Goal: Information Seeking & Learning: Check status

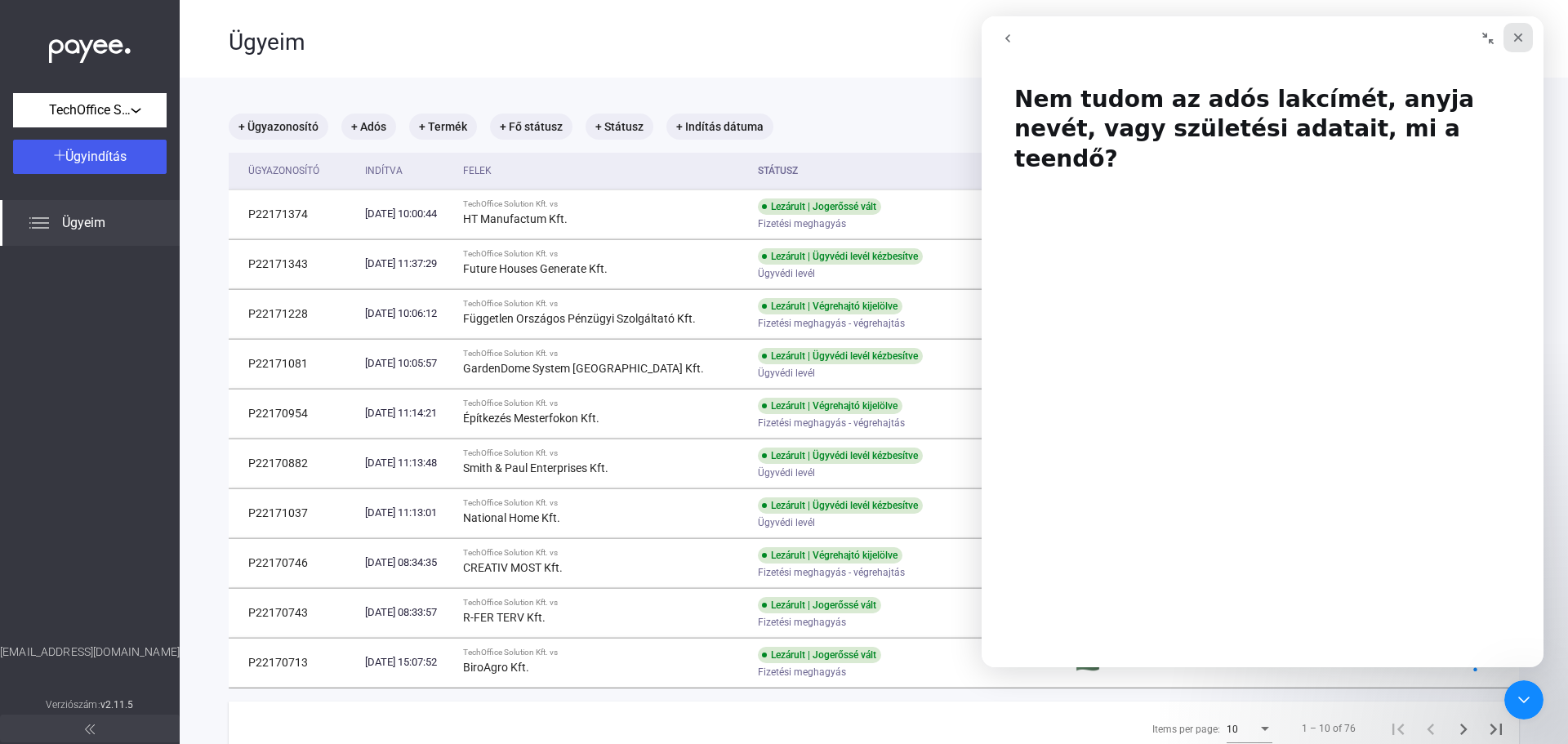
click at [1520, 38] on icon "Bezárás" at bounding box center [1519, 38] width 9 height 9
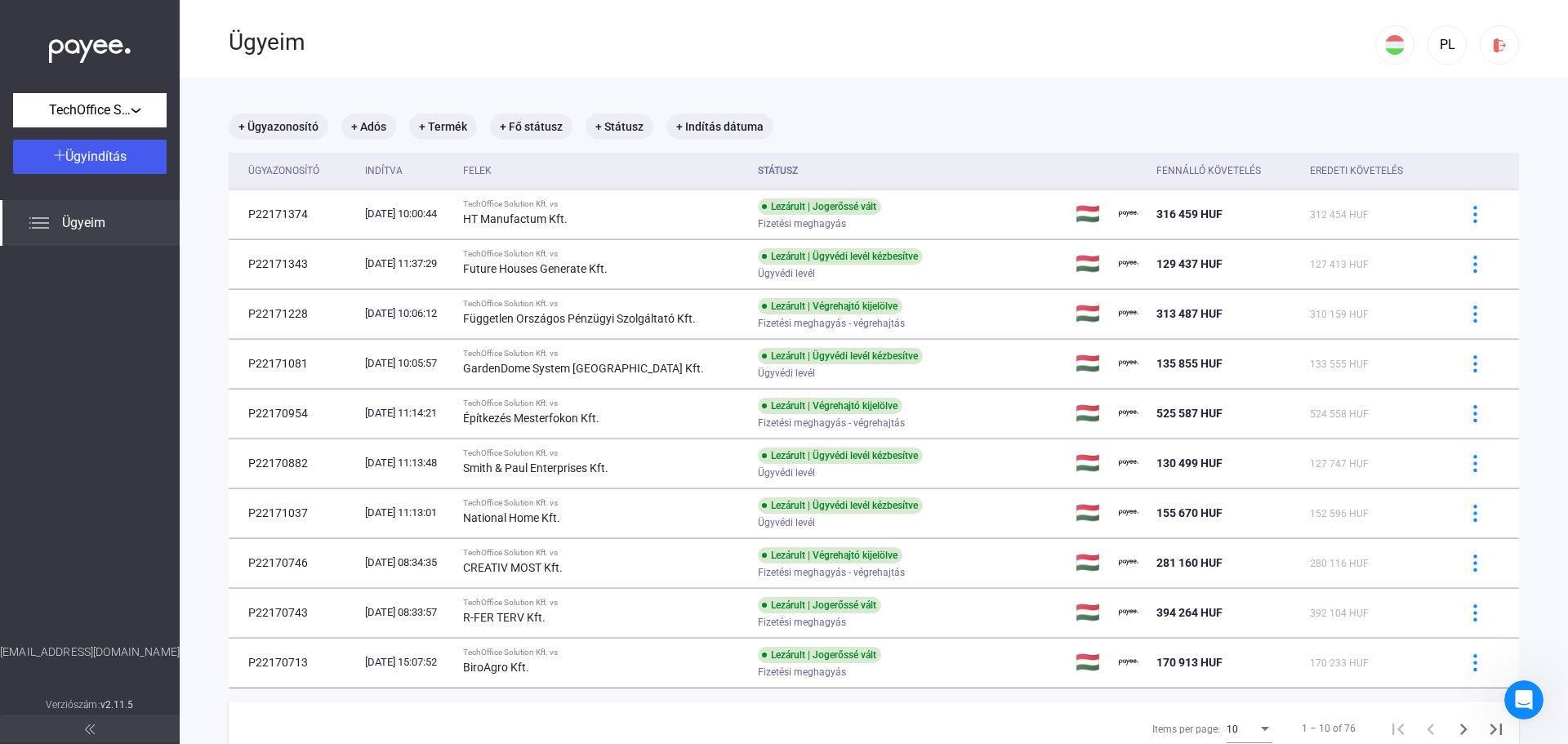
click at [961, 97] on main "+ Ügyazonosító + Adós + Termék + Fő státusz + Státusz + Indítás dátuma Ügyazono…" at bounding box center [874, 450] width 1388 height 744
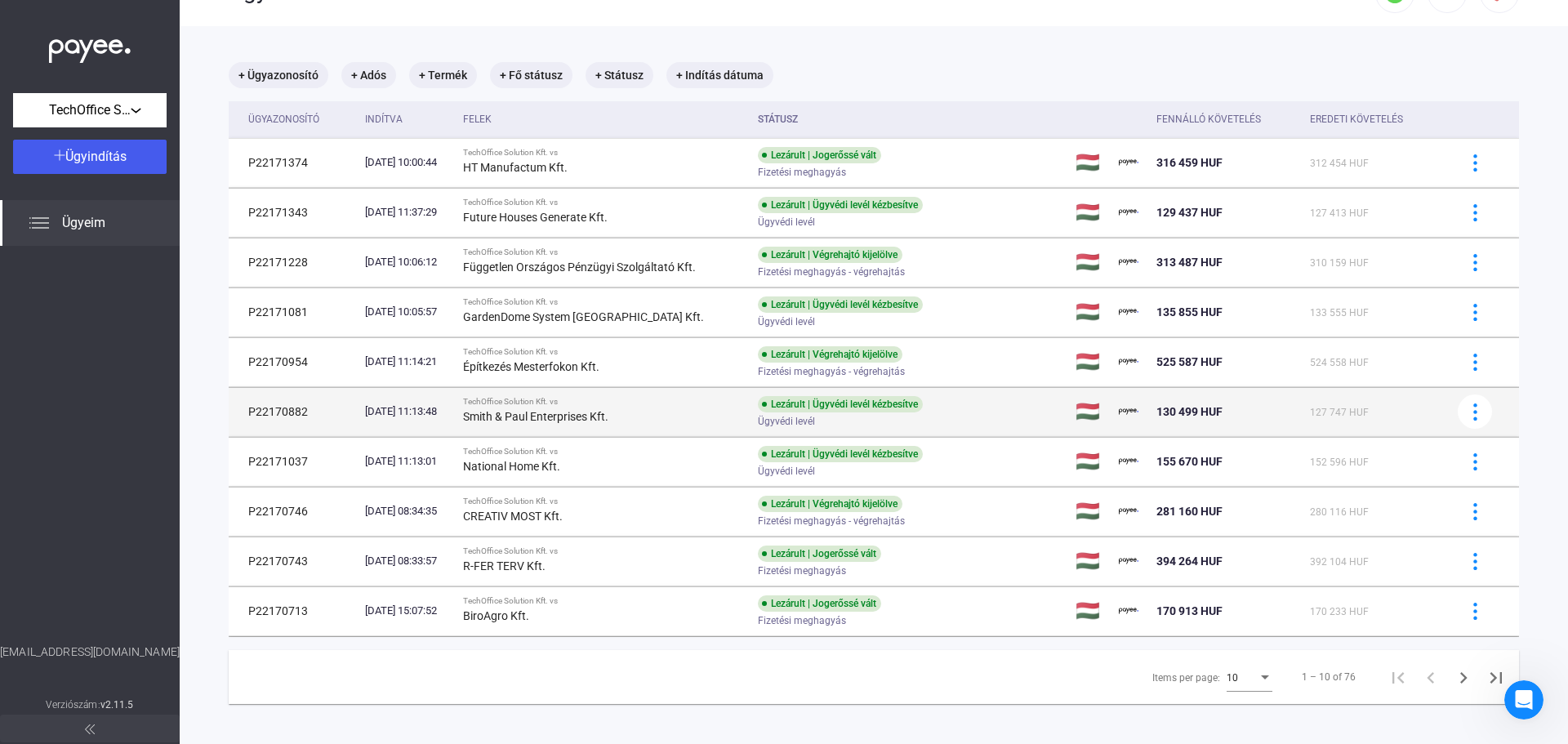
scroll to position [78, 0]
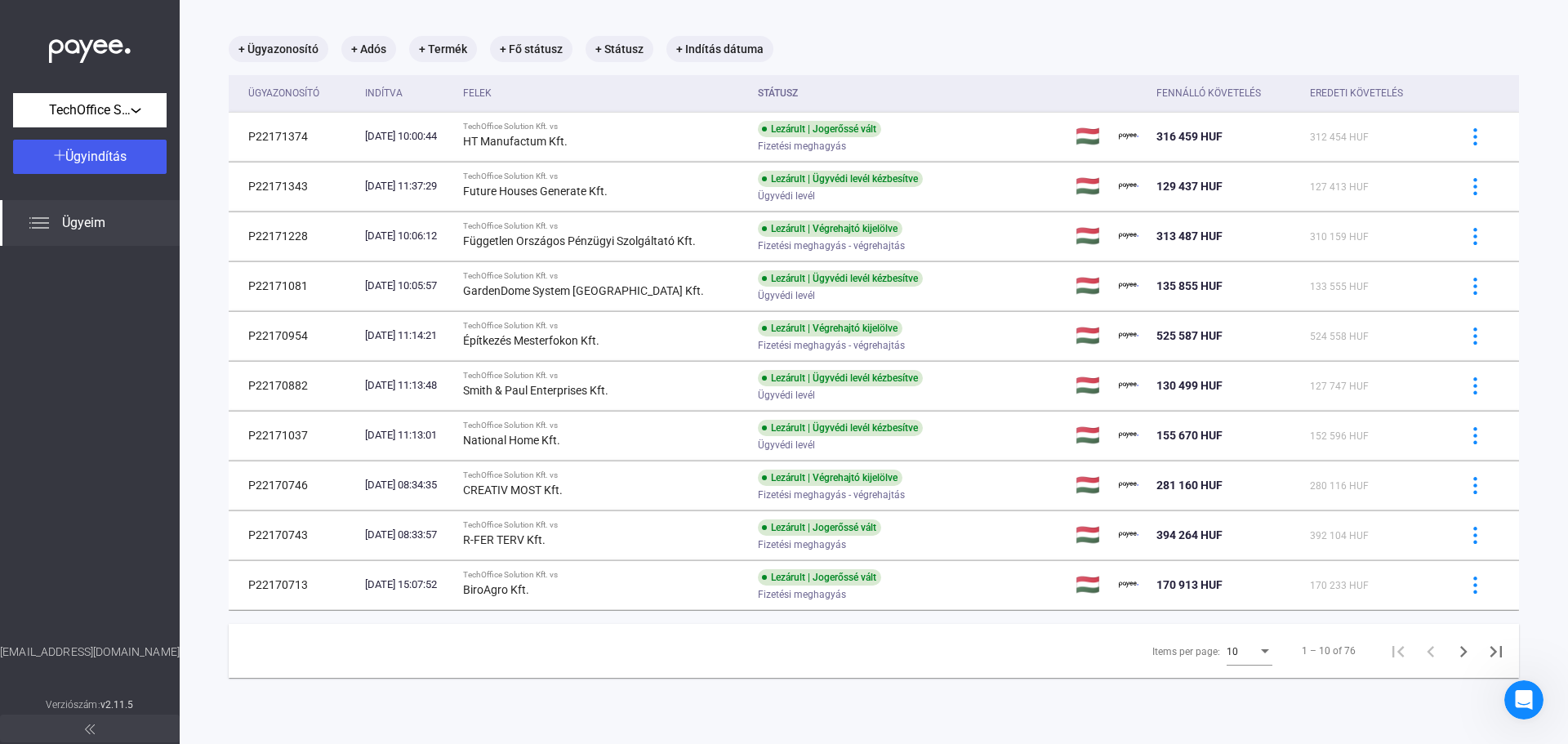
click at [1227, 654] on span "10" at bounding box center [1232, 651] width 11 height 11
click at [1244, 680] on span "25" at bounding box center [1238, 680] width 45 height 19
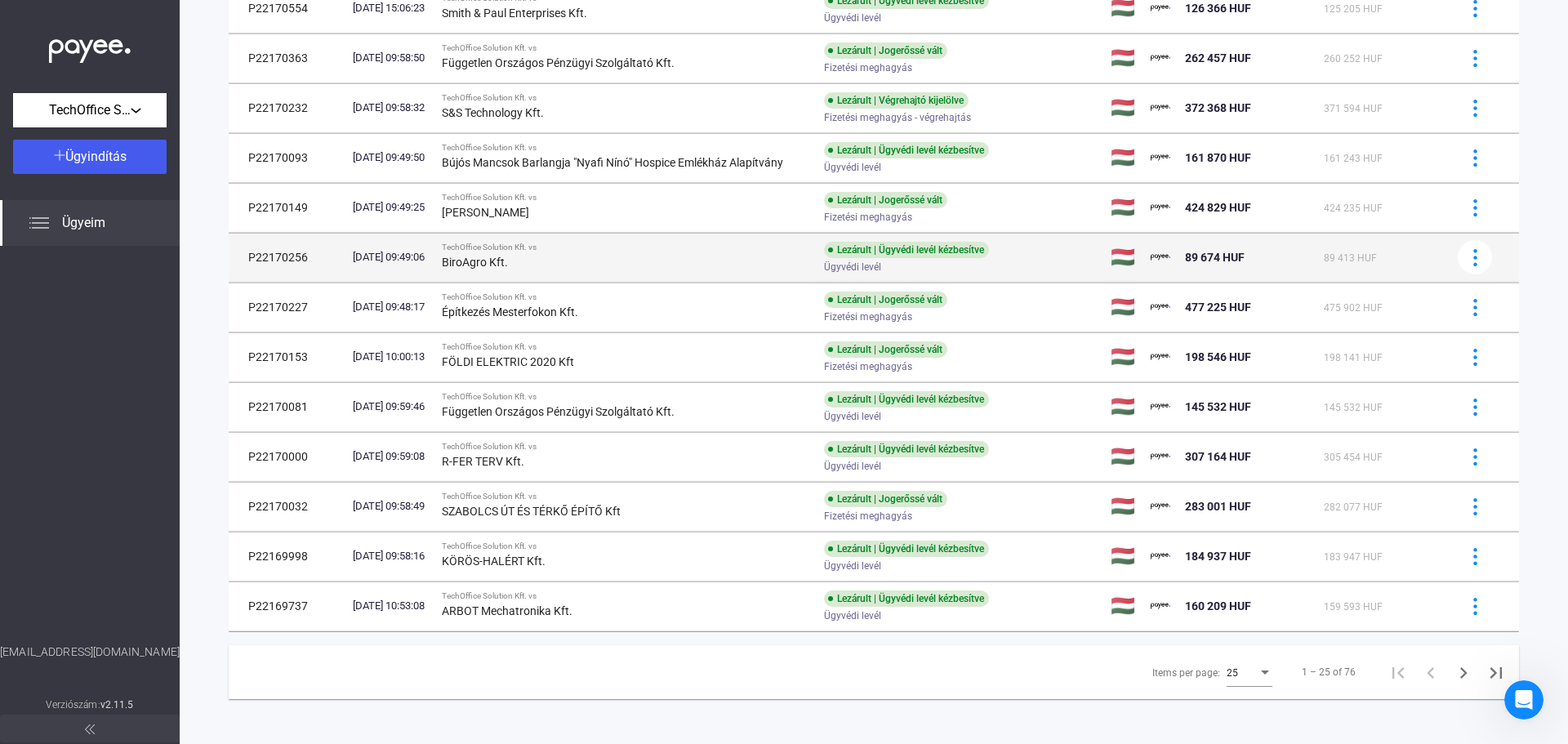
scroll to position [807, 0]
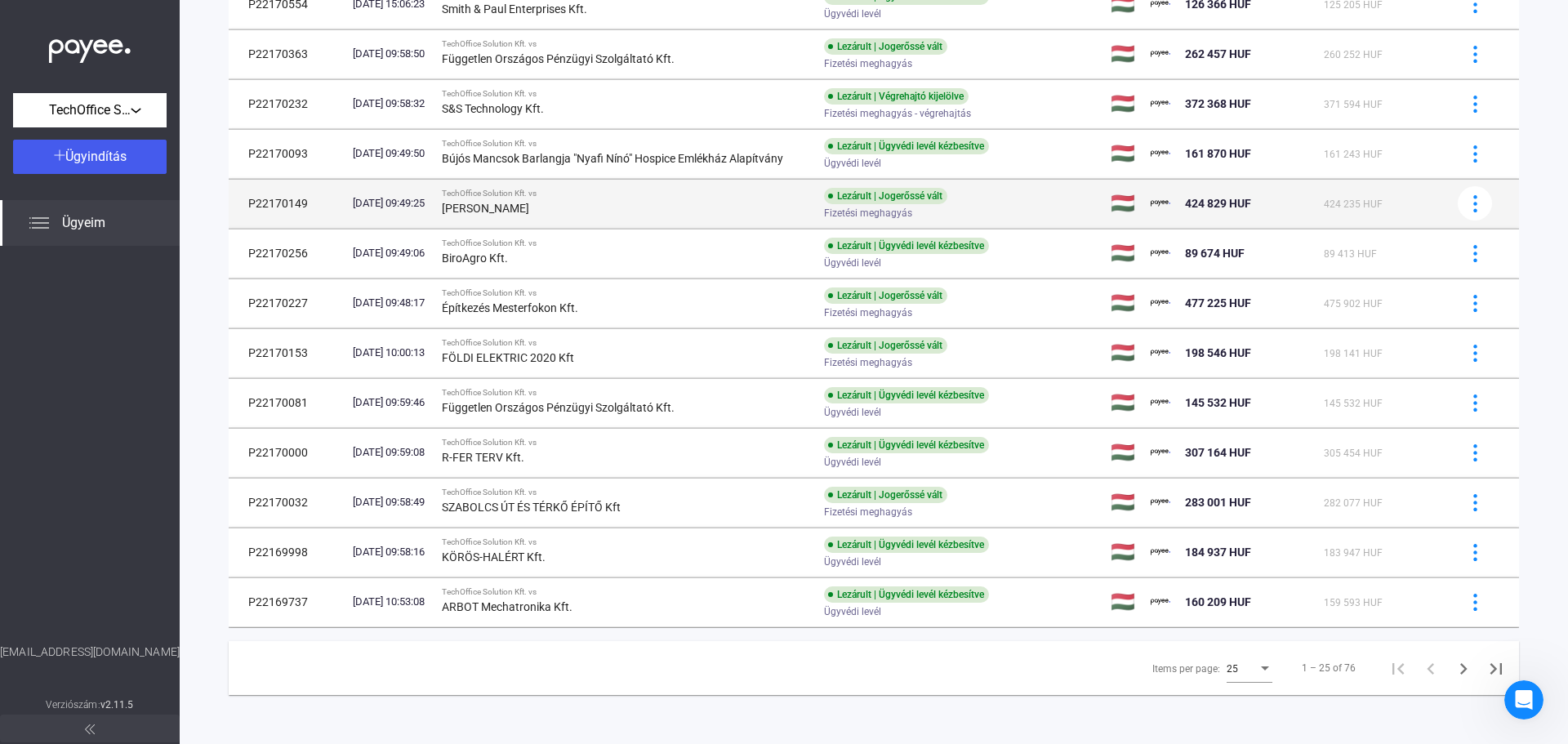
click at [560, 202] on div "[PERSON_NAME]" at bounding box center [626, 208] width 369 height 19
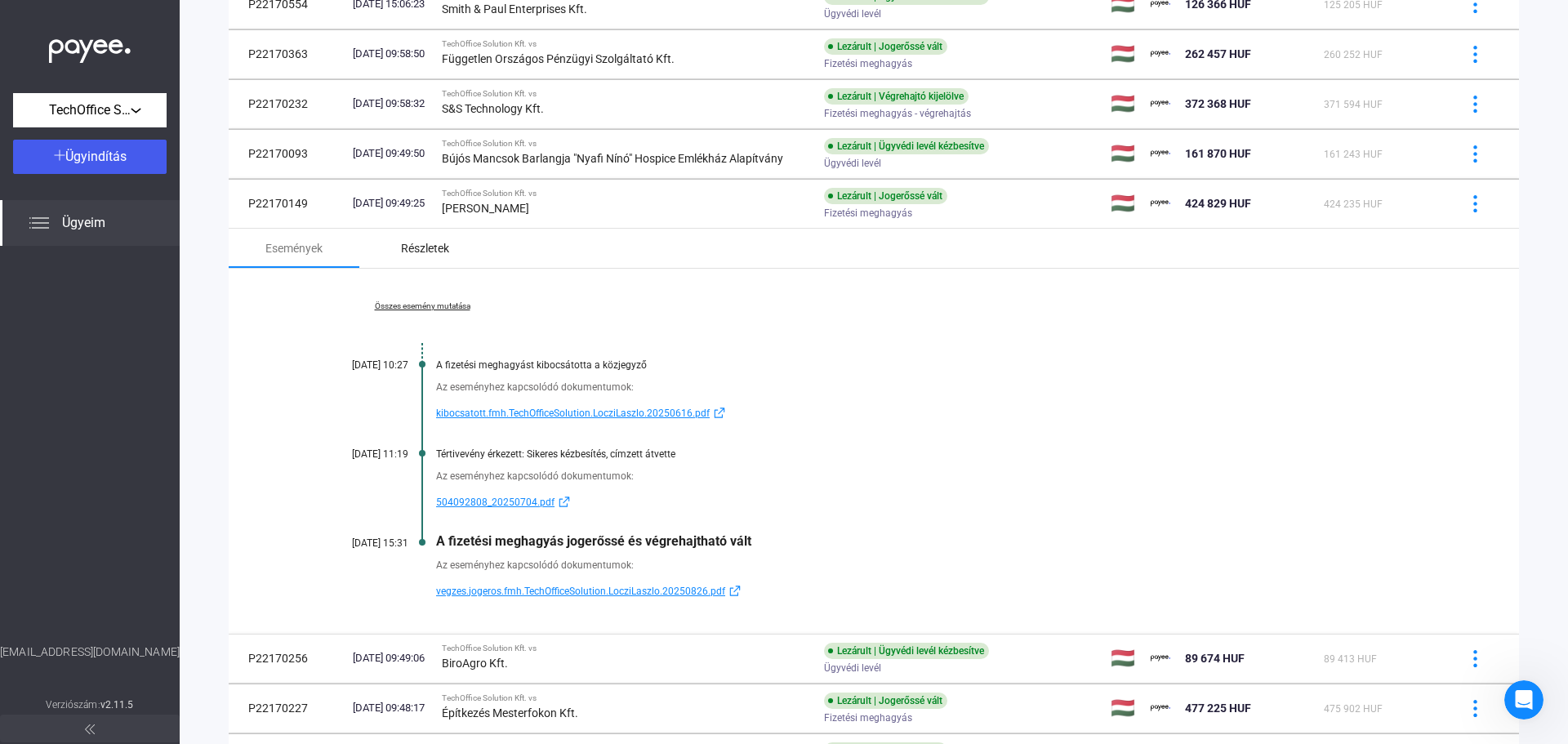
click at [420, 247] on div "Részletek" at bounding box center [425, 248] width 48 height 19
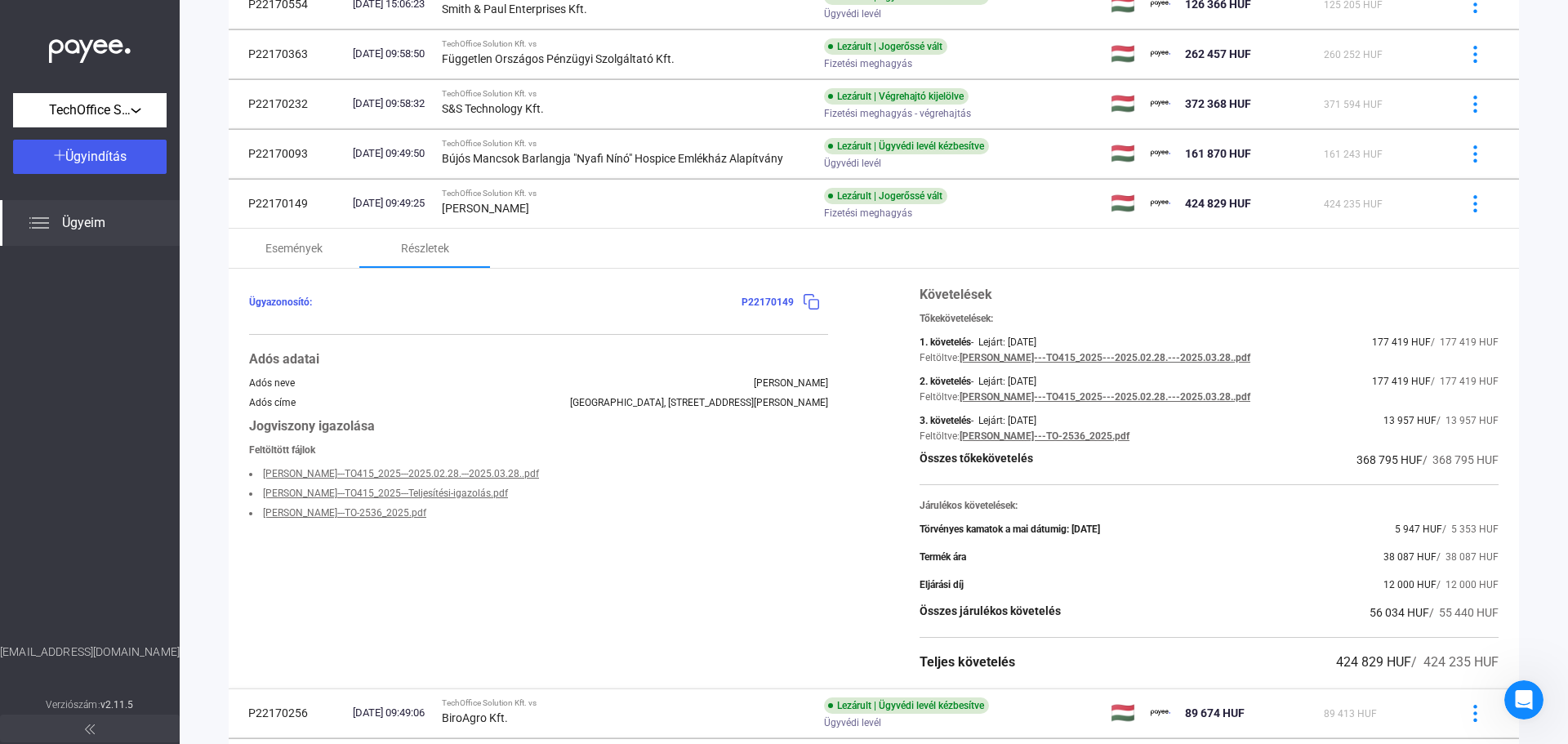
drag, startPoint x: 734, startPoint y: 302, endPoint x: 793, endPoint y: 301, distance: 59.0
click at [793, 301] on div "Ügyazonosító: P22170149" at bounding box center [538, 301] width 579 height 34
click at [742, 475] on li "[PERSON_NAME]---TO415_2025---2025.02.28.---2025.03.28..pdf" at bounding box center [538, 473] width 579 height 19
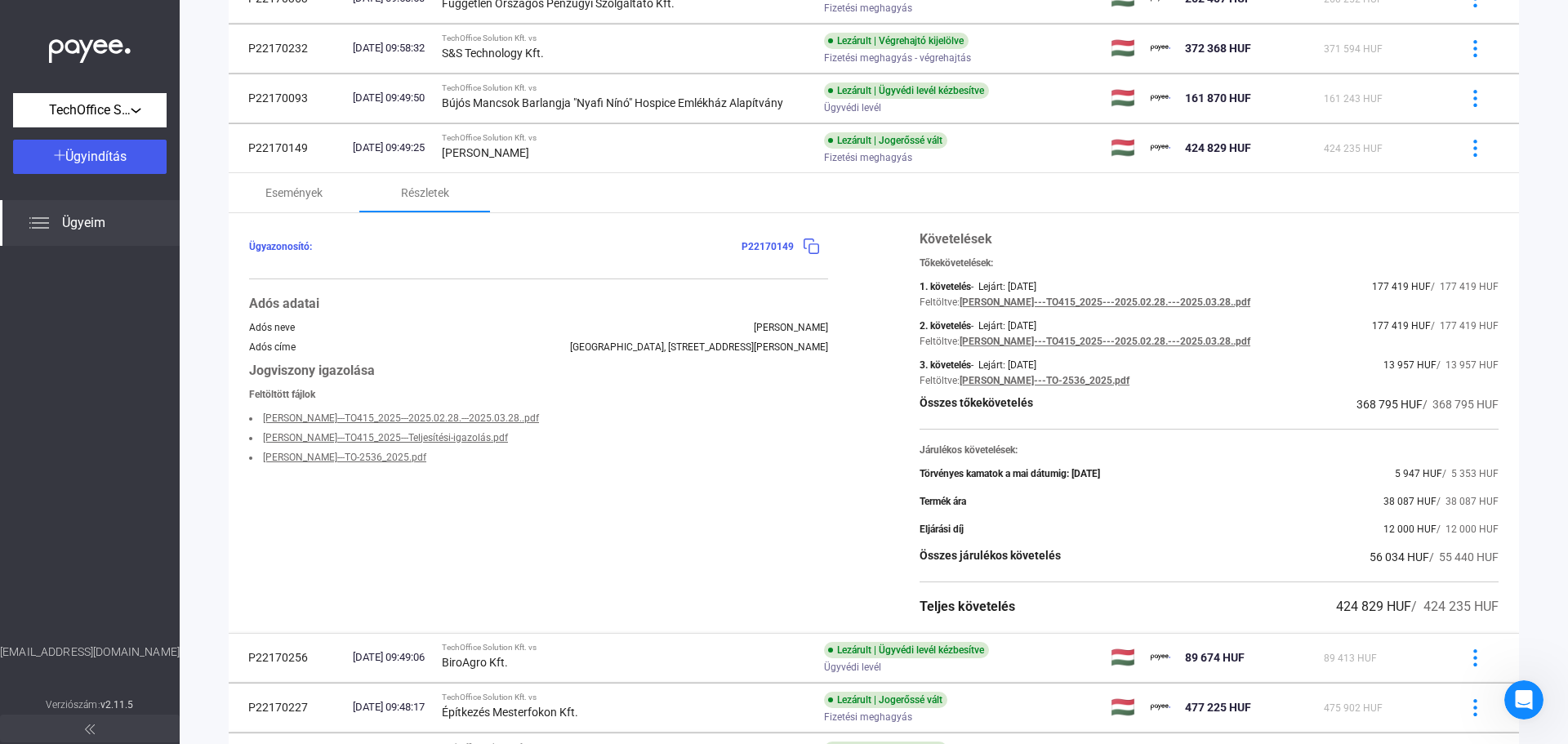
scroll to position [889, 0]
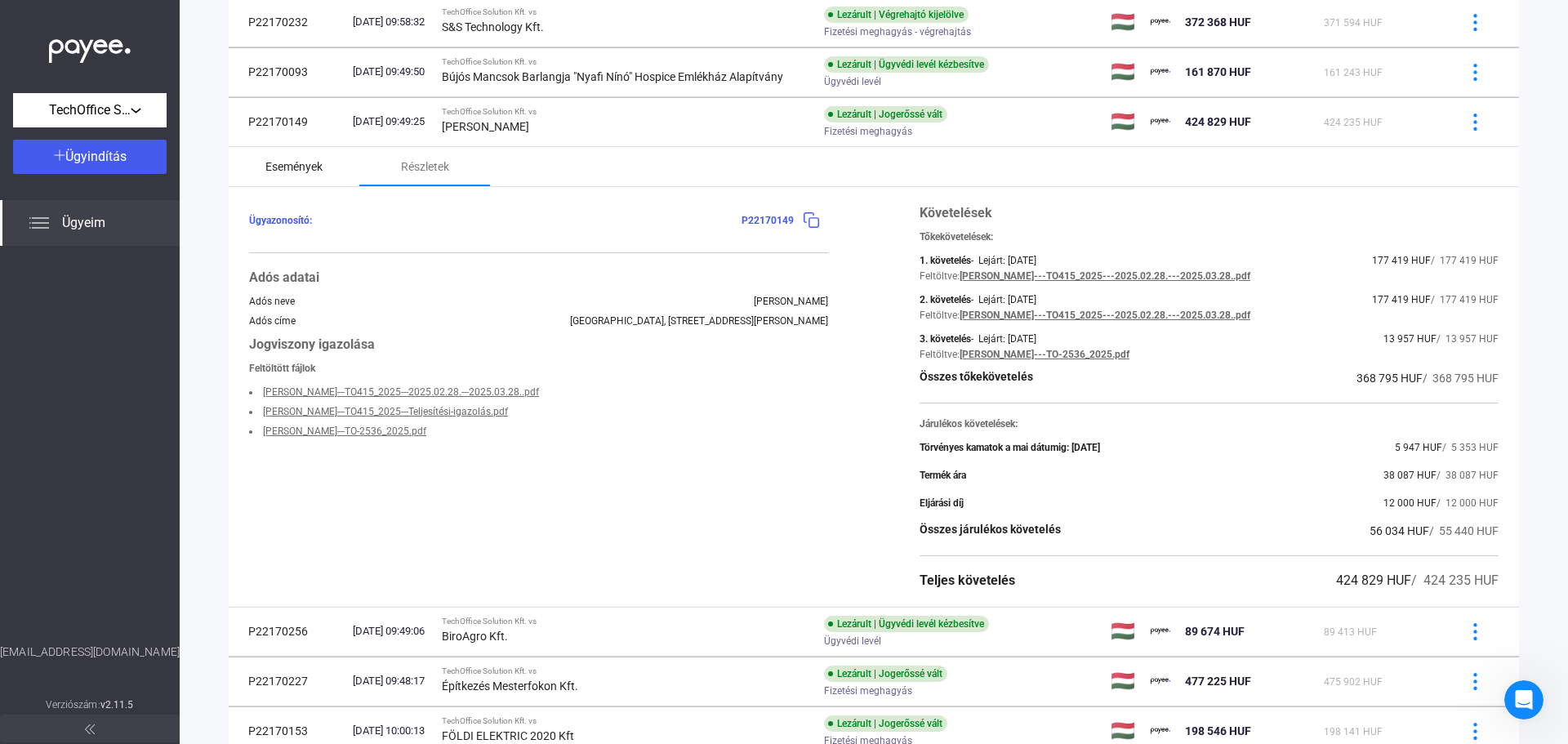
click at [300, 163] on div "Események" at bounding box center [294, 166] width 58 height 19
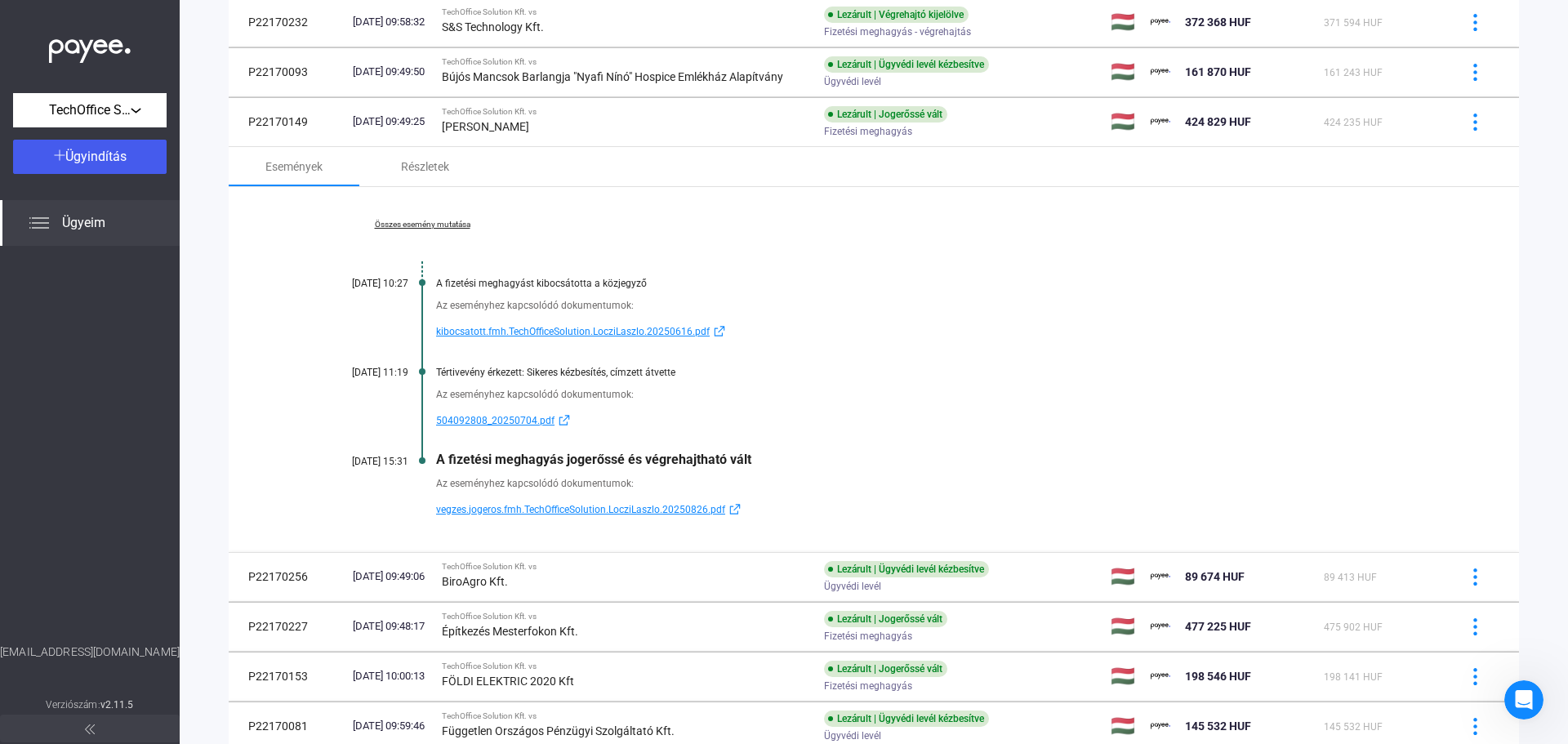
click at [551, 510] on span "vegzes.jogeros.fmh.TechOfficeSolution.LocziLaszlo.20250826.pdf" at bounding box center [581, 509] width 289 height 19
click at [498, 421] on span "504092808_20250704.pdf" at bounding box center [495, 420] width 119 height 19
click at [533, 335] on span "kibocsatott.fmh.TechOfficeSolution.LocziLaszlo.20250616.pdf" at bounding box center [572, 331] width 274 height 19
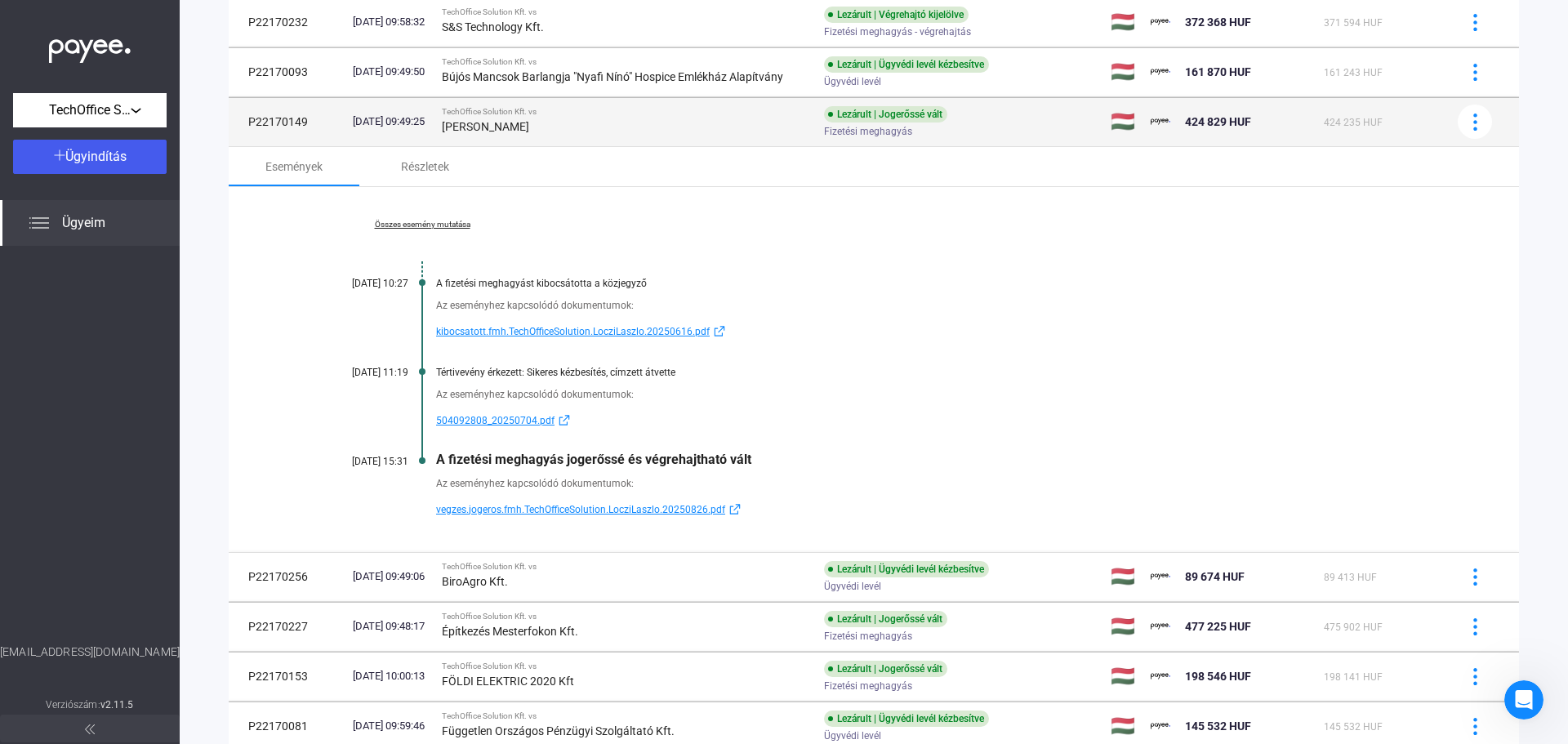
click at [694, 133] on div "[PERSON_NAME]" at bounding box center [626, 126] width 369 height 19
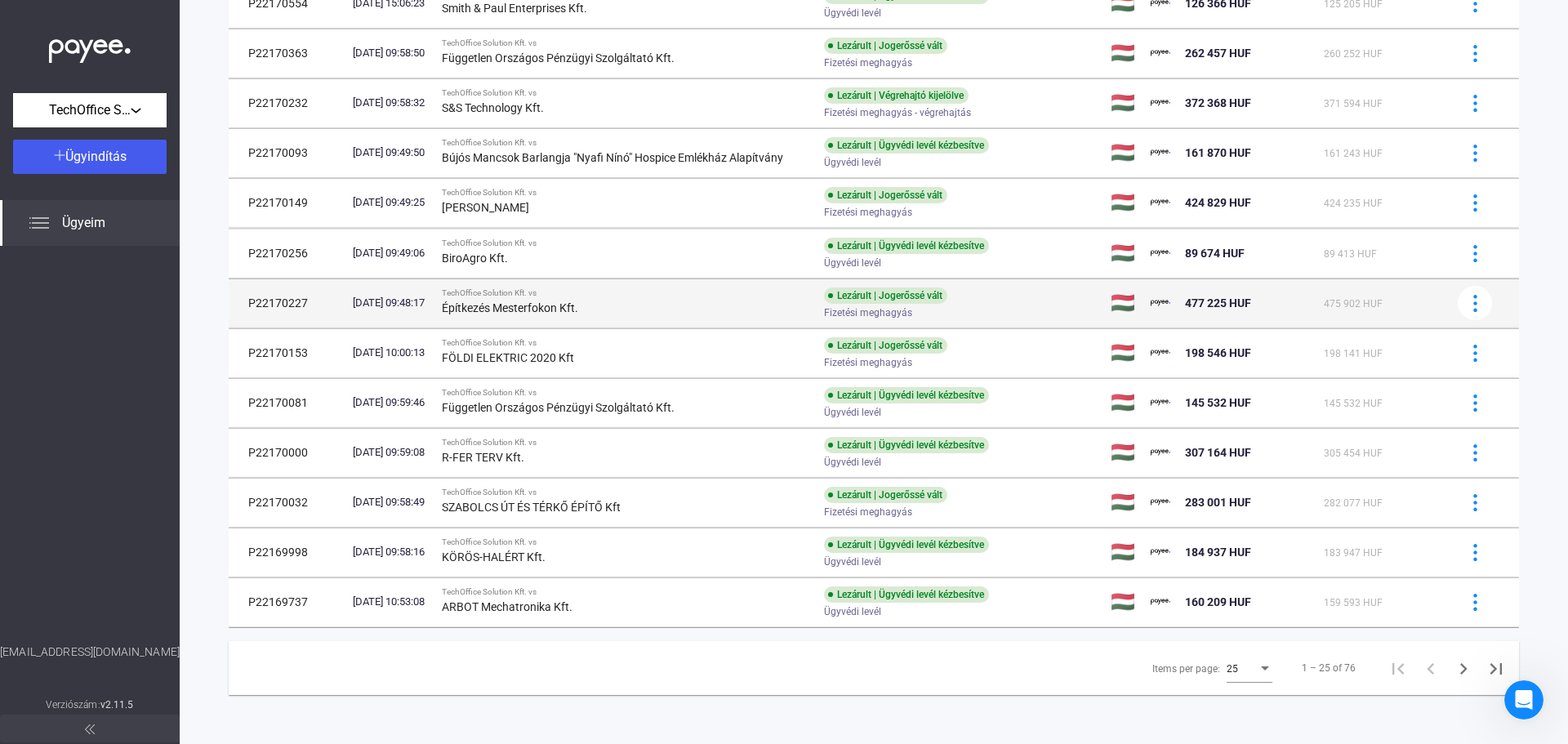
scroll to position [807, 0]
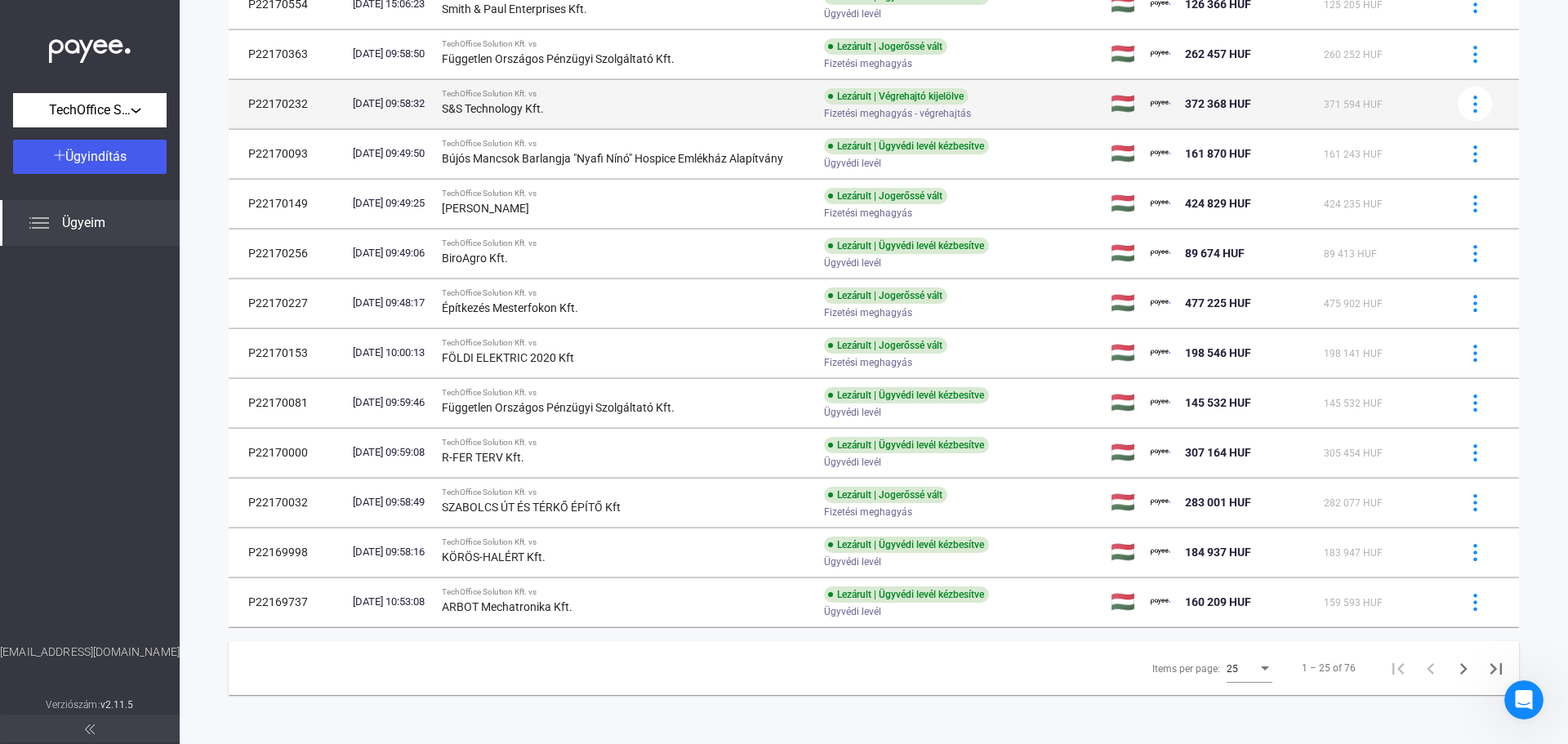
click at [630, 106] on div "S&S Technology Kft." at bounding box center [626, 108] width 369 height 19
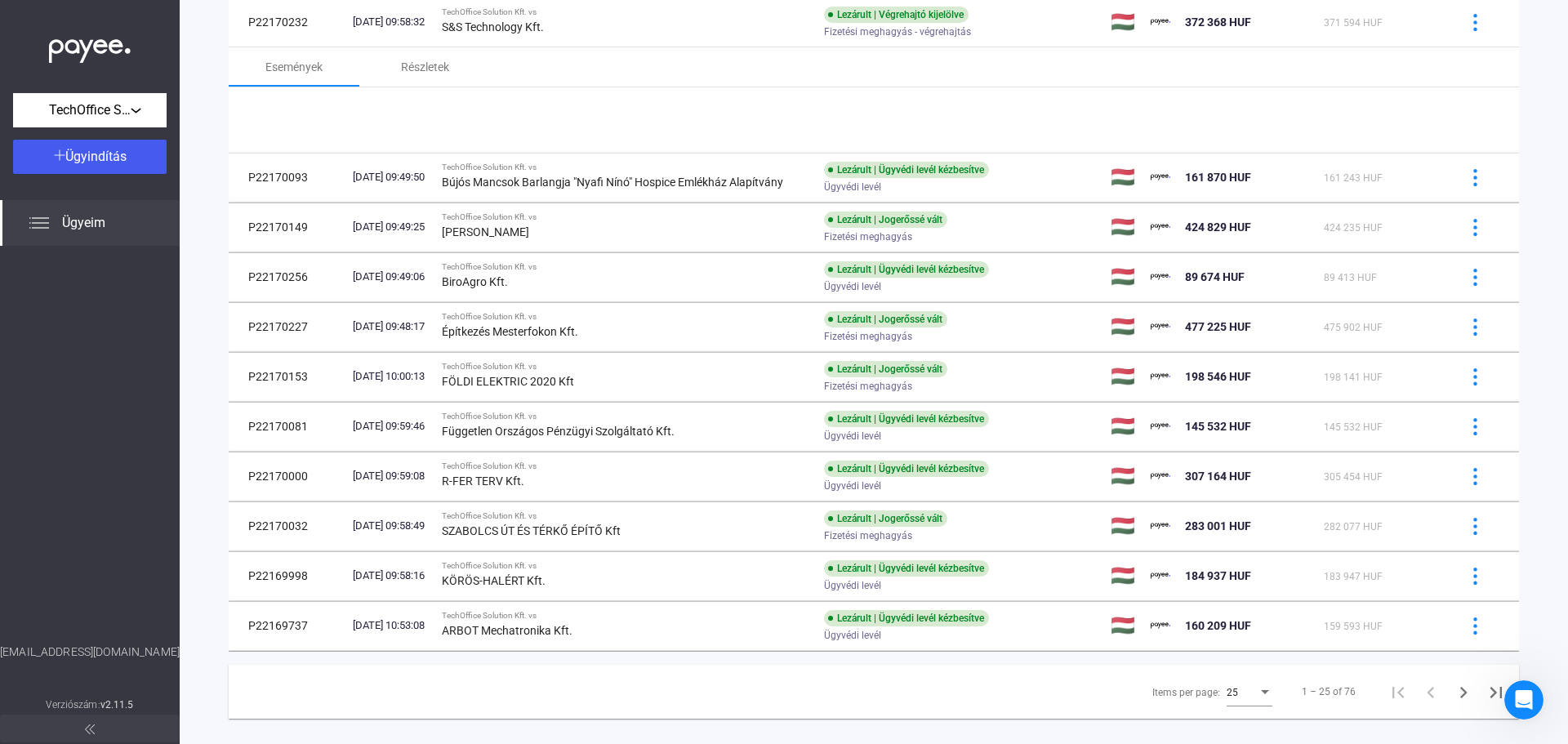
scroll to position [889, 0]
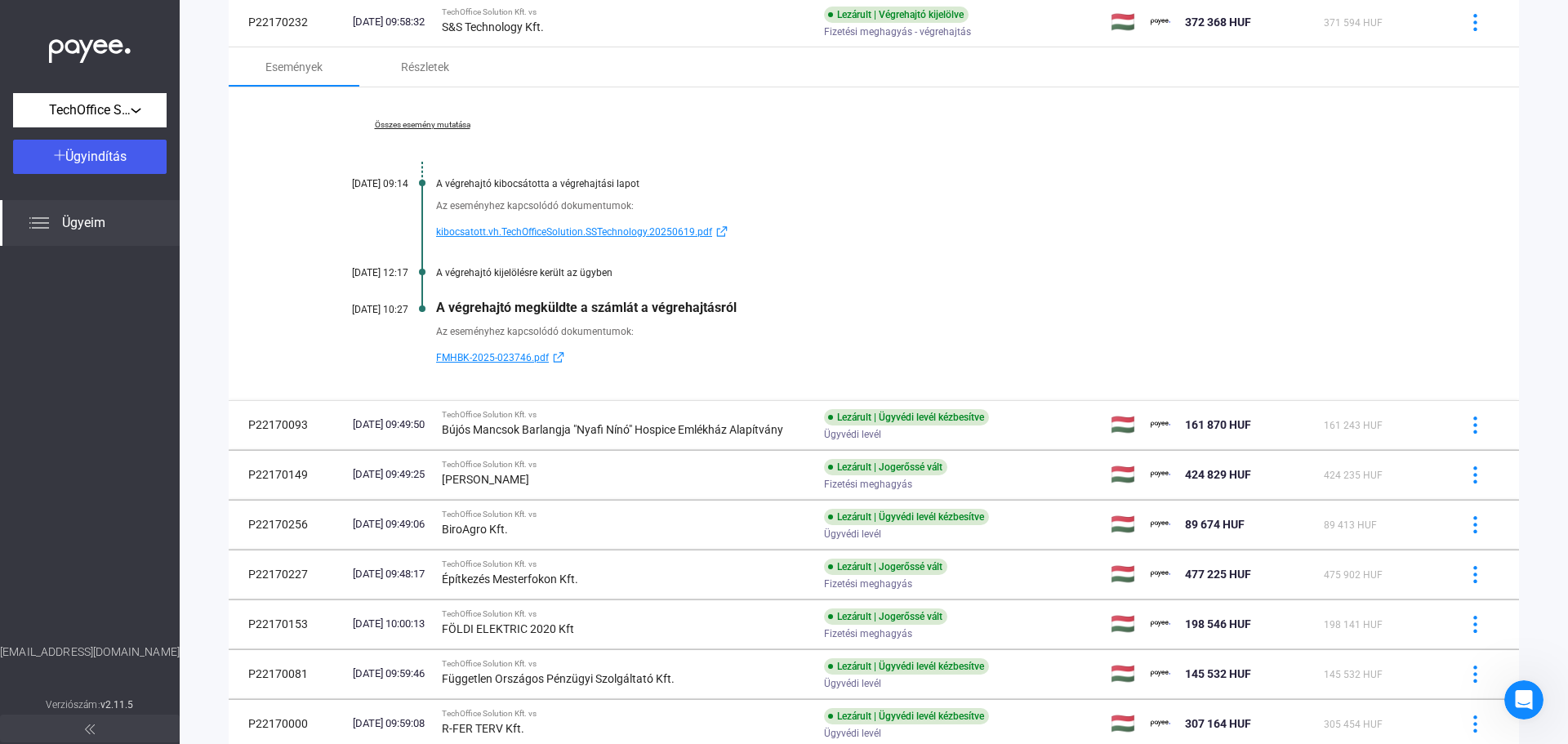
drag, startPoint x: 344, startPoint y: 312, endPoint x: 403, endPoint y: 310, distance: 59.0
click at [403, 310] on div "[DATE] 10:27" at bounding box center [359, 309] width 98 height 11
click at [619, 324] on div "Az eseményhez kapcsolódó dokumentumok:" at bounding box center [936, 332] width 1001 height 17
click at [503, 357] on span "FMHBK-2025-023746.pdf" at bounding box center [492, 357] width 112 height 19
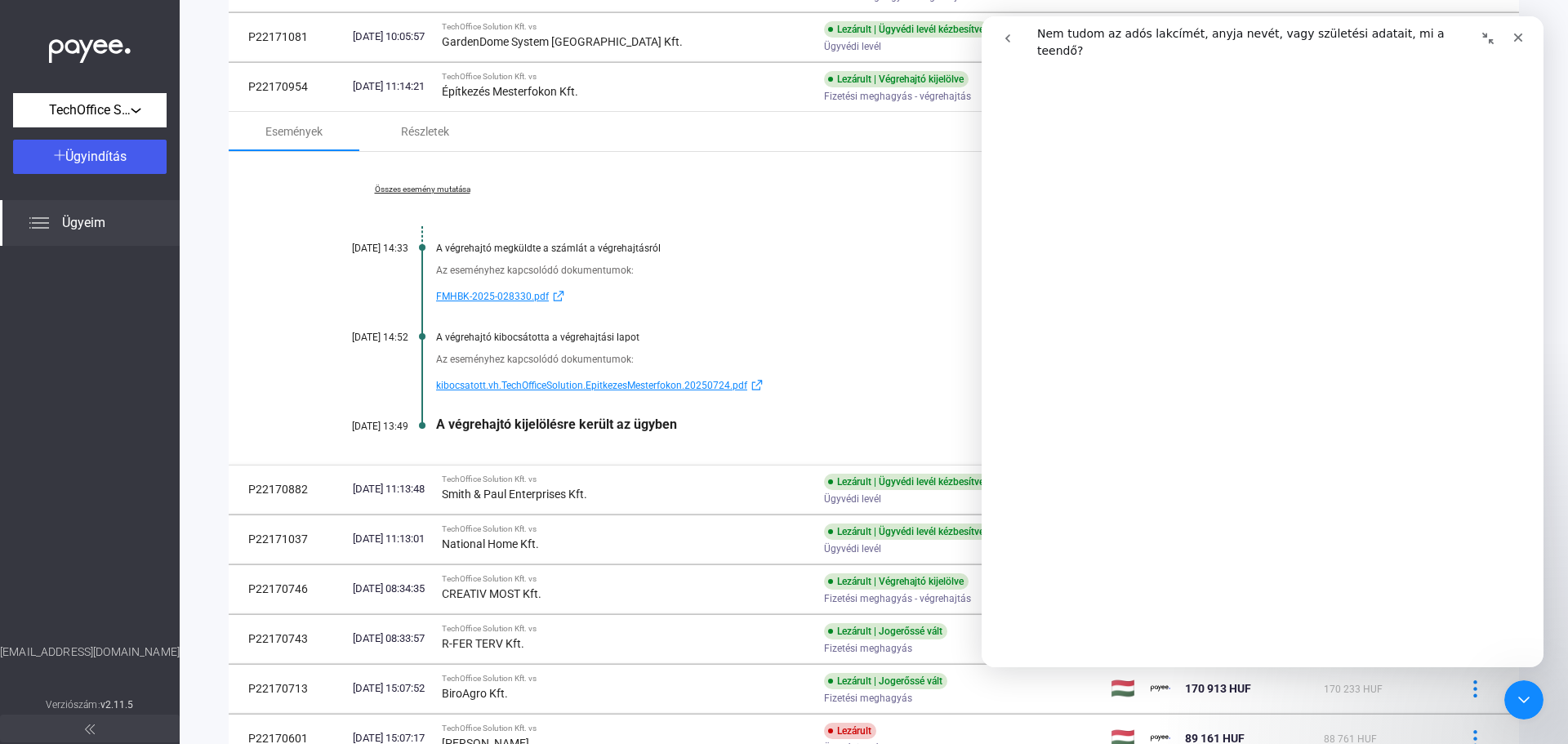
scroll to position [464, 0]
click at [1524, 43] on div "Bezárás" at bounding box center [1518, 38] width 30 height 30
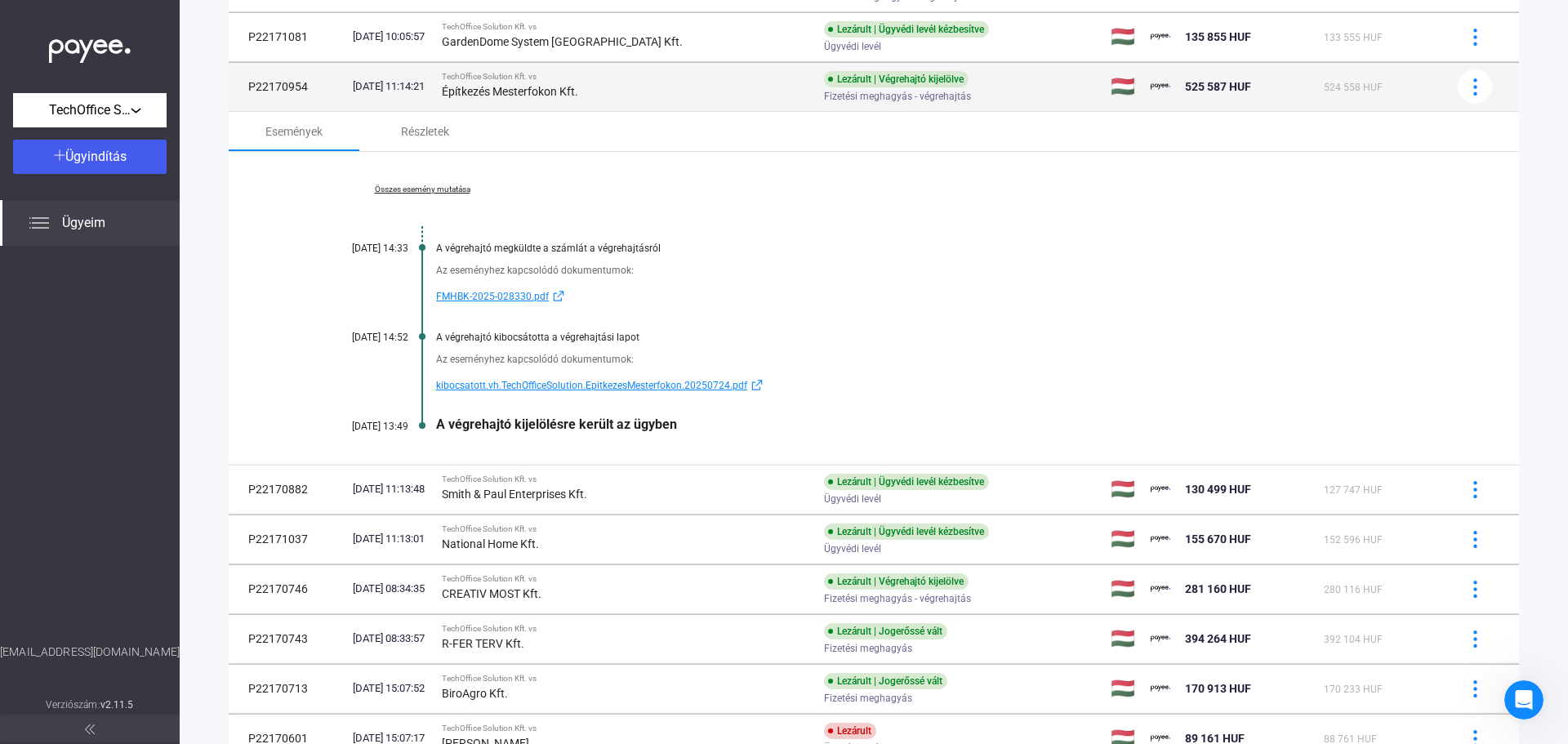
scroll to position [0, 0]
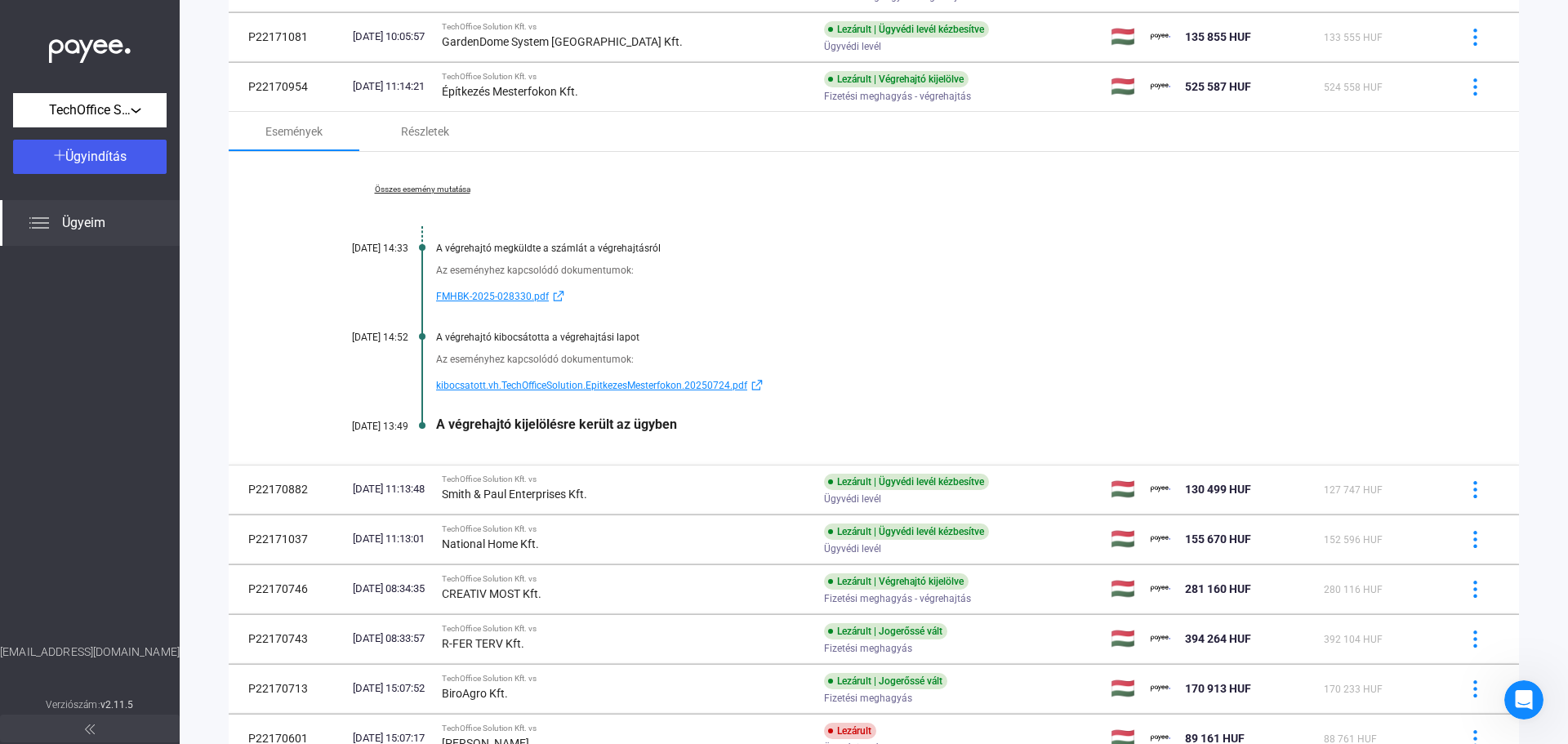
click at [662, 152] on div "Összes esemény mutatása [DATE] 14:33 A végrehajtó megküldte a számlát a végreha…" at bounding box center [873, 308] width 1291 height 313
click at [518, 139] on div "Események Részletek" at bounding box center [873, 132] width 1291 height 39
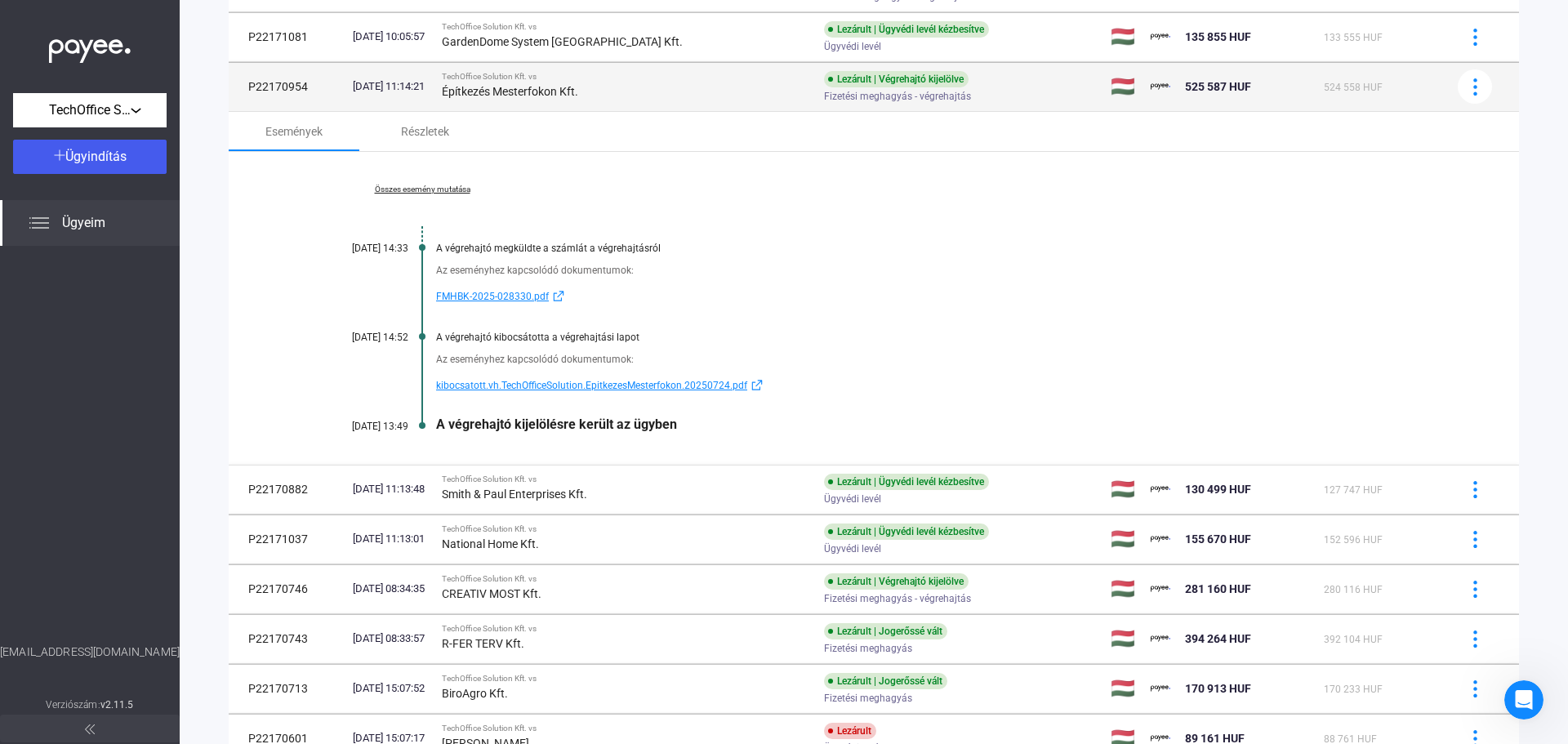
click at [679, 99] on div "Építkezés Mesterfokon Kft." at bounding box center [626, 91] width 369 height 19
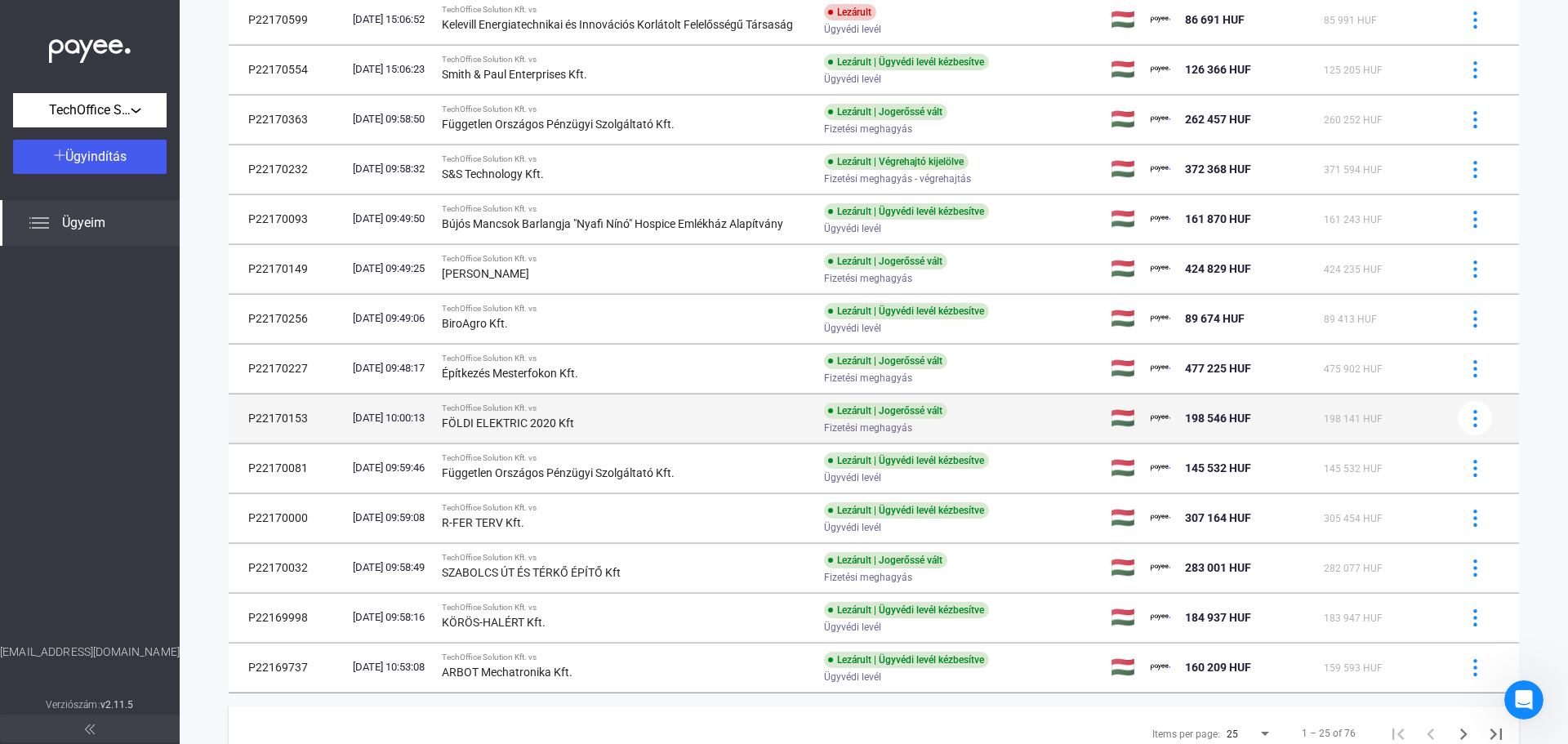
scroll to position [807, 0]
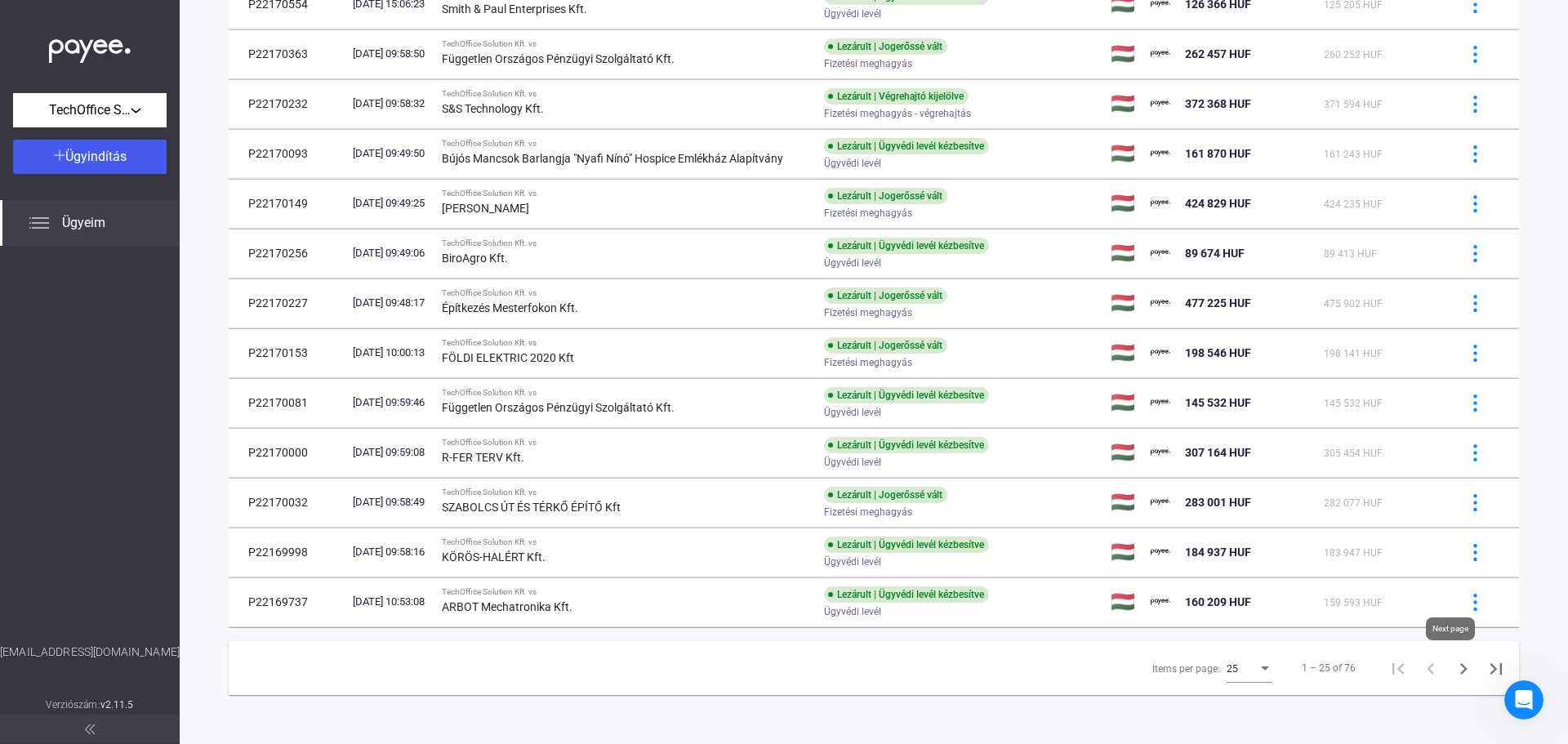
drag, startPoint x: 1461, startPoint y: 673, endPoint x: 1452, endPoint y: 671, distance: 9.2
click at [1459, 673] on icon "Next page" at bounding box center [1463, 669] width 23 height 23
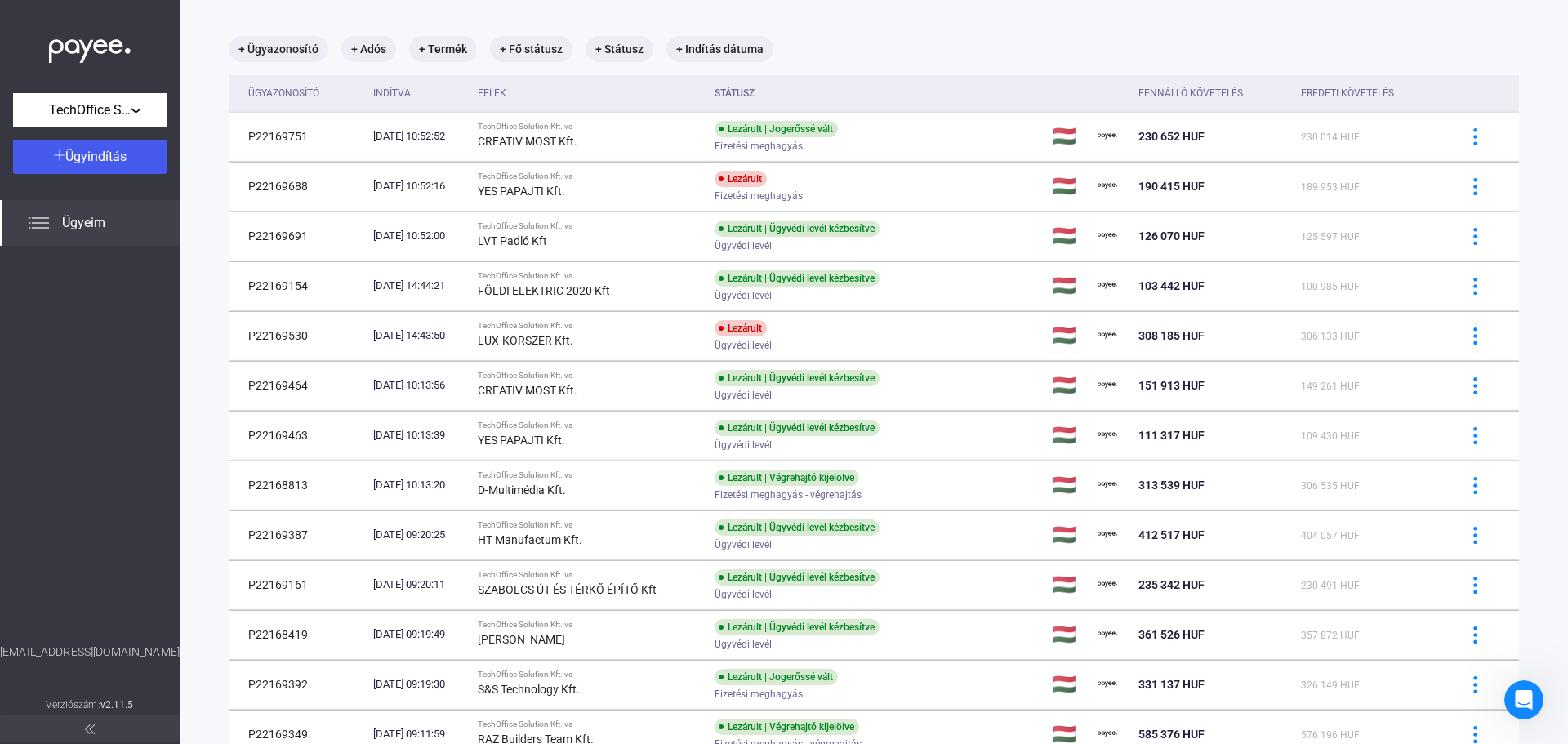
scroll to position [594, 0]
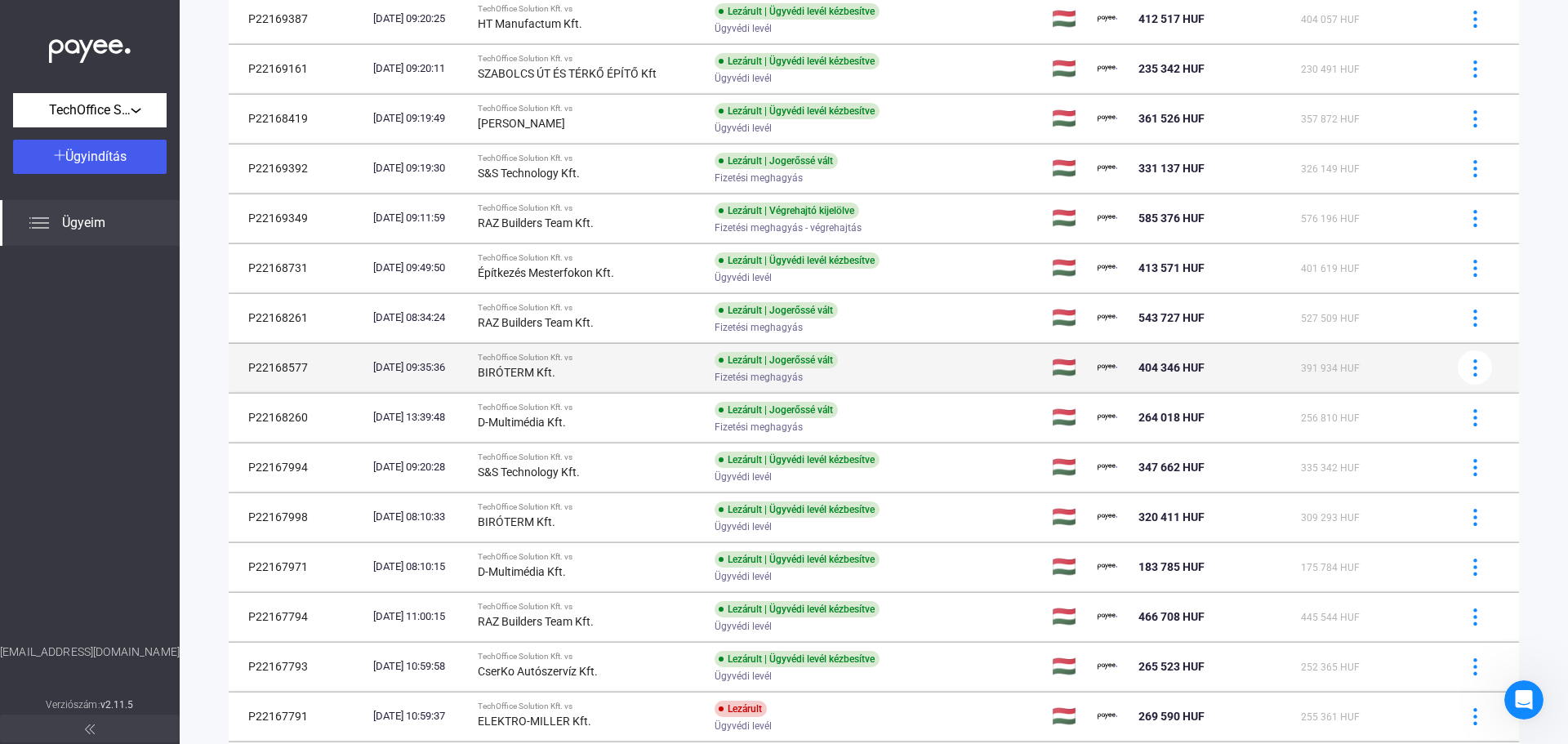
click at [620, 372] on div "BIRÓTERM Kft." at bounding box center [589, 372] width 224 height 19
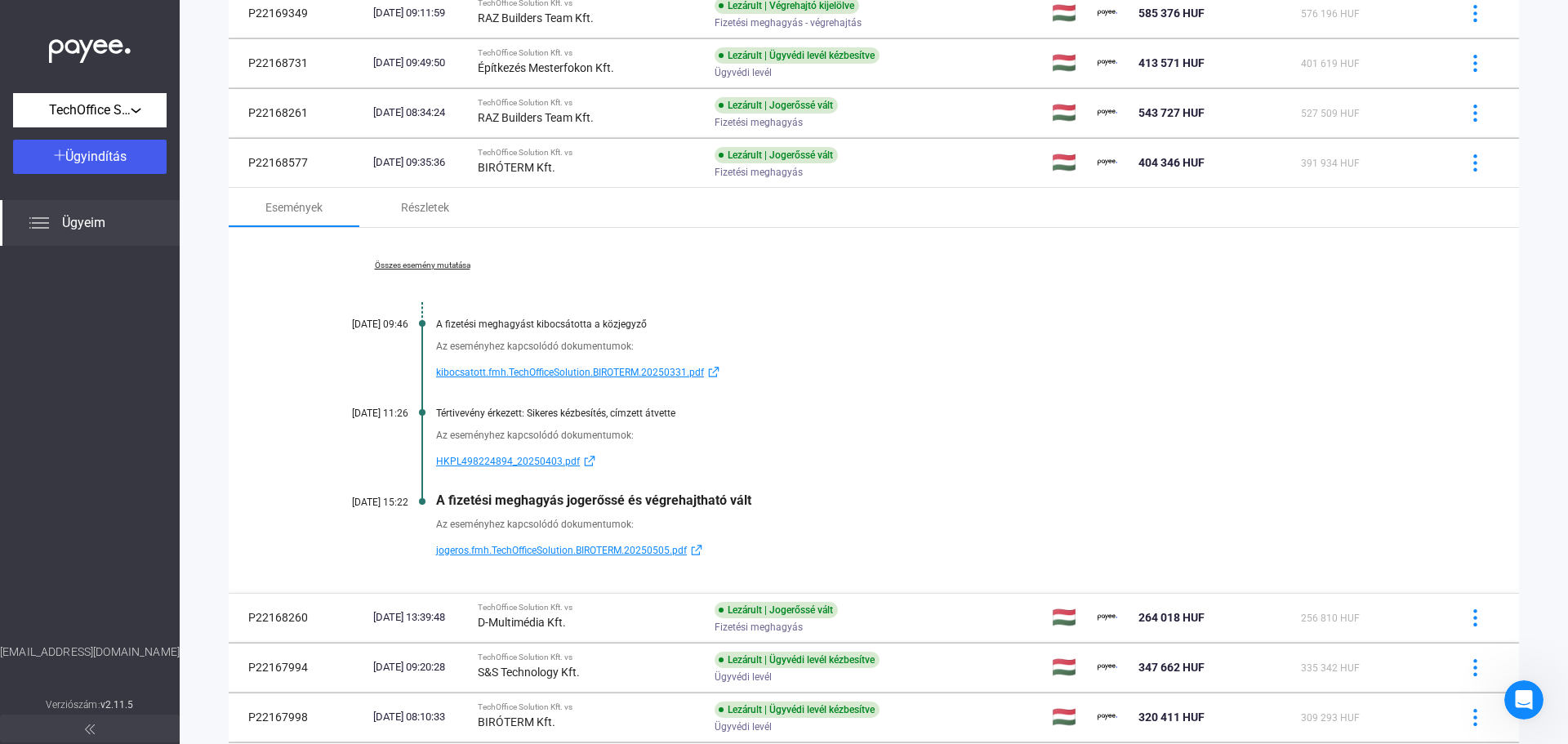
scroll to position [839, 0]
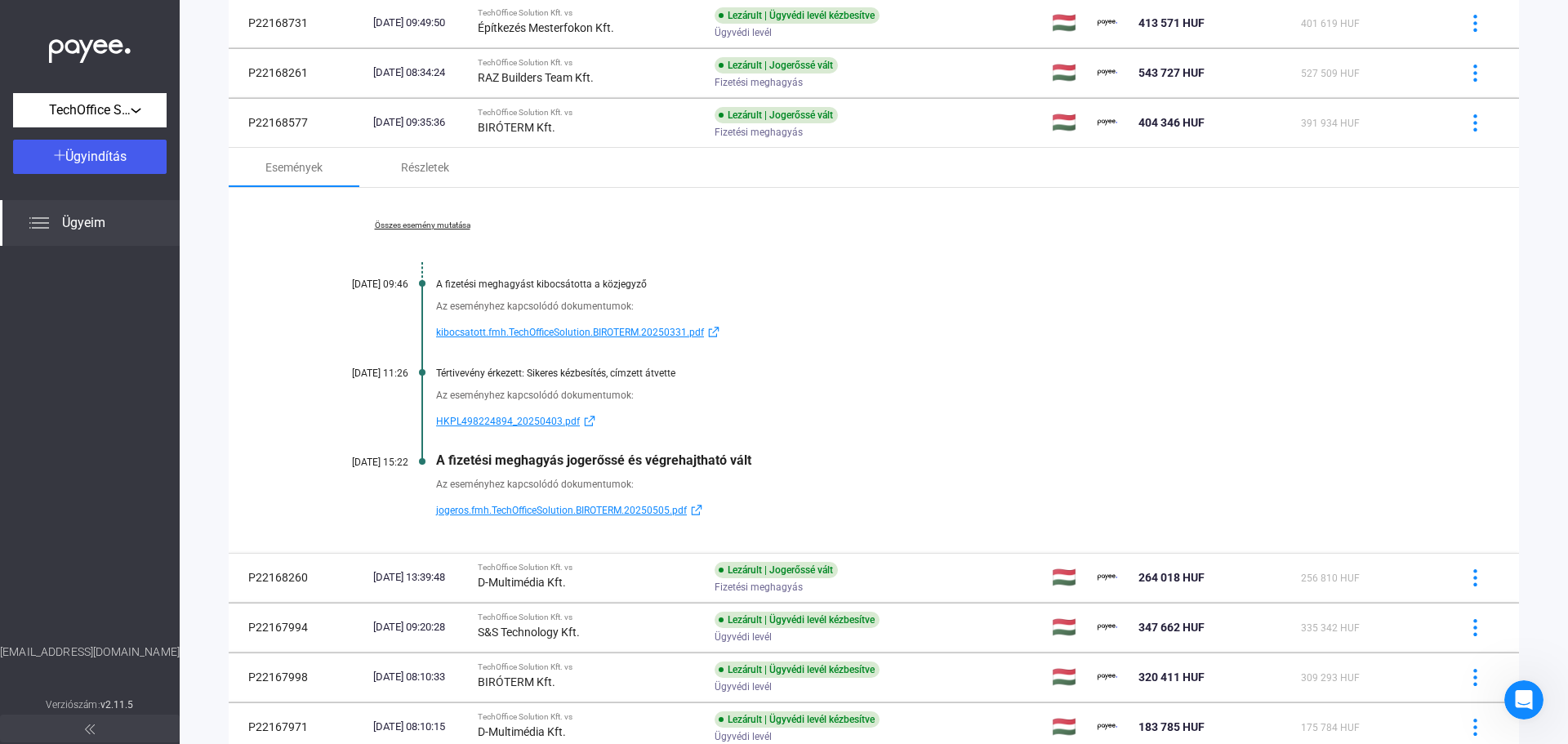
drag, startPoint x: 351, startPoint y: 461, endPoint x: 394, endPoint y: 460, distance: 43.0
click at [394, 460] on div "2025.05.05. 15:22" at bounding box center [359, 462] width 98 height 11
click at [918, 451] on div "Összes esemény mutatása 2025.04.01. 09:46 A fizetési meghagyást kibocsátotta a …" at bounding box center [873, 369] width 1291 height 365
click at [621, 509] on span "jogeros.fmh.TechOfficeSolution.BIROTERM.20250505.pdf" at bounding box center [561, 510] width 251 height 19
click at [443, 167] on div "Részletek" at bounding box center [425, 167] width 48 height 19
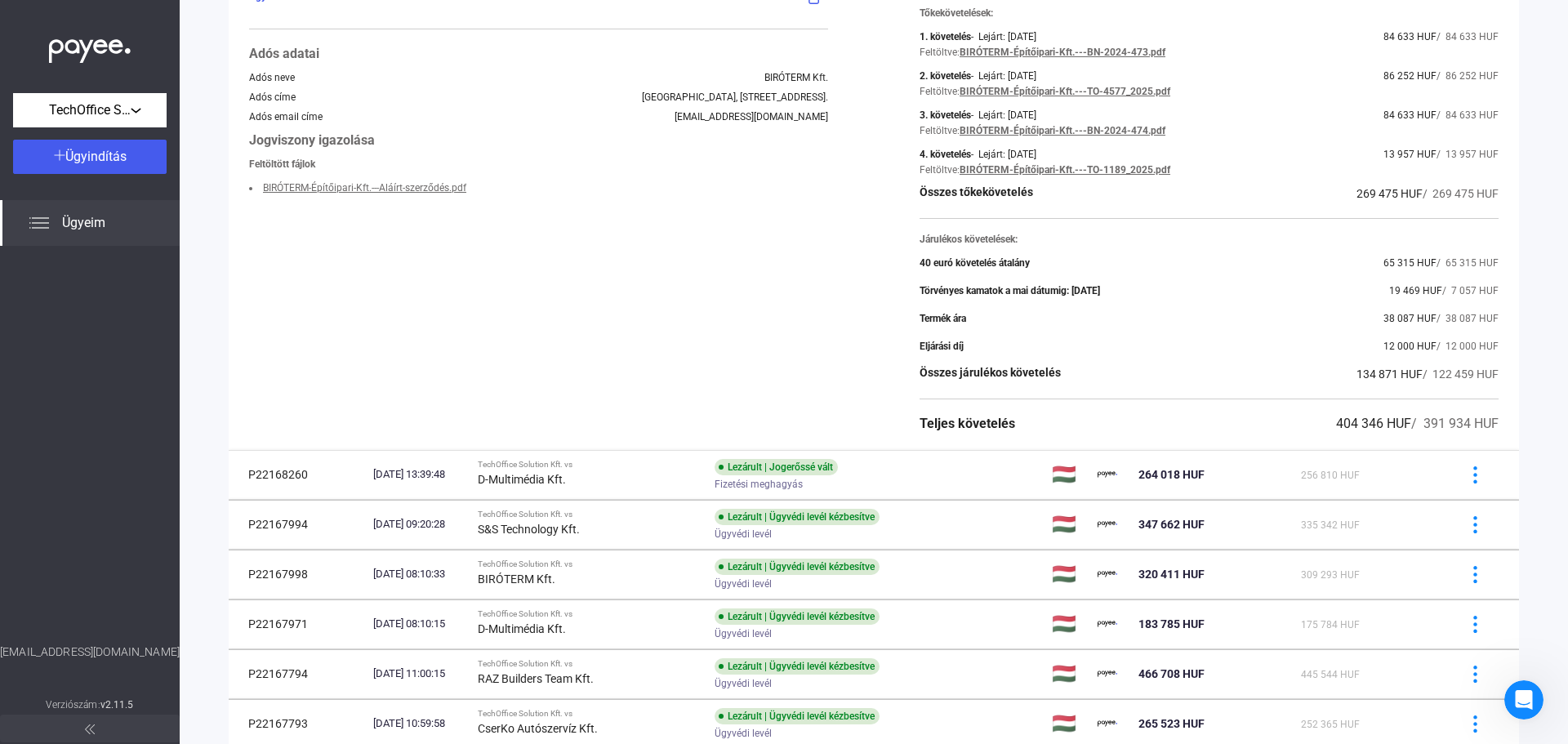
scroll to position [1165, 0]
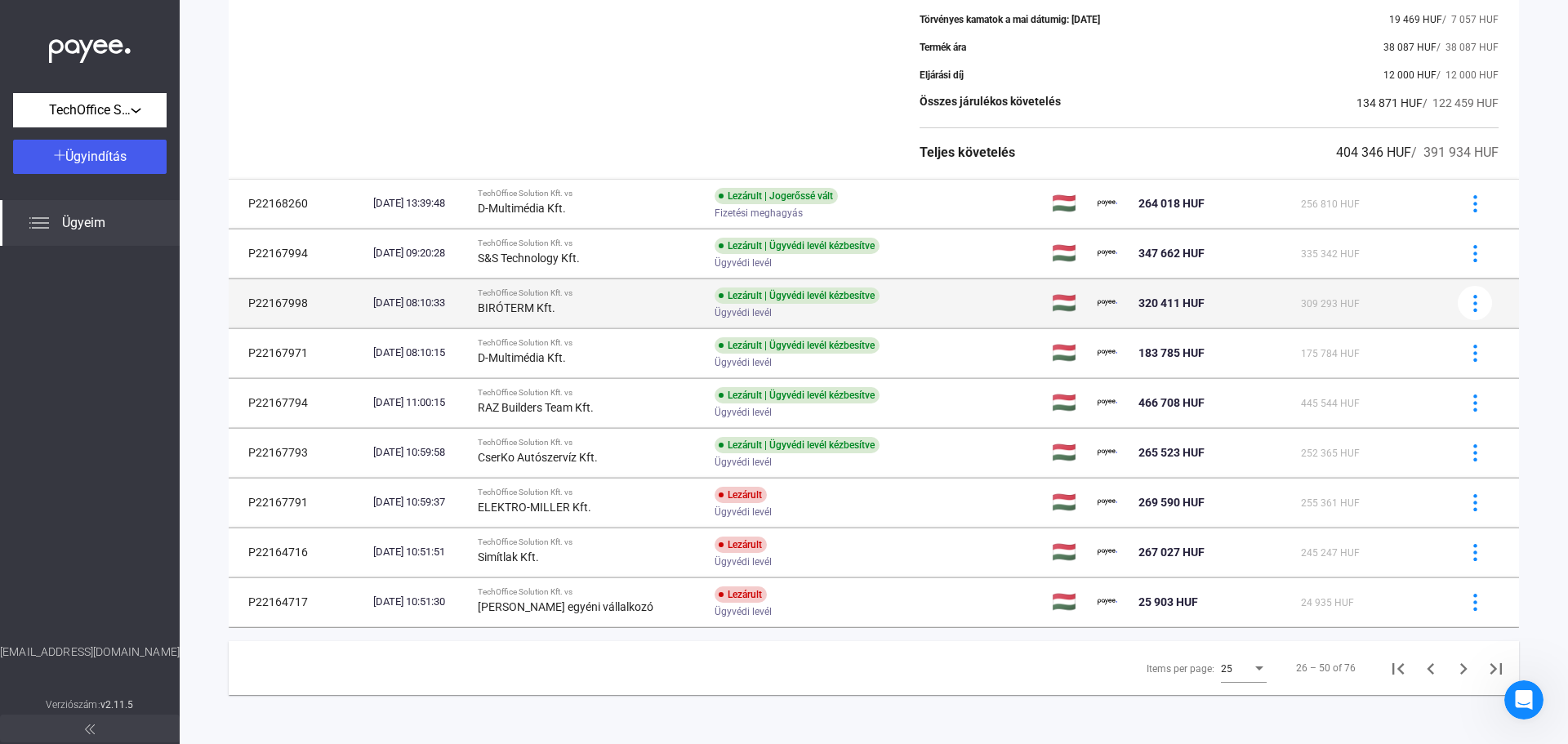
click at [623, 303] on div "BIRÓTERM Kft." at bounding box center [589, 307] width 224 height 19
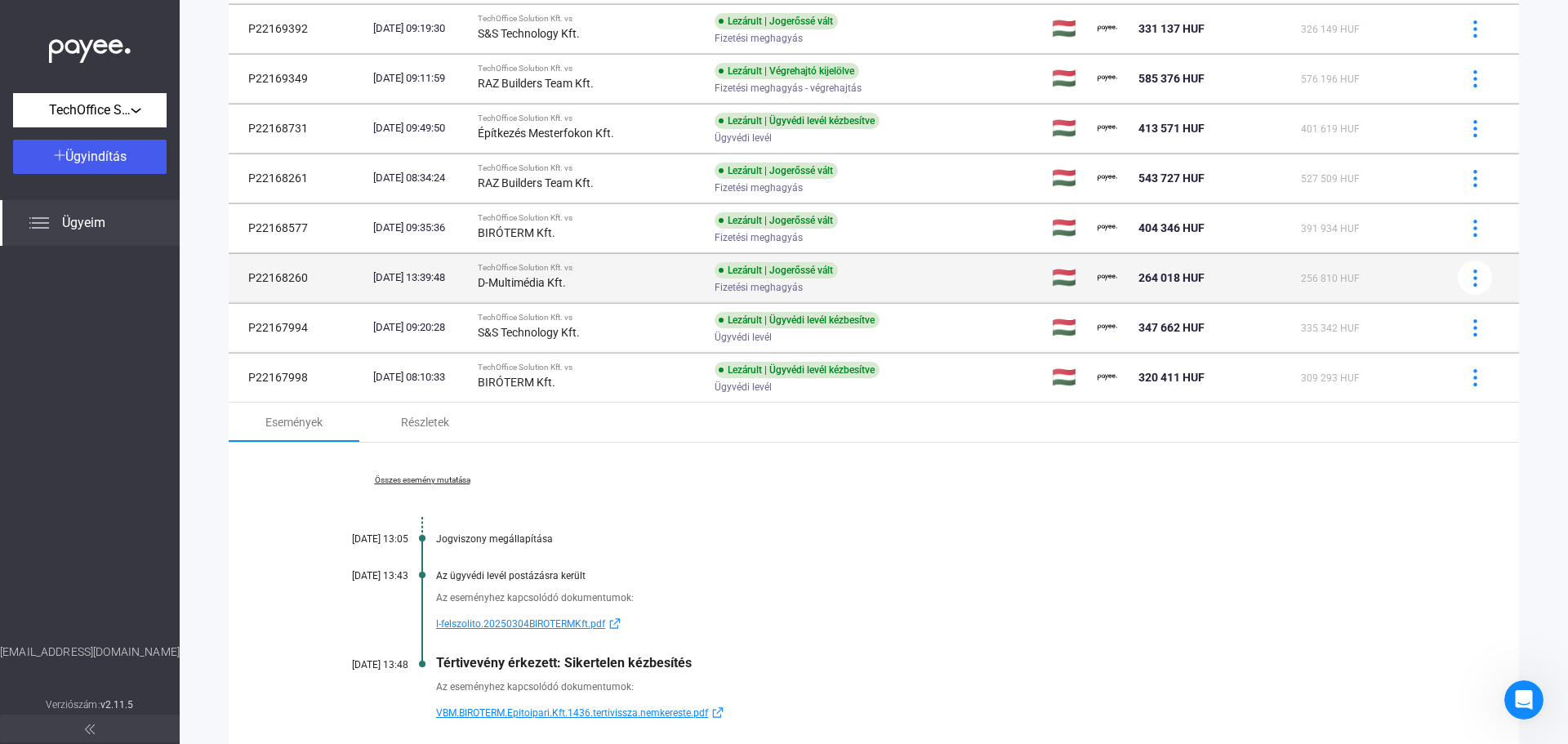
scroll to position [719, 0]
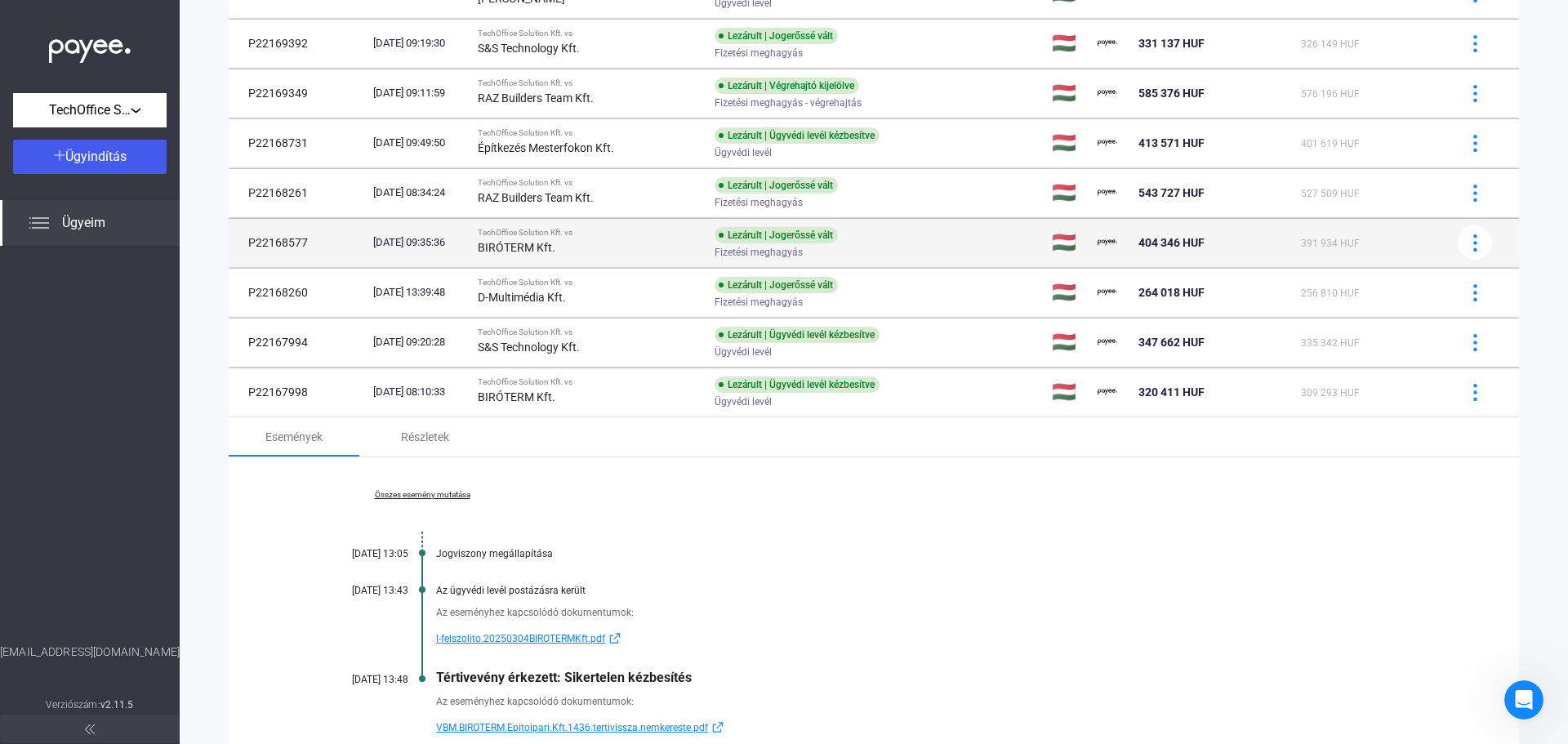
click at [648, 244] on div "BIRÓTERM Kft." at bounding box center [589, 247] width 224 height 19
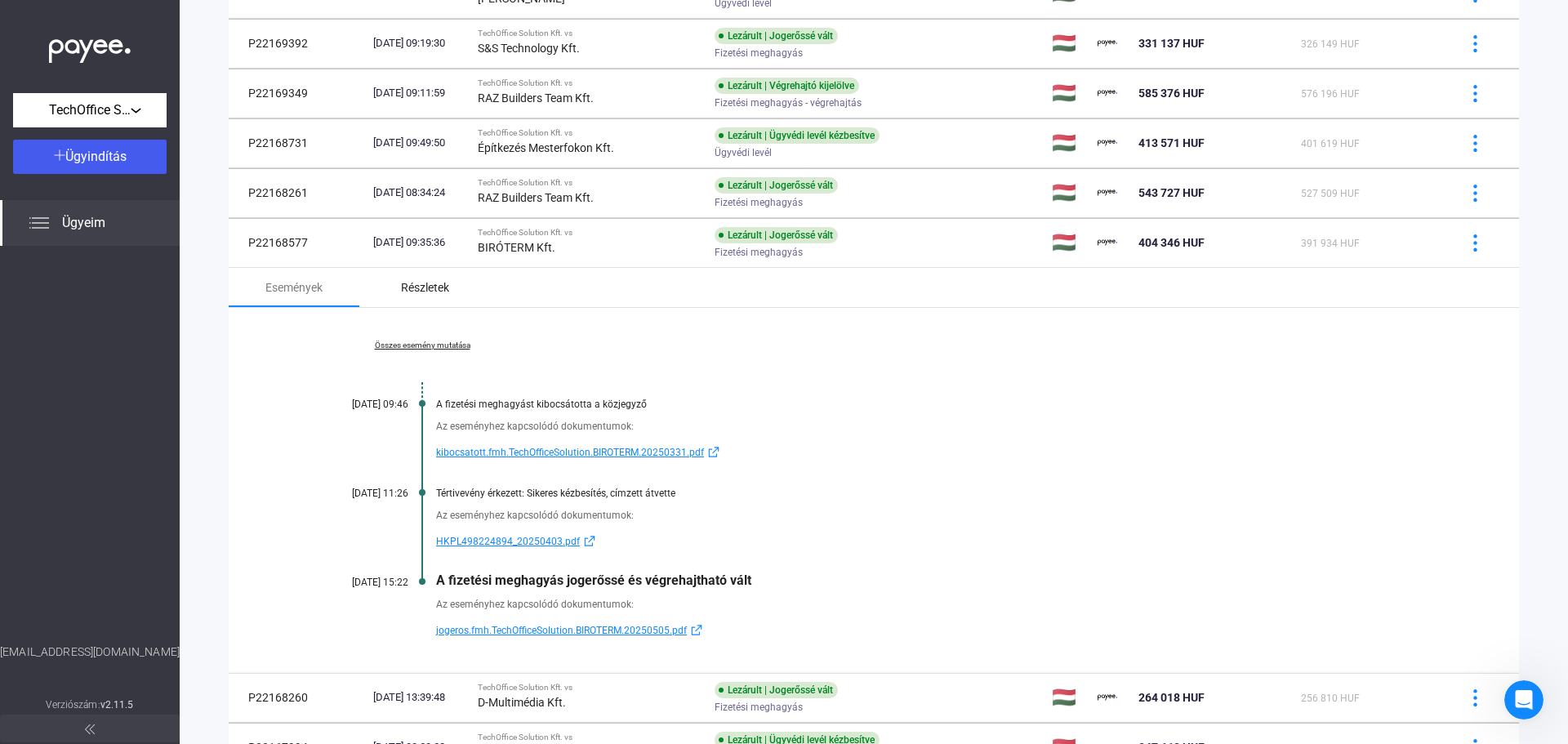
click at [412, 289] on div "Részletek" at bounding box center [425, 287] width 48 height 19
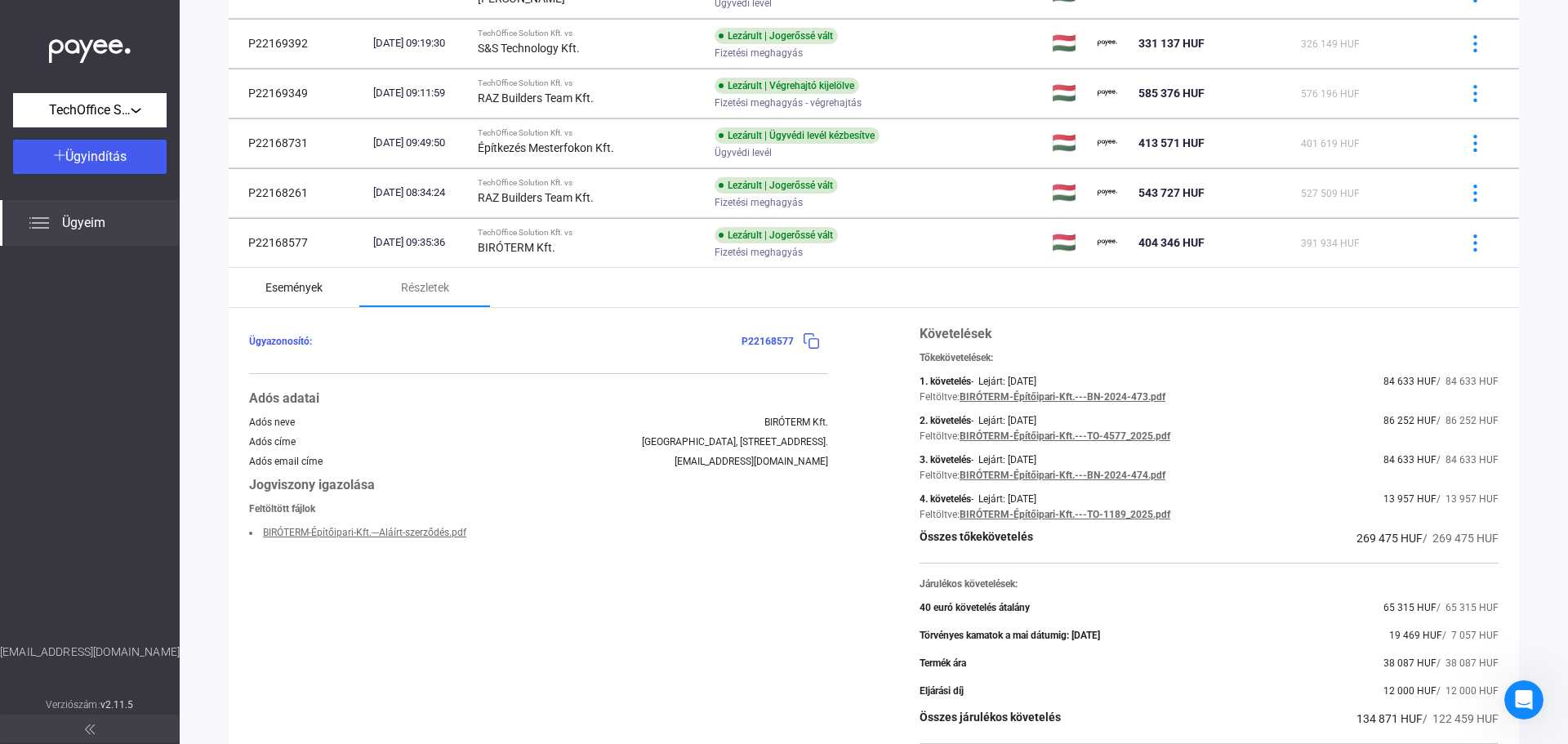
click at [320, 289] on div "Események" at bounding box center [294, 287] width 58 height 19
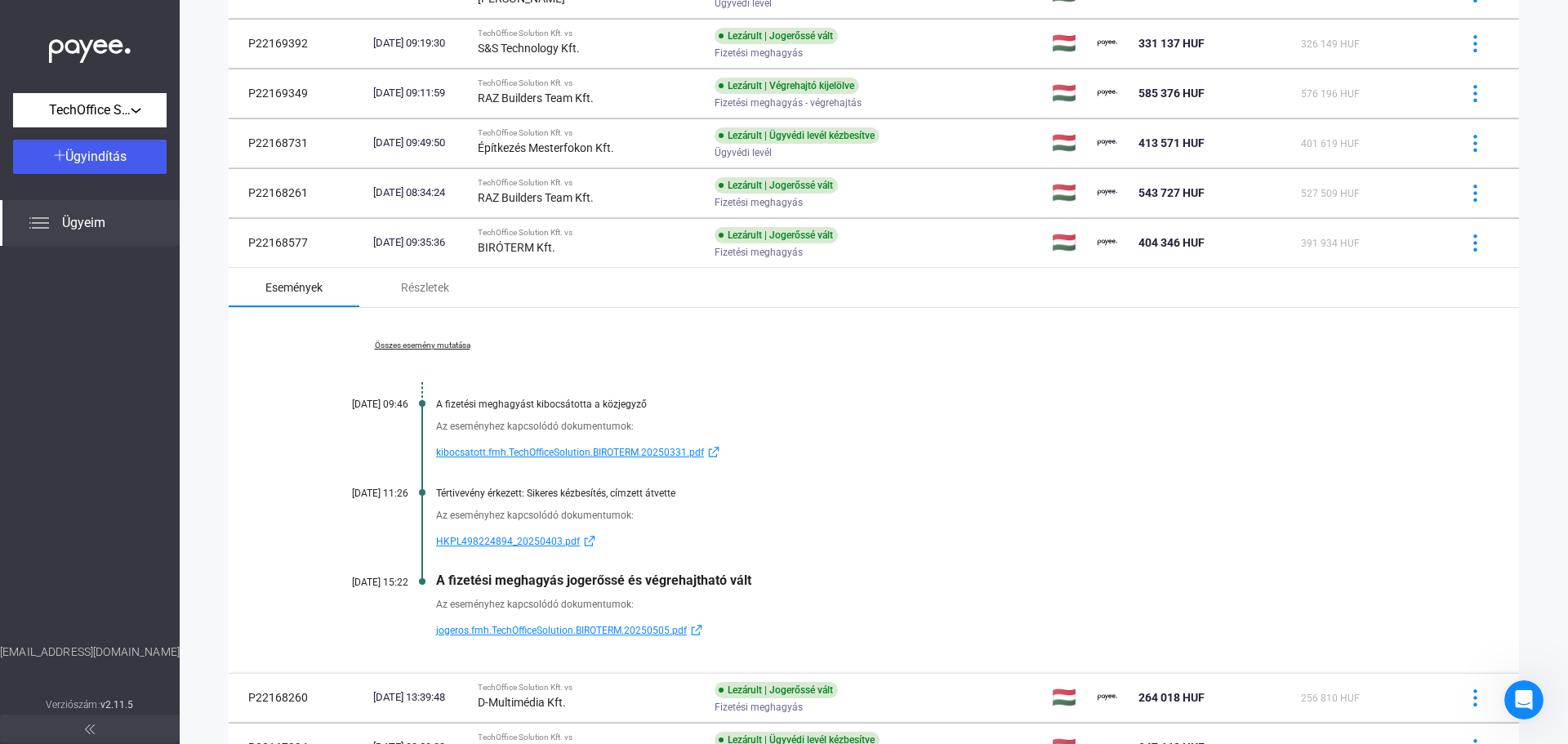
scroll to position [882, 0]
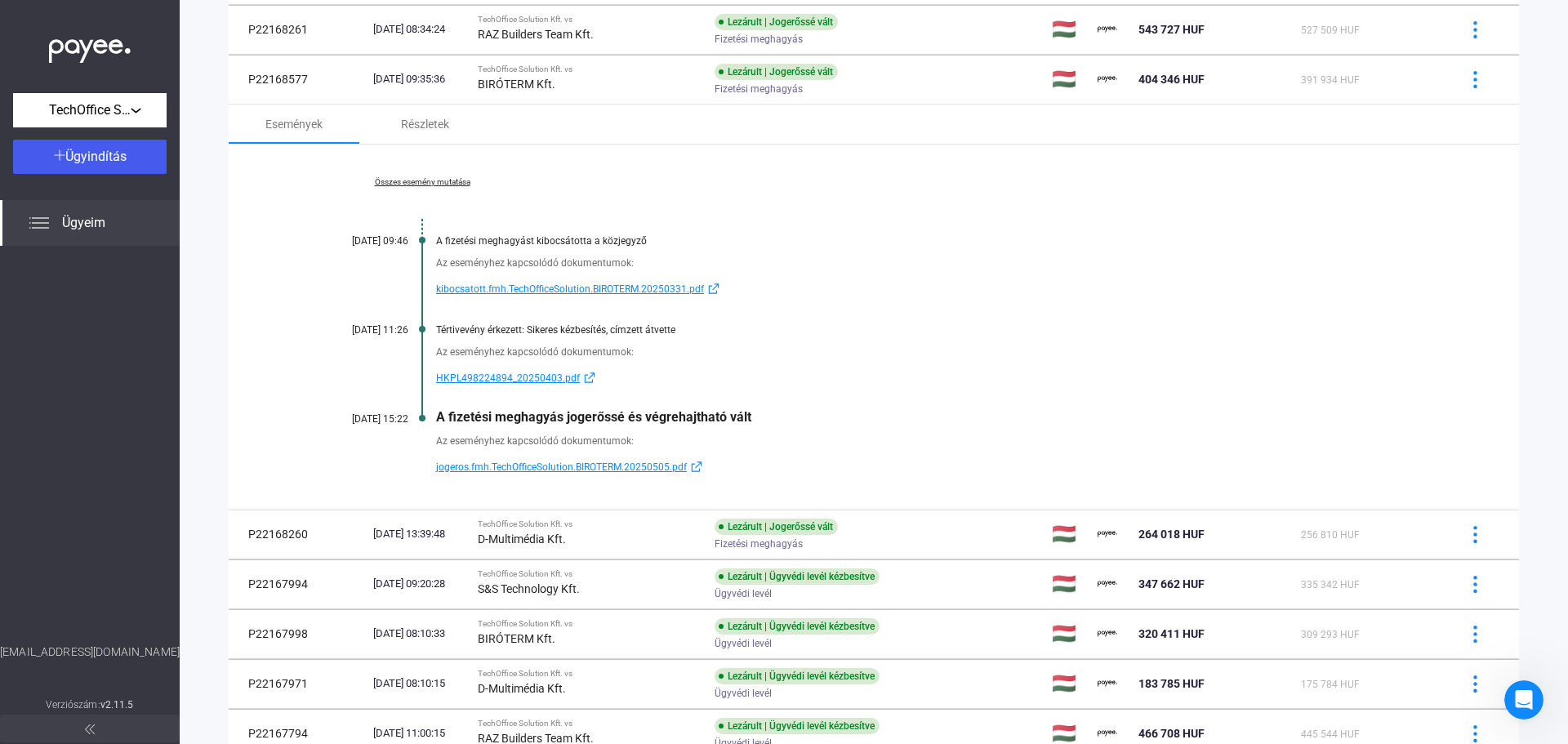
click at [541, 421] on div "A fizetési meghagyás jogerőssé és végrehajtható vált" at bounding box center [936, 417] width 1001 height 16
click at [688, 434] on div "Az eseményhez kapcsolódó dokumentumok:" at bounding box center [936, 441] width 1001 height 17
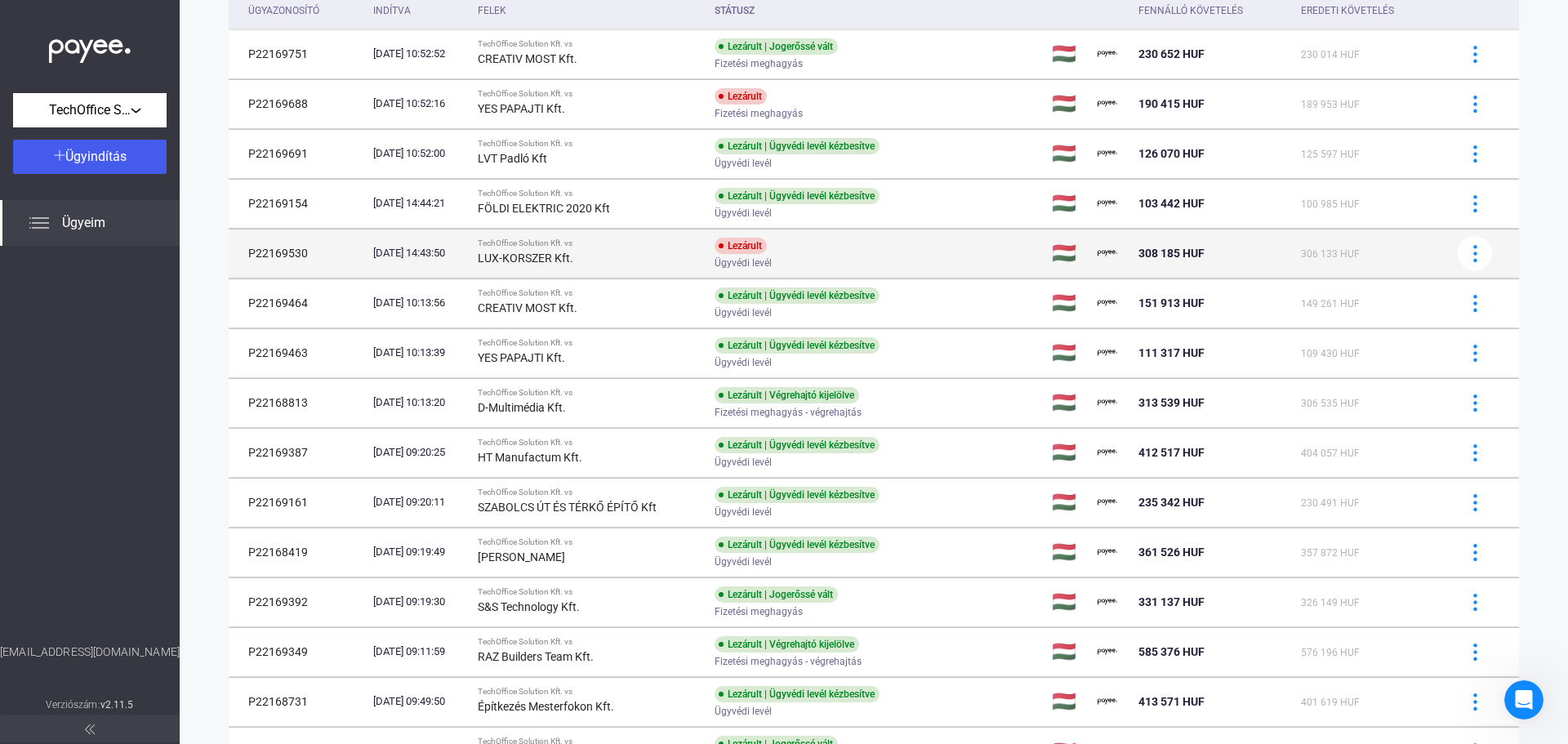
scroll to position [0, 0]
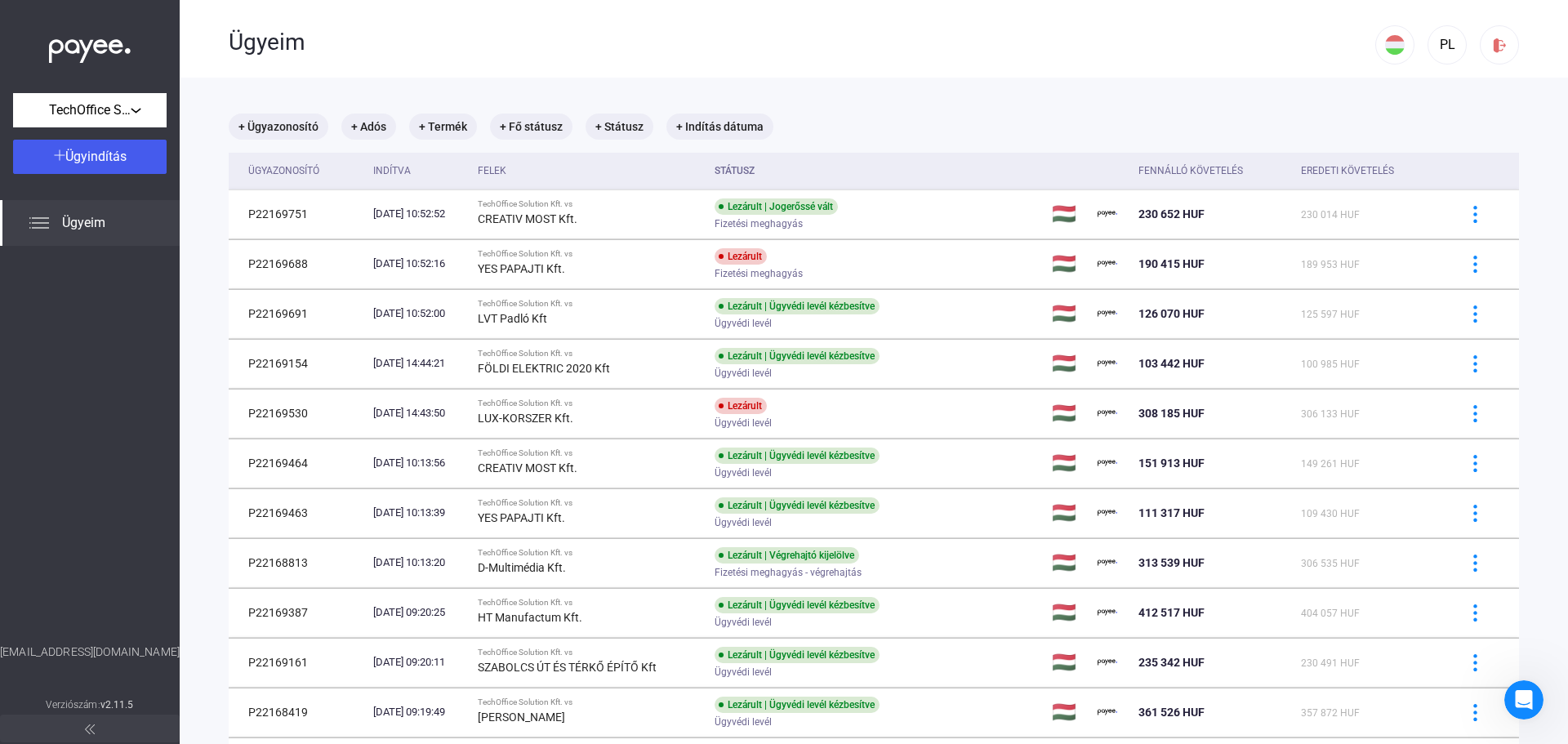
click at [381, 122] on mat-chip "+ Adós" at bounding box center [368, 126] width 55 height 26
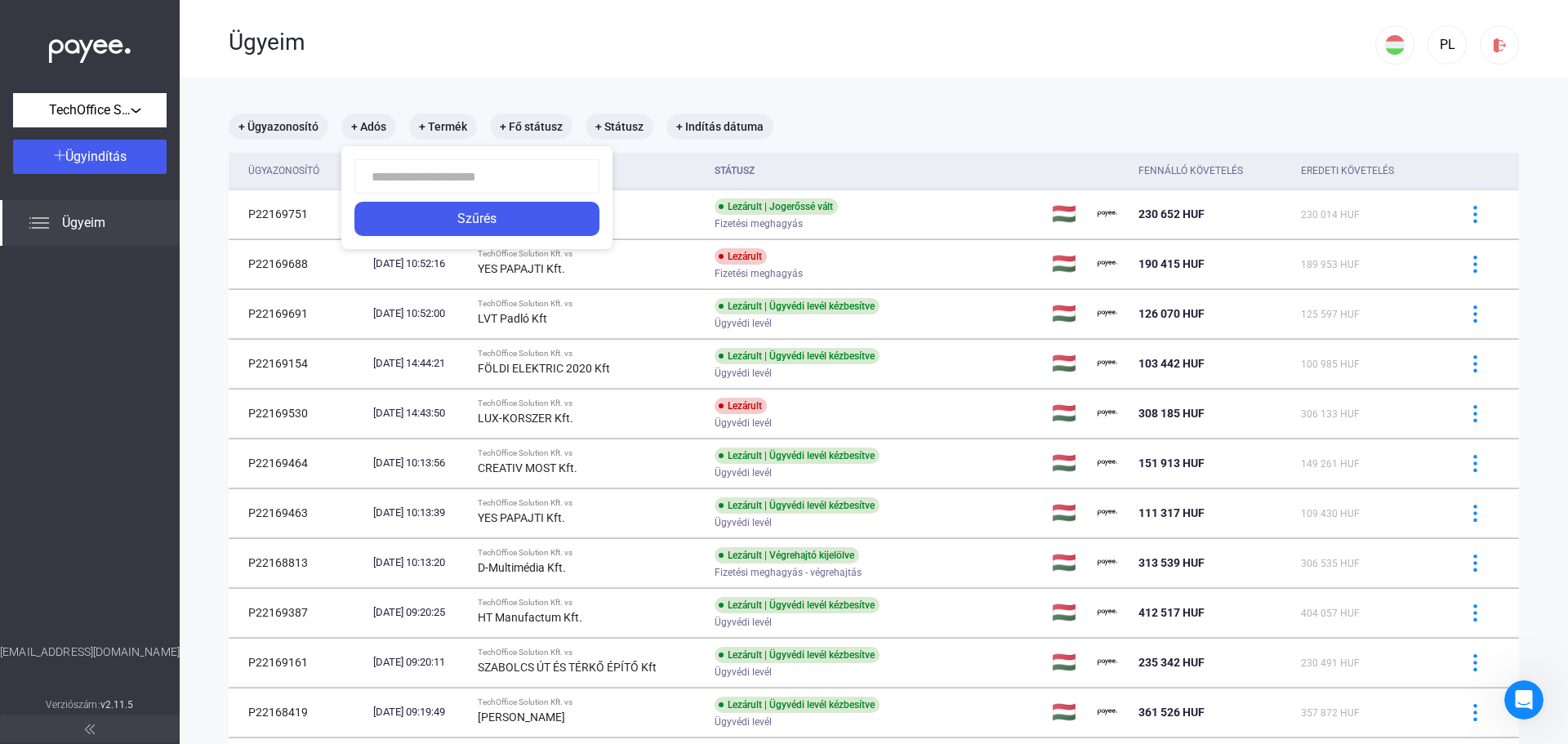
click at [422, 167] on input at bounding box center [477, 176] width 245 height 34
type input "**********"
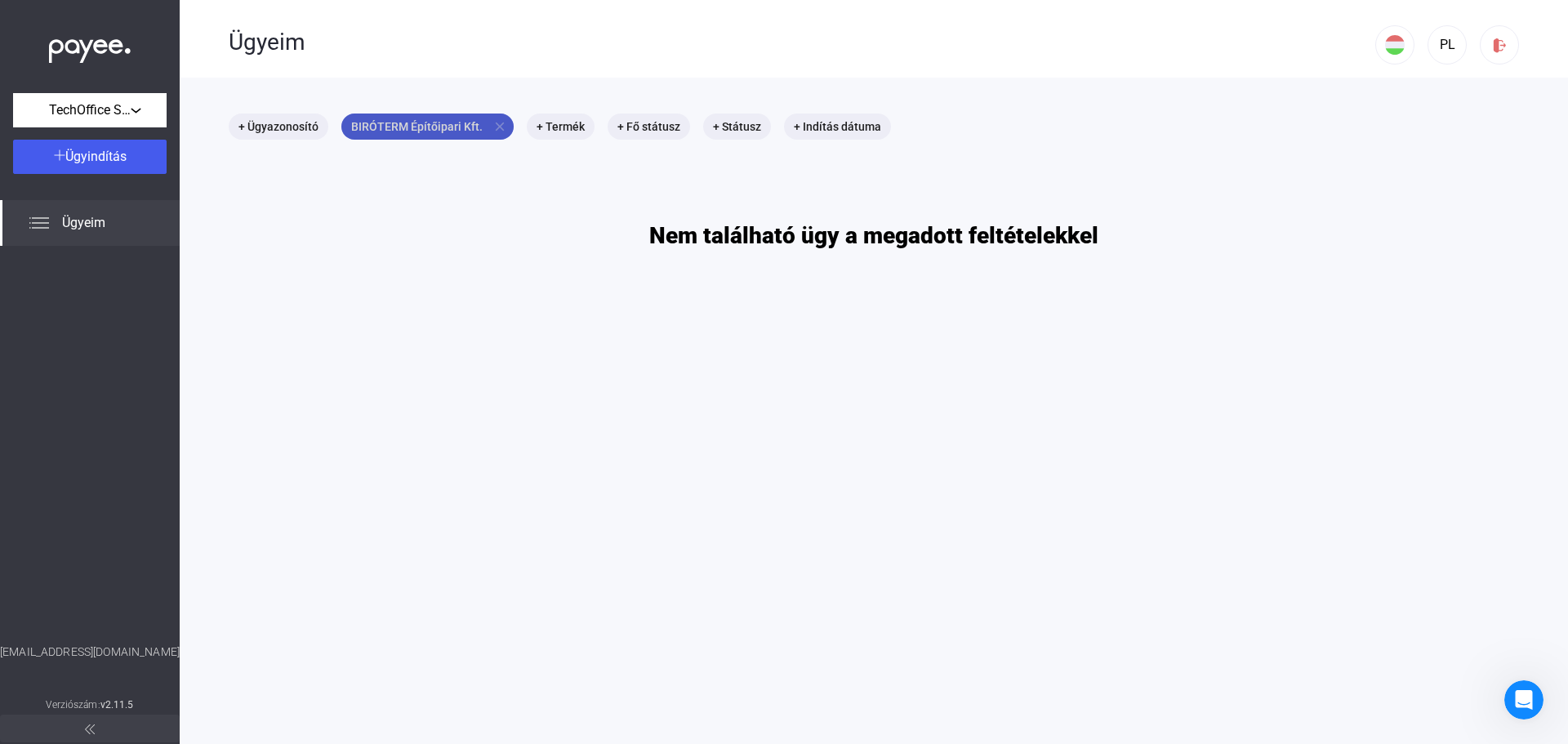
click at [492, 124] on mat-chip "BIRÓTERM Építőipari Kft. close" at bounding box center [428, 126] width 173 height 26
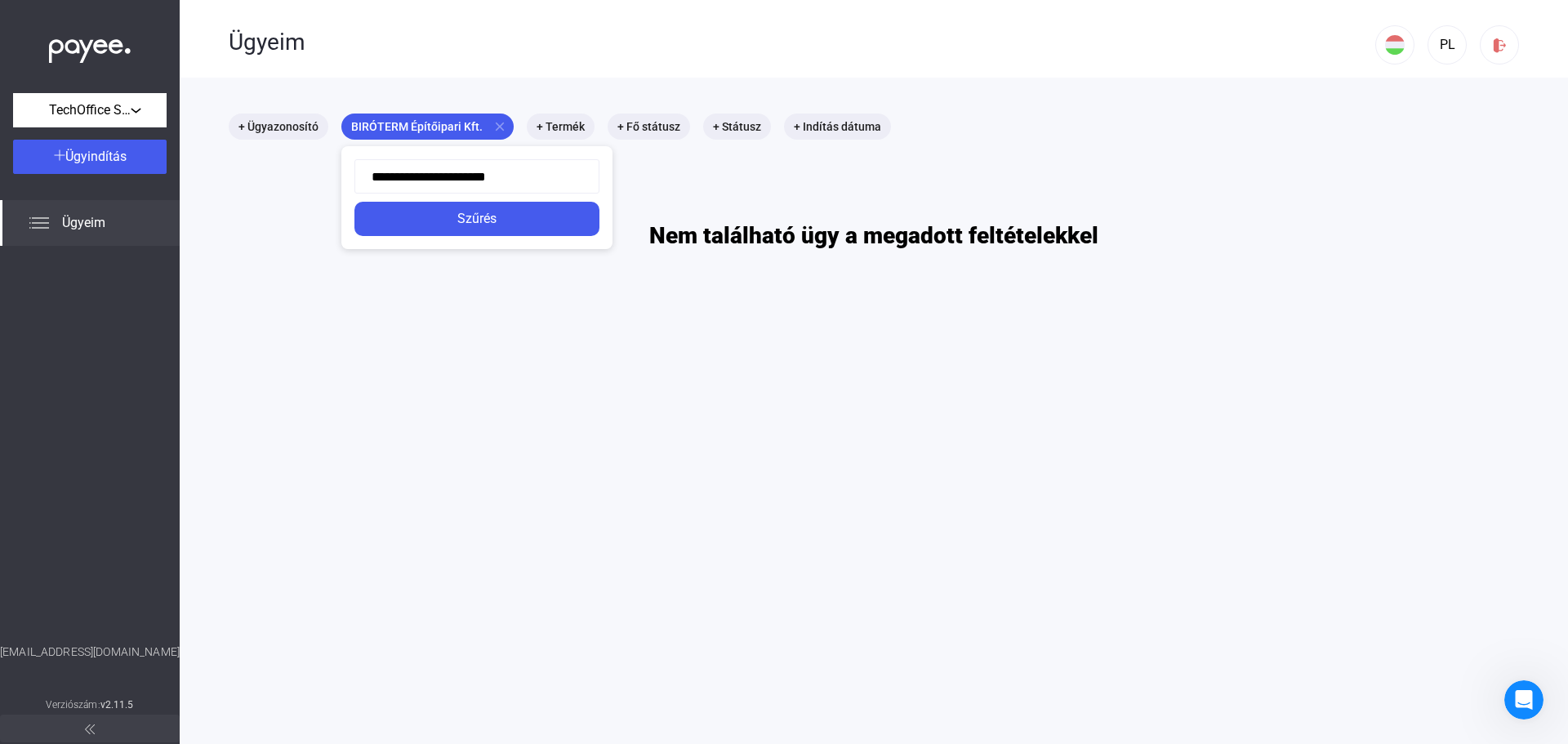
drag, startPoint x: 408, startPoint y: 172, endPoint x: 618, endPoint y: 176, distance: 210.0
click at [514, 140] on div "**********" at bounding box center [428, 140] width 173 height 0
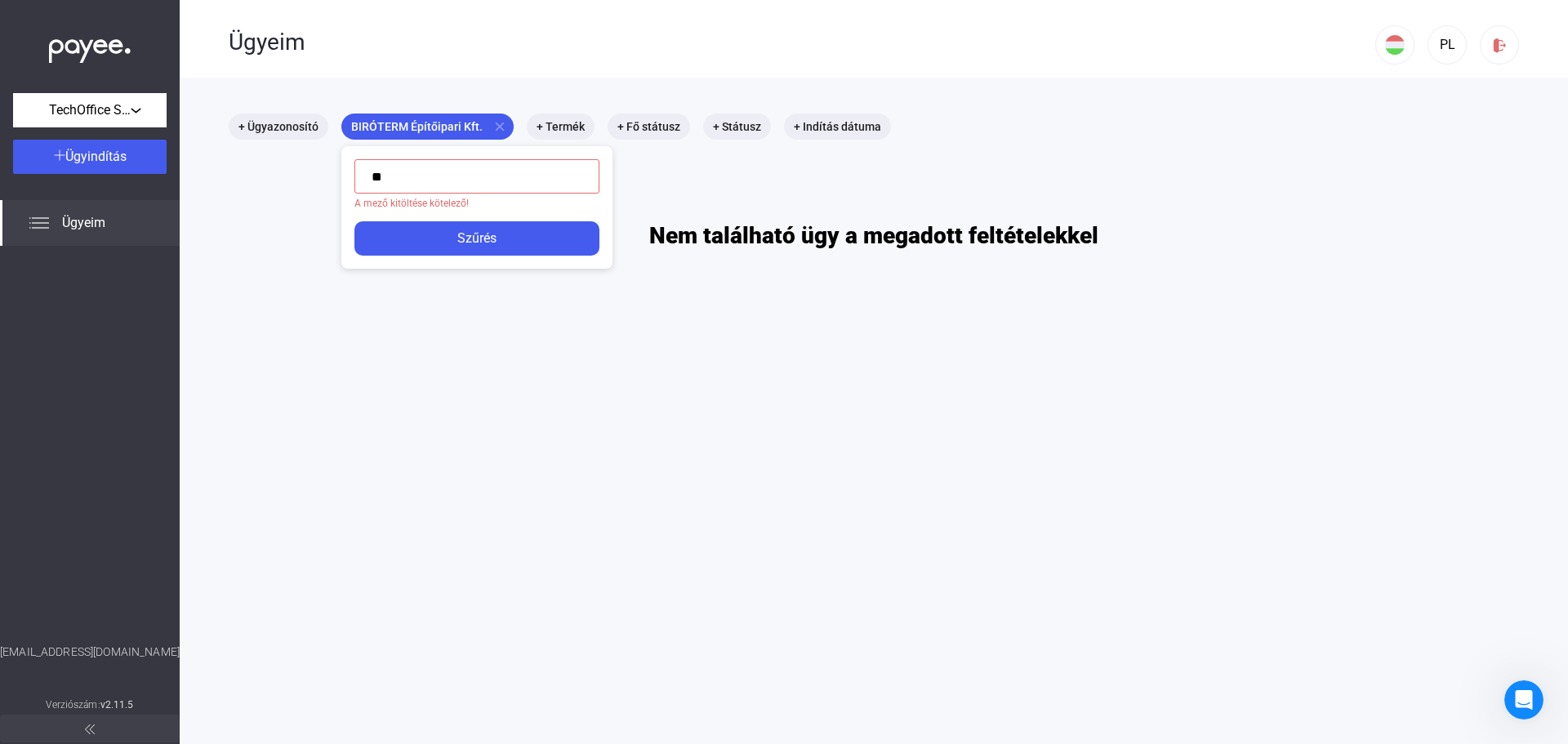
type input "*"
type input "**********"
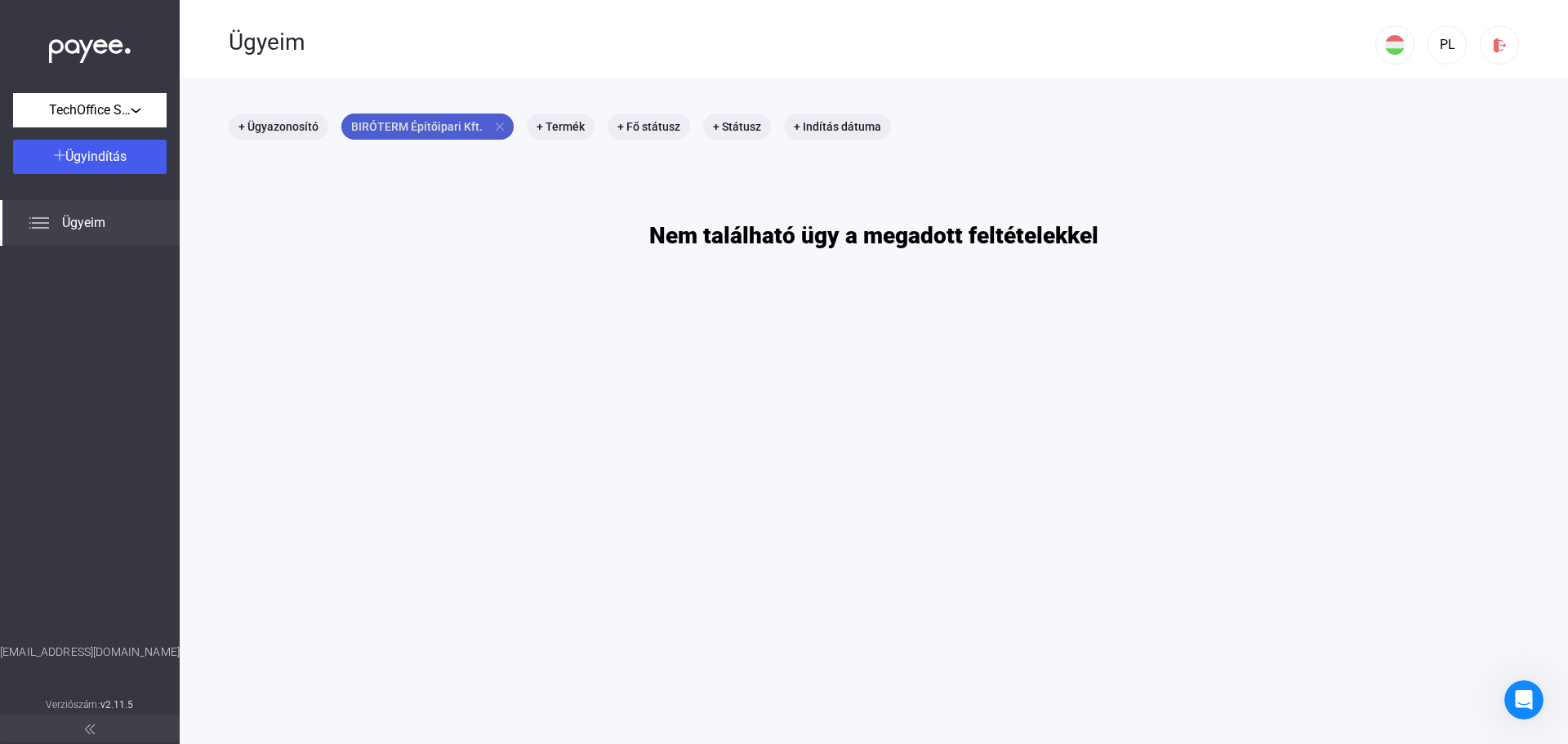
click at [496, 119] on mat-icon "close" at bounding box center [500, 126] width 15 height 15
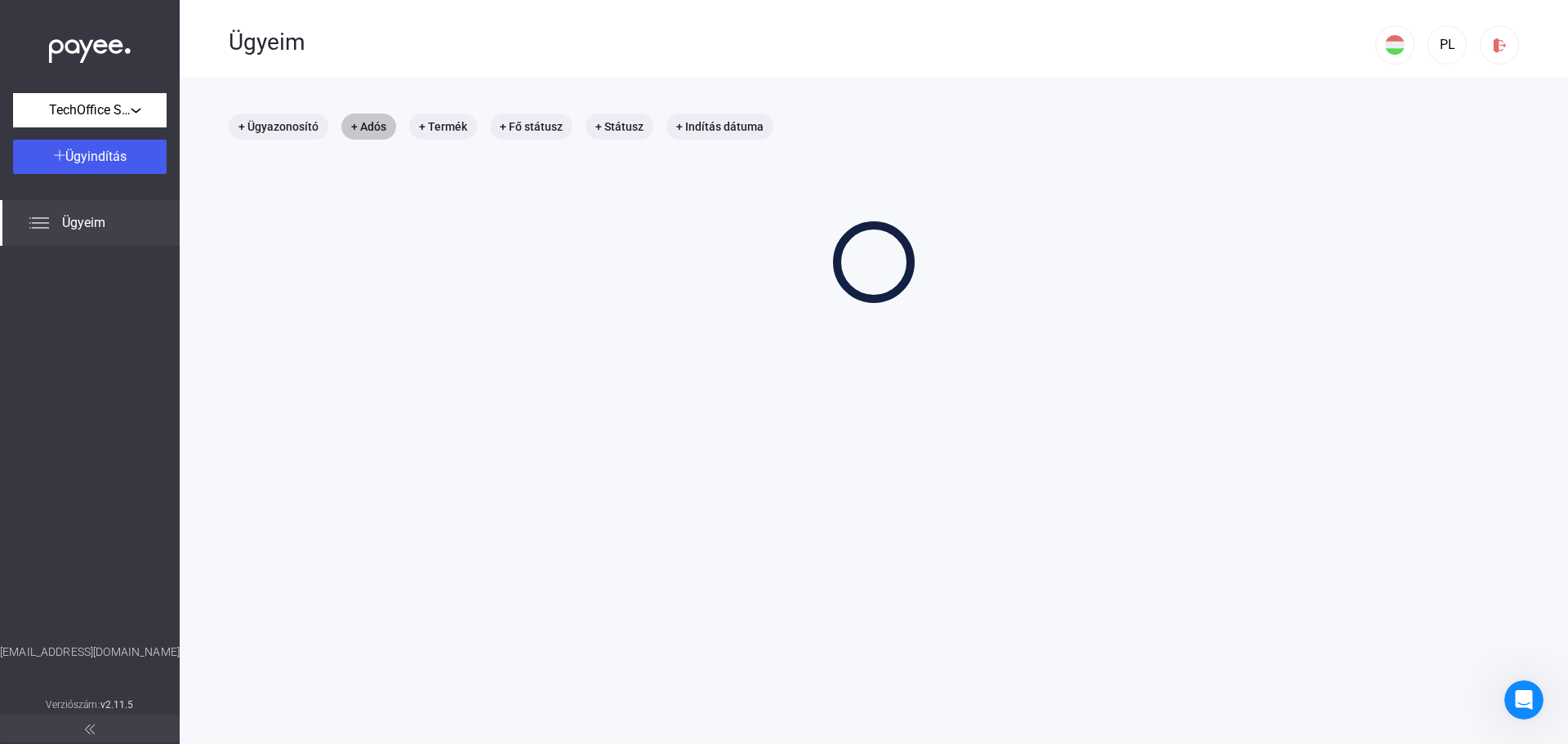
click at [368, 123] on mat-chip "+ Adós" at bounding box center [368, 126] width 55 height 26
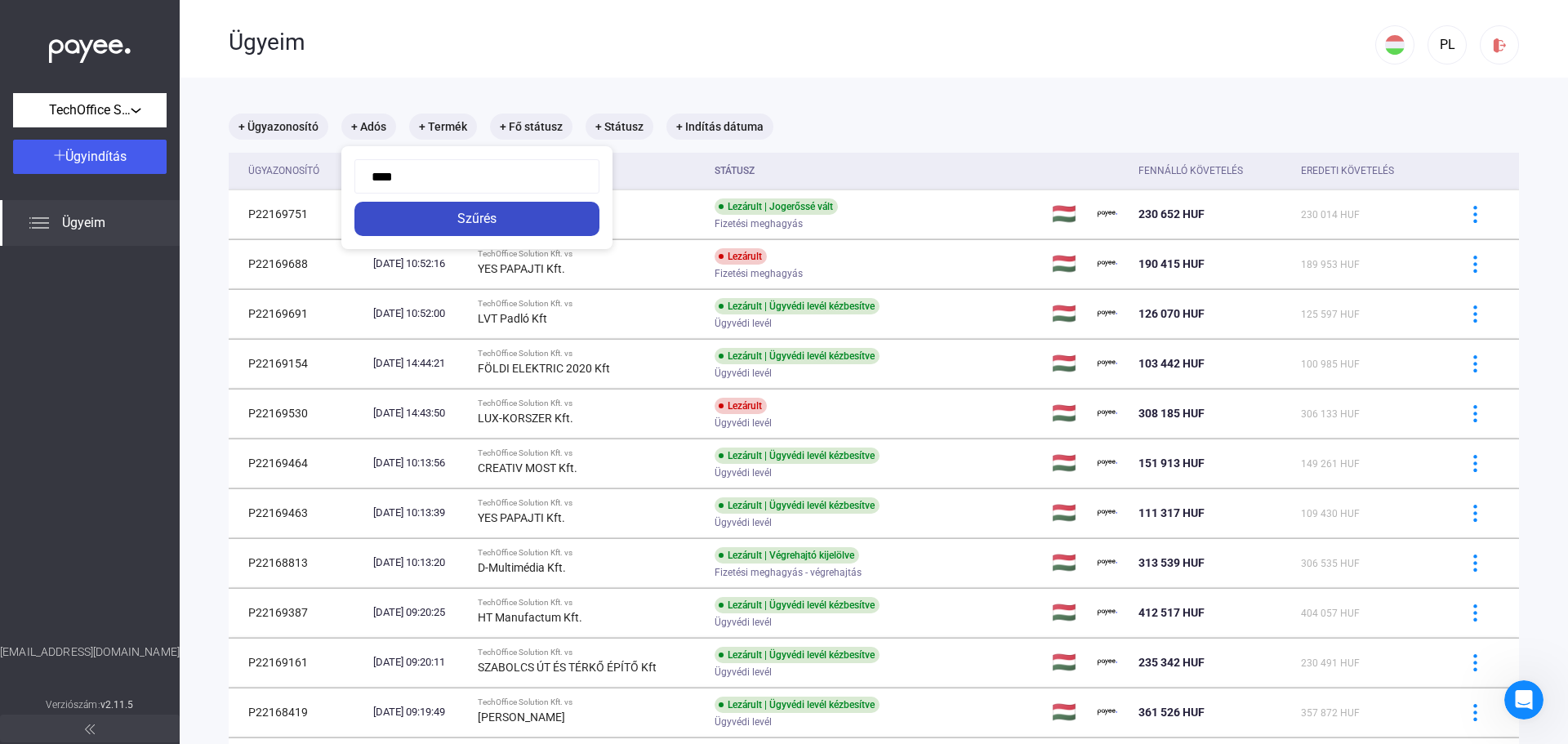
type input "****"
click at [421, 214] on div "Szűrés" at bounding box center [476, 218] width 235 height 19
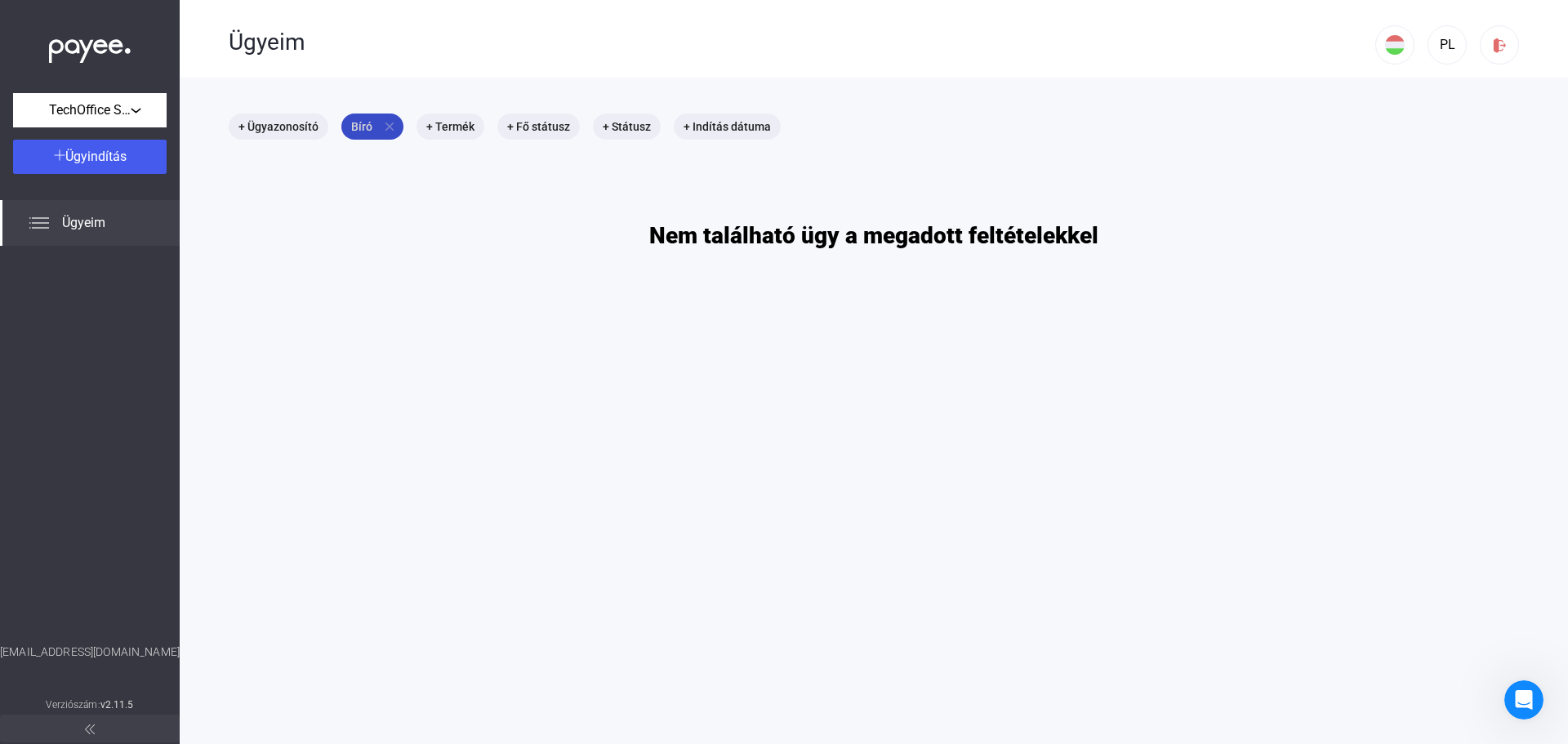
click at [355, 123] on mat-chip "Bíró close" at bounding box center [372, 126] width 62 height 26
drag, startPoint x: 407, startPoint y: 181, endPoint x: 390, endPoint y: 173, distance: 18.8
click at [402, 179] on input "****" at bounding box center [477, 176] width 245 height 34
click at [376, 181] on input "****" at bounding box center [477, 176] width 245 height 34
type input "****"
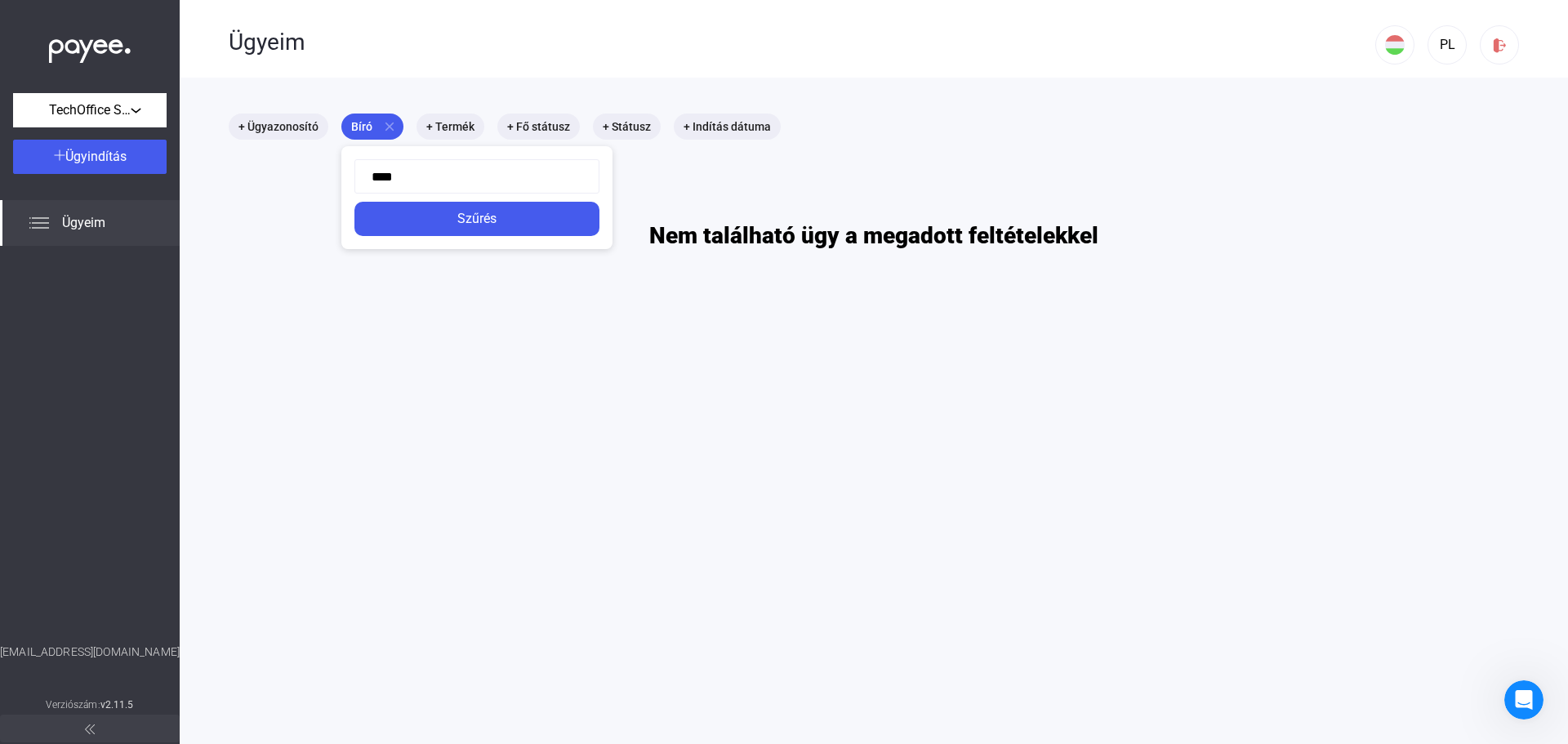
click button "Szűrés" at bounding box center [477, 218] width 245 height 34
click at [389, 119] on mat-chip "Biró close" at bounding box center [372, 126] width 62 height 26
click at [450, 176] on input "****" at bounding box center [477, 176] width 245 height 34
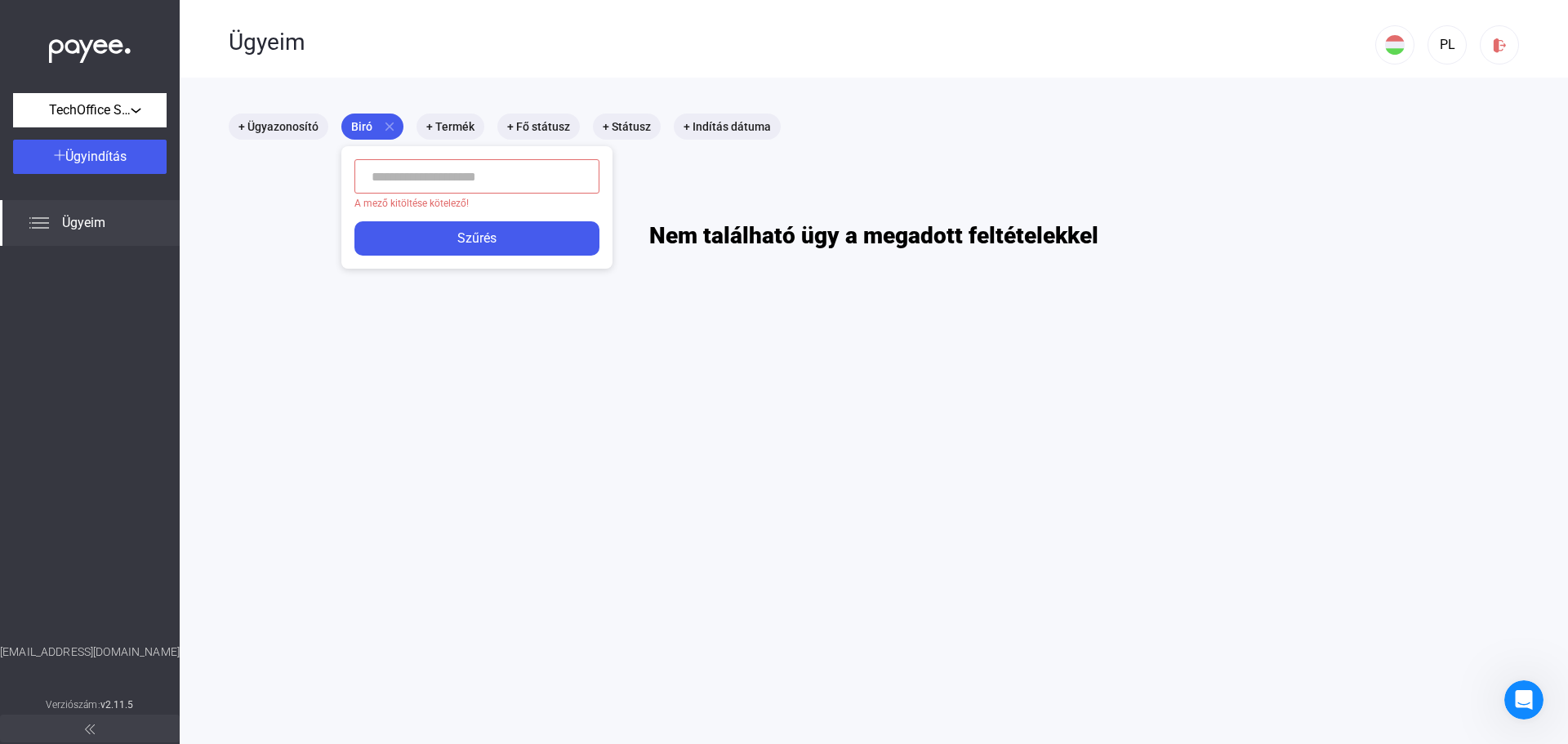
click at [354, 222] on button "Szűrés" at bounding box center [477, 238] width 245 height 34
click at [290, 212] on div at bounding box center [784, 372] width 1568 height 744
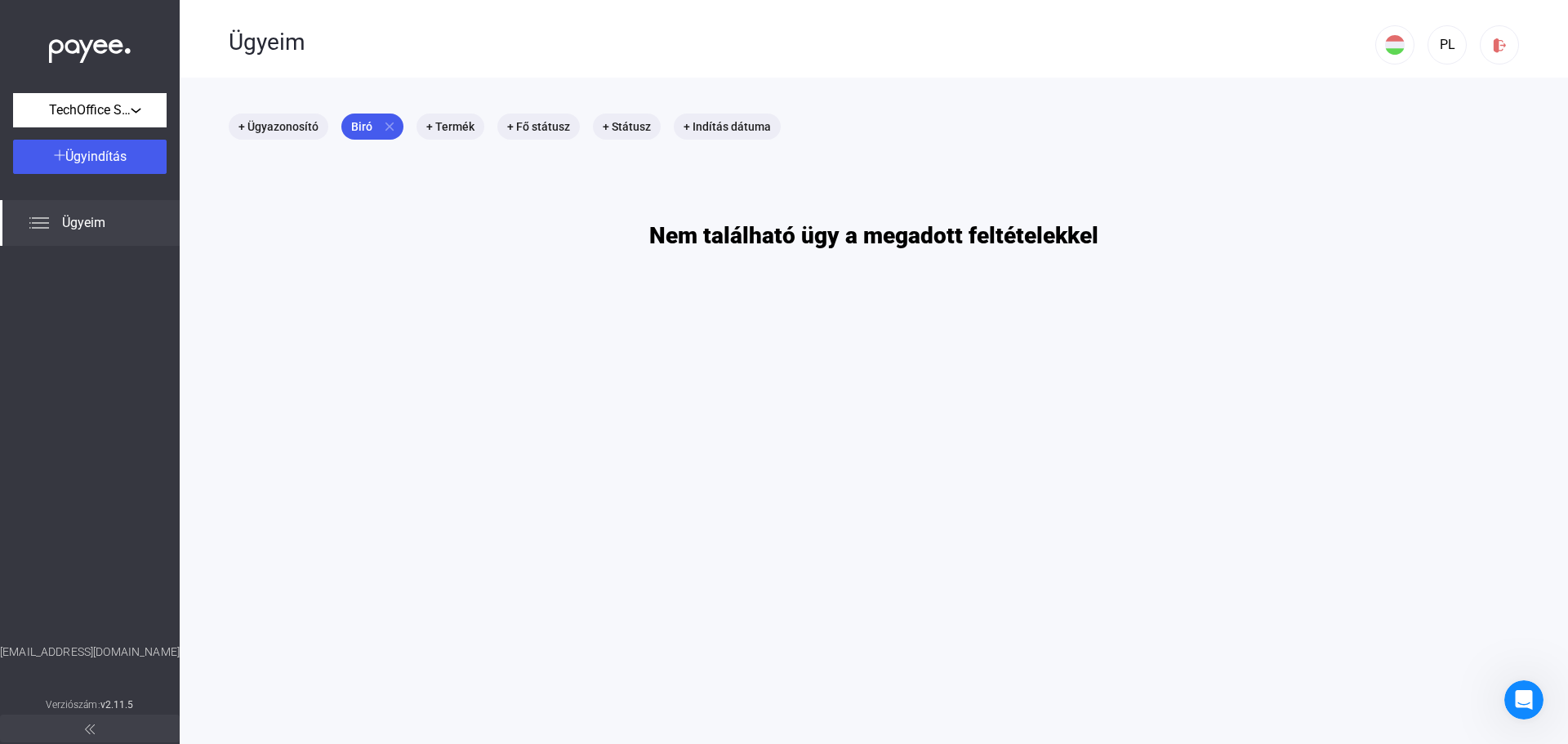
click at [365, 108] on main "+ Ügyazonosító Biró close + Termék + Fő státusz + Státusz + Indítás dátuma Nem …" at bounding box center [874, 450] width 1388 height 744
click at [382, 123] on mat-icon "close" at bounding box center [390, 126] width 15 height 15
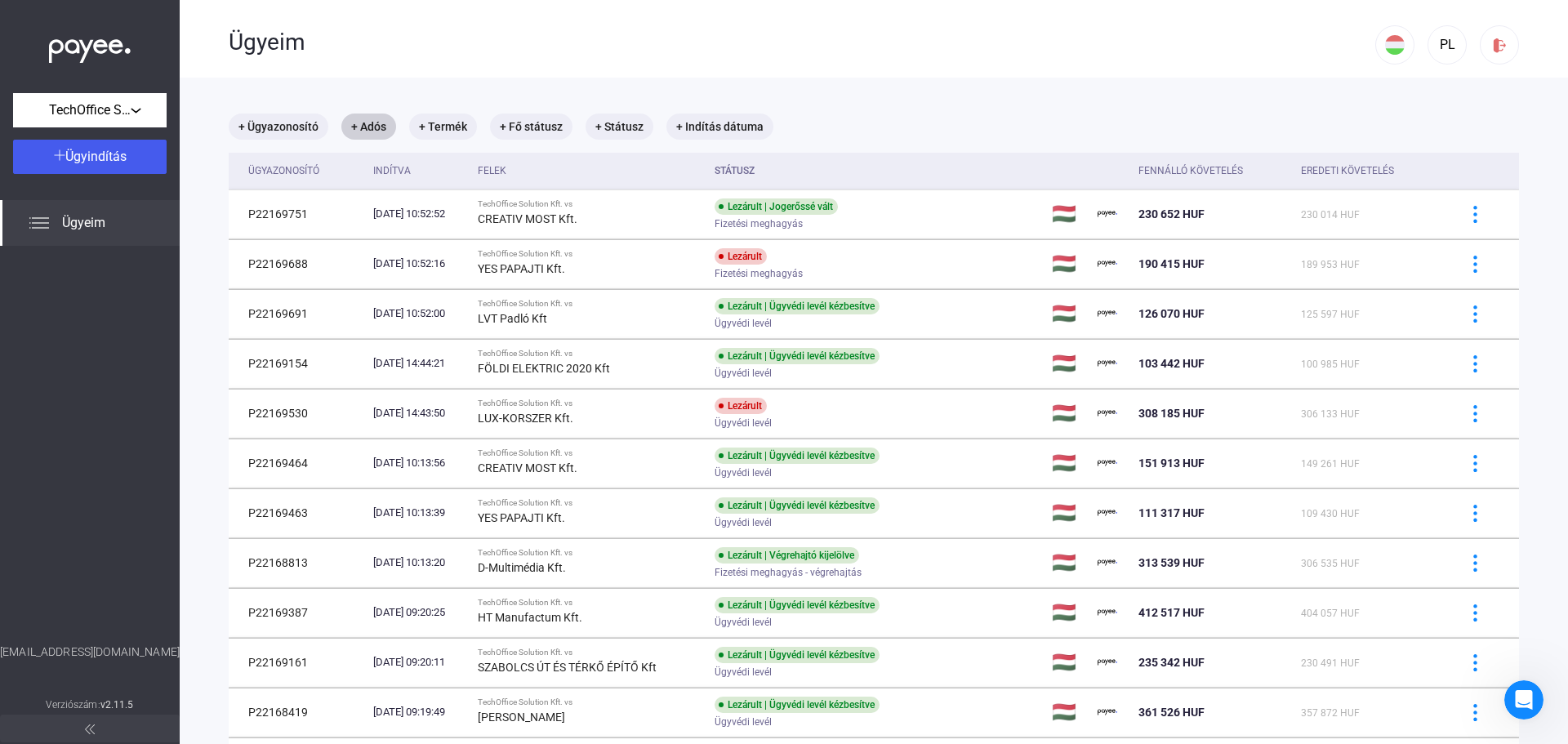
drag, startPoint x: 748, startPoint y: 177, endPoint x: 599, endPoint y: 172, distance: 149.1
click at [742, 177] on th "Státusz" at bounding box center [876, 172] width 337 height 37
click at [521, 172] on div at bounding box center [516, 171] width 10 height 10
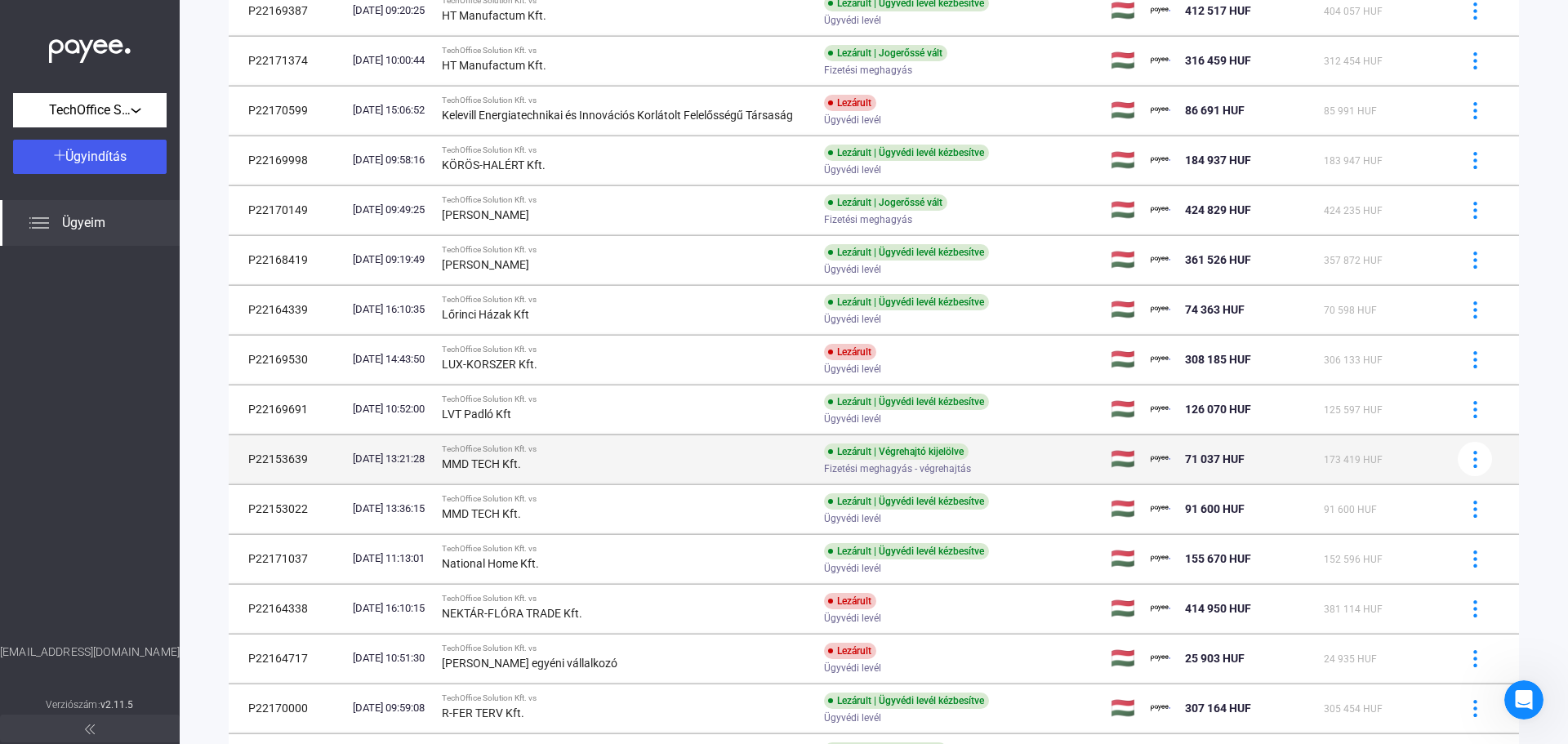
scroll to position [807, 0]
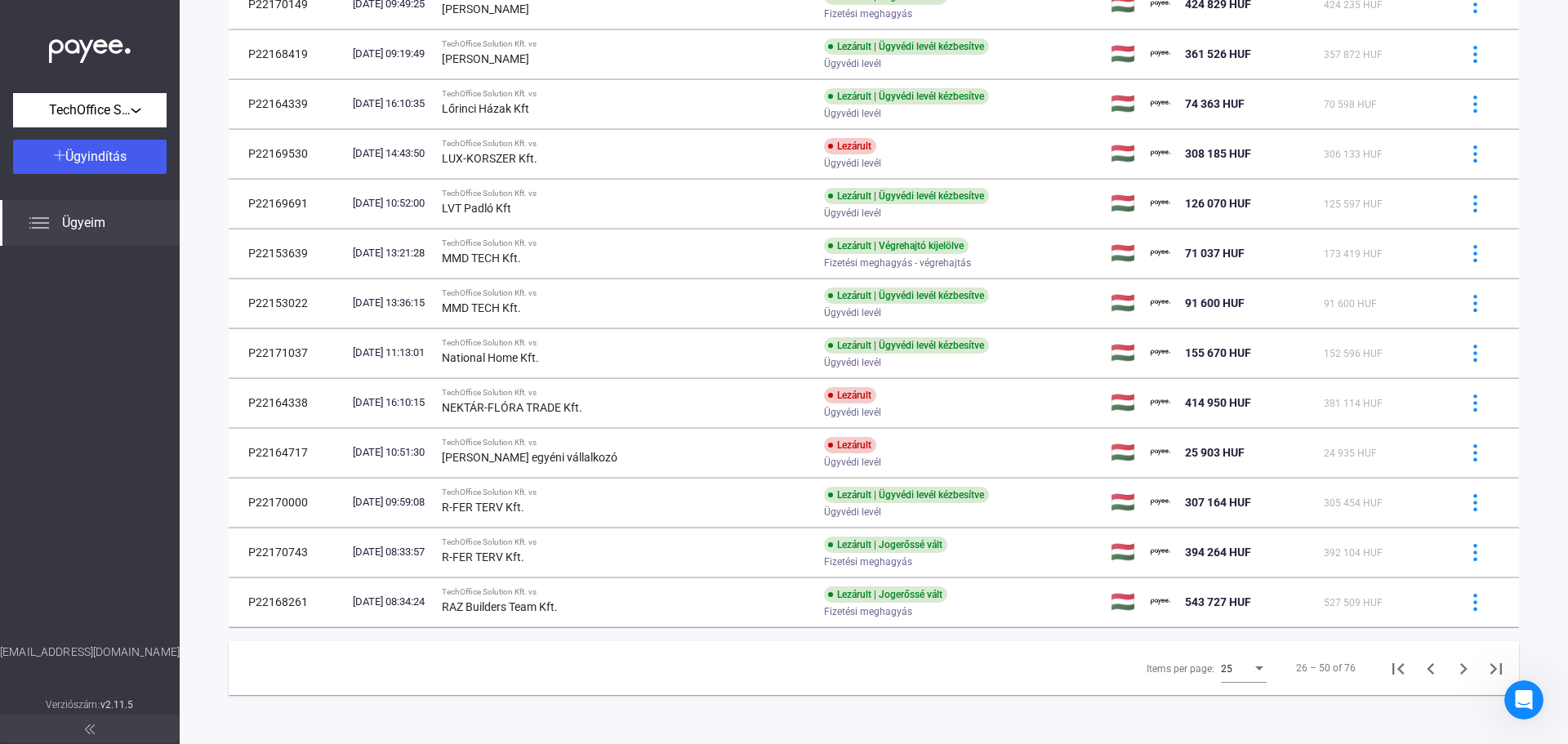
click at [1239, 657] on div "25" at bounding box center [1243, 664] width 45 height 37
click at [1446, 667] on div at bounding box center [784, 372] width 1568 height 744
click at [1452, 668] on icon "Next page" at bounding box center [1463, 669] width 23 height 23
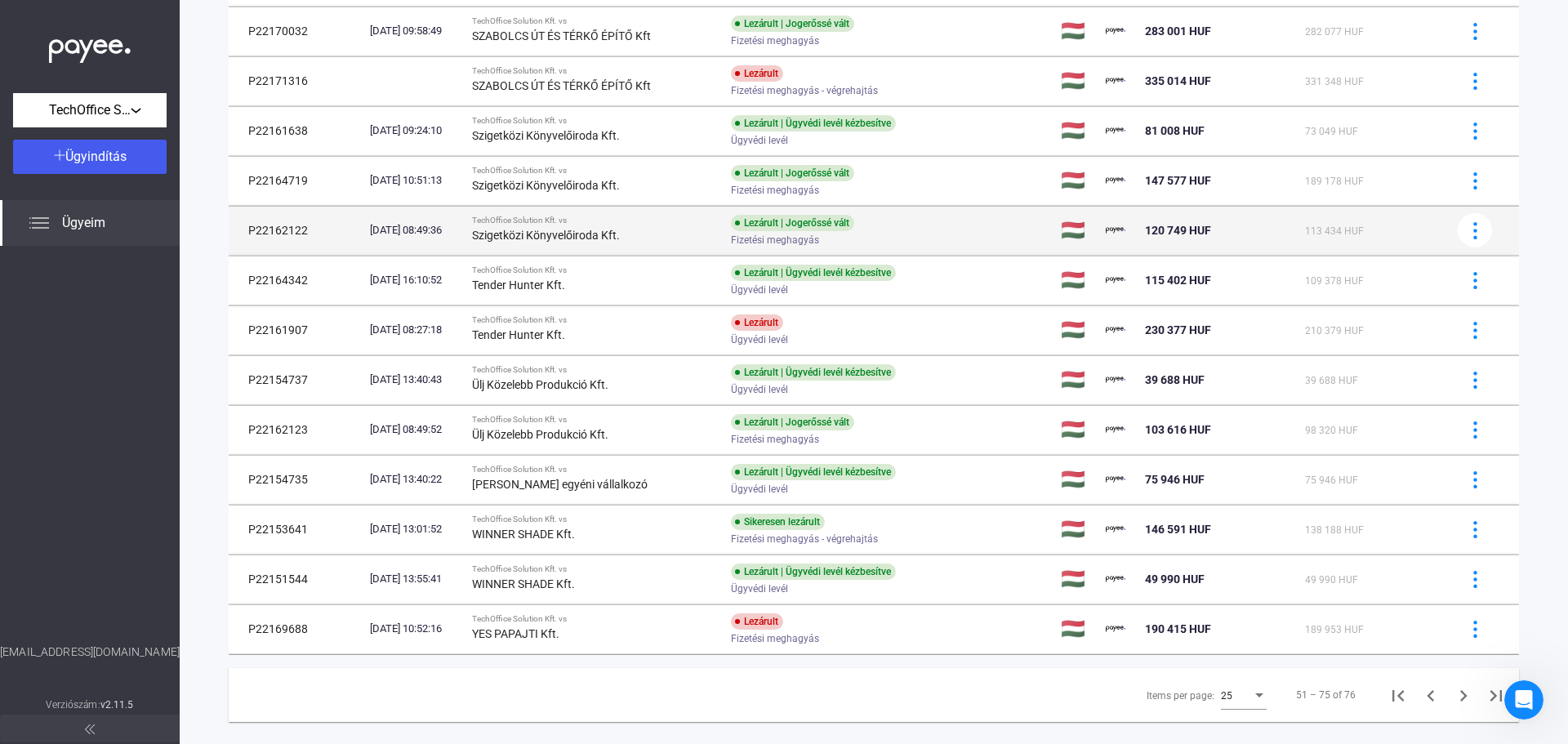
scroll to position [807, 0]
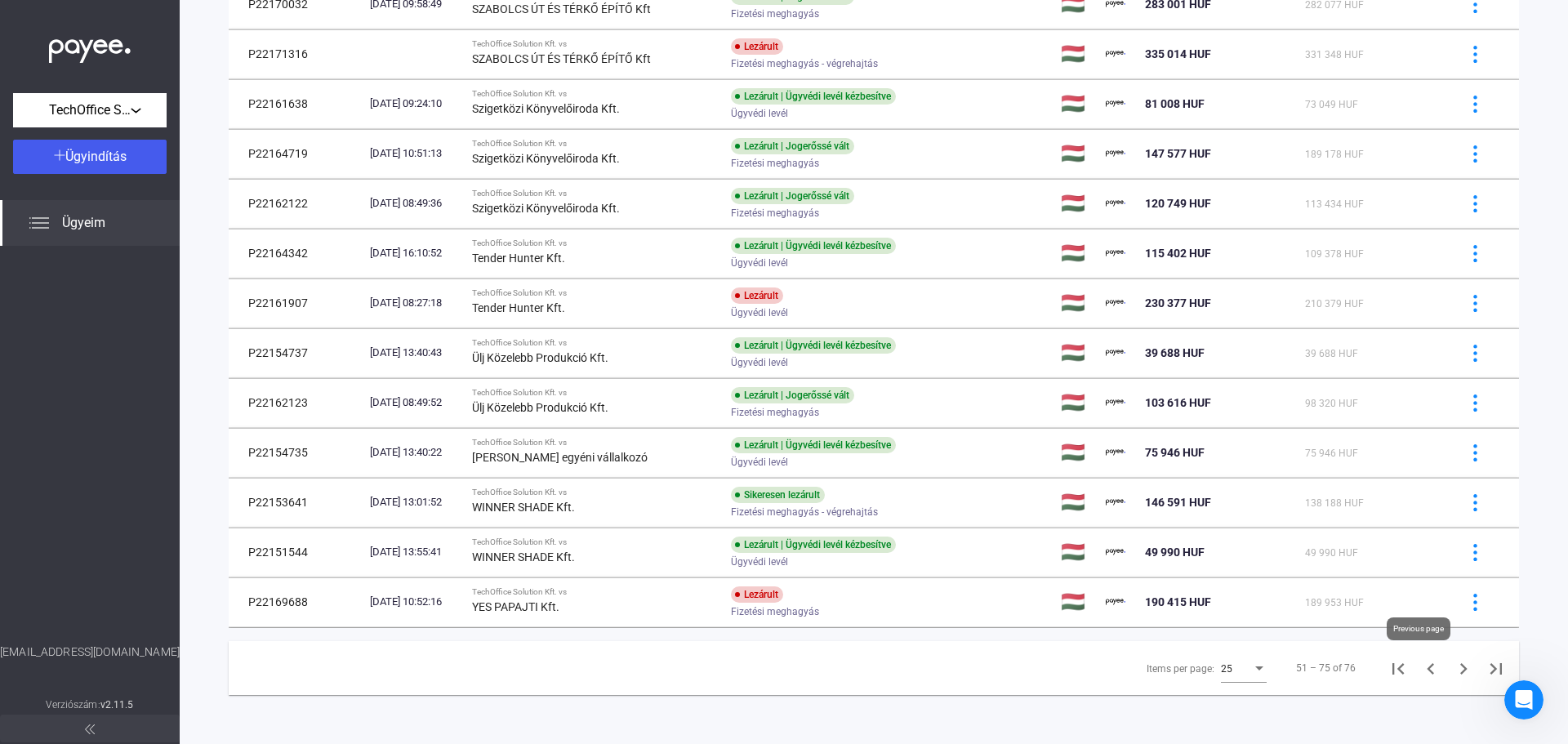
click at [1422, 671] on icon "Previous page" at bounding box center [1431, 669] width 23 height 23
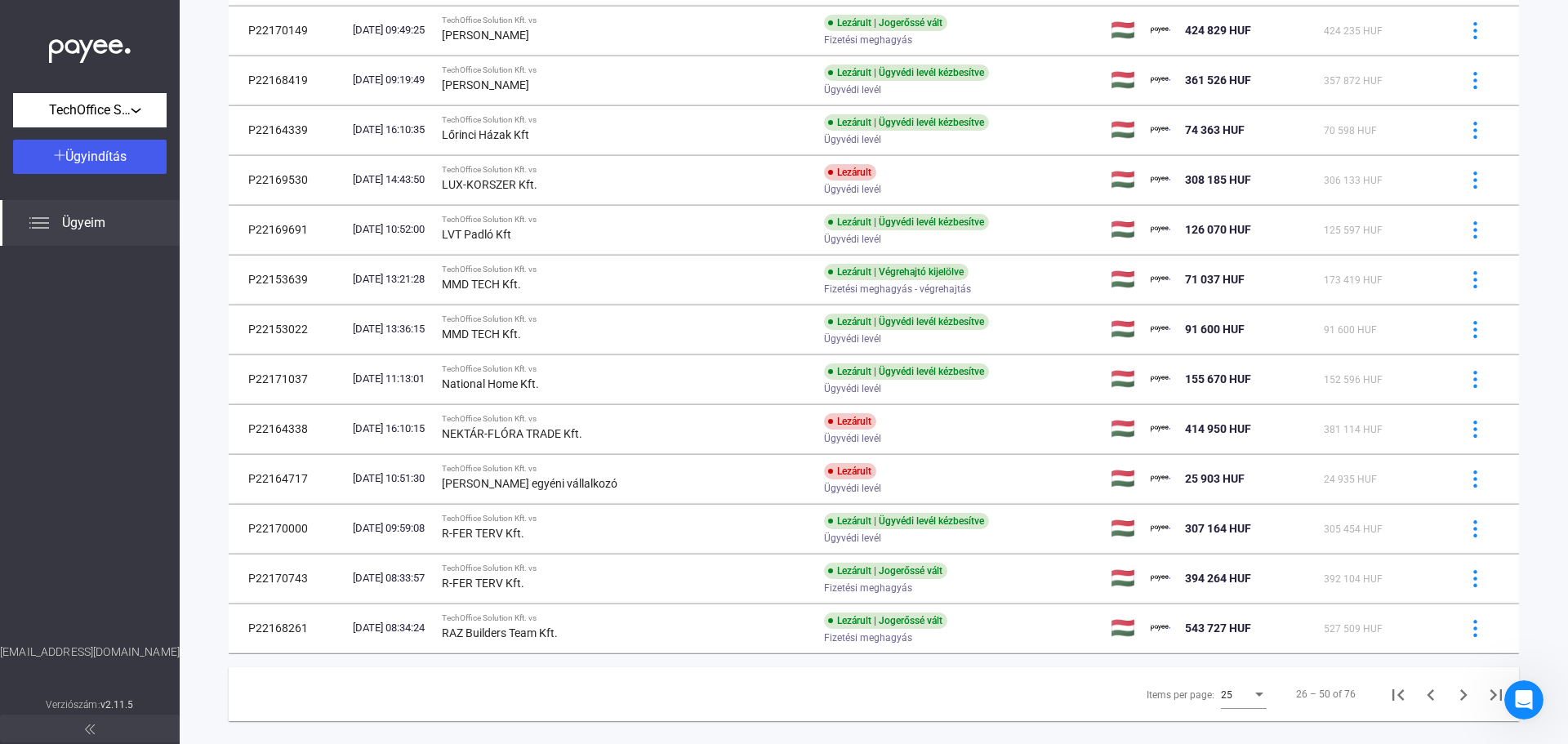
scroll to position [807, 0]
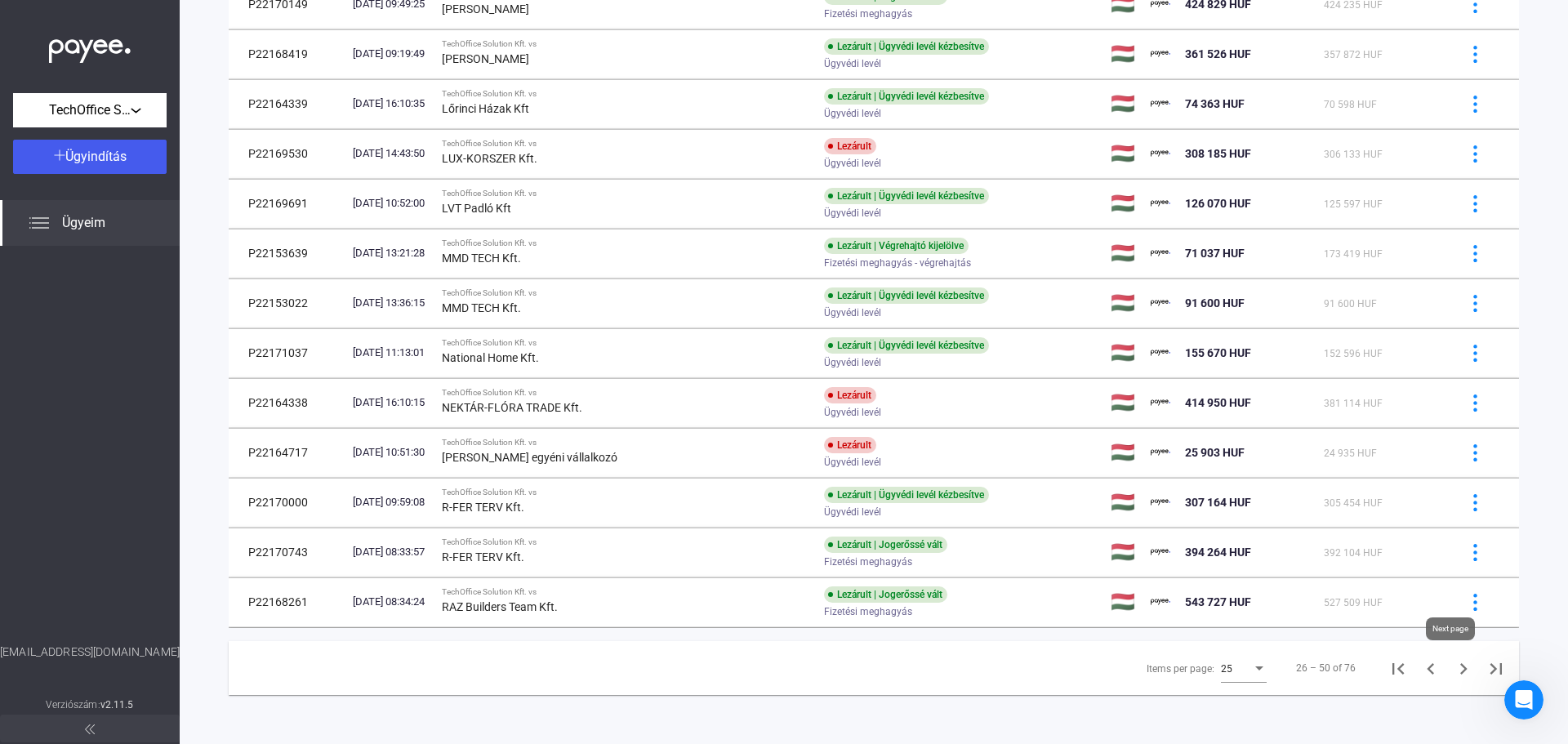
click at [1447, 665] on button "Next page" at bounding box center [1463, 667] width 32 height 32
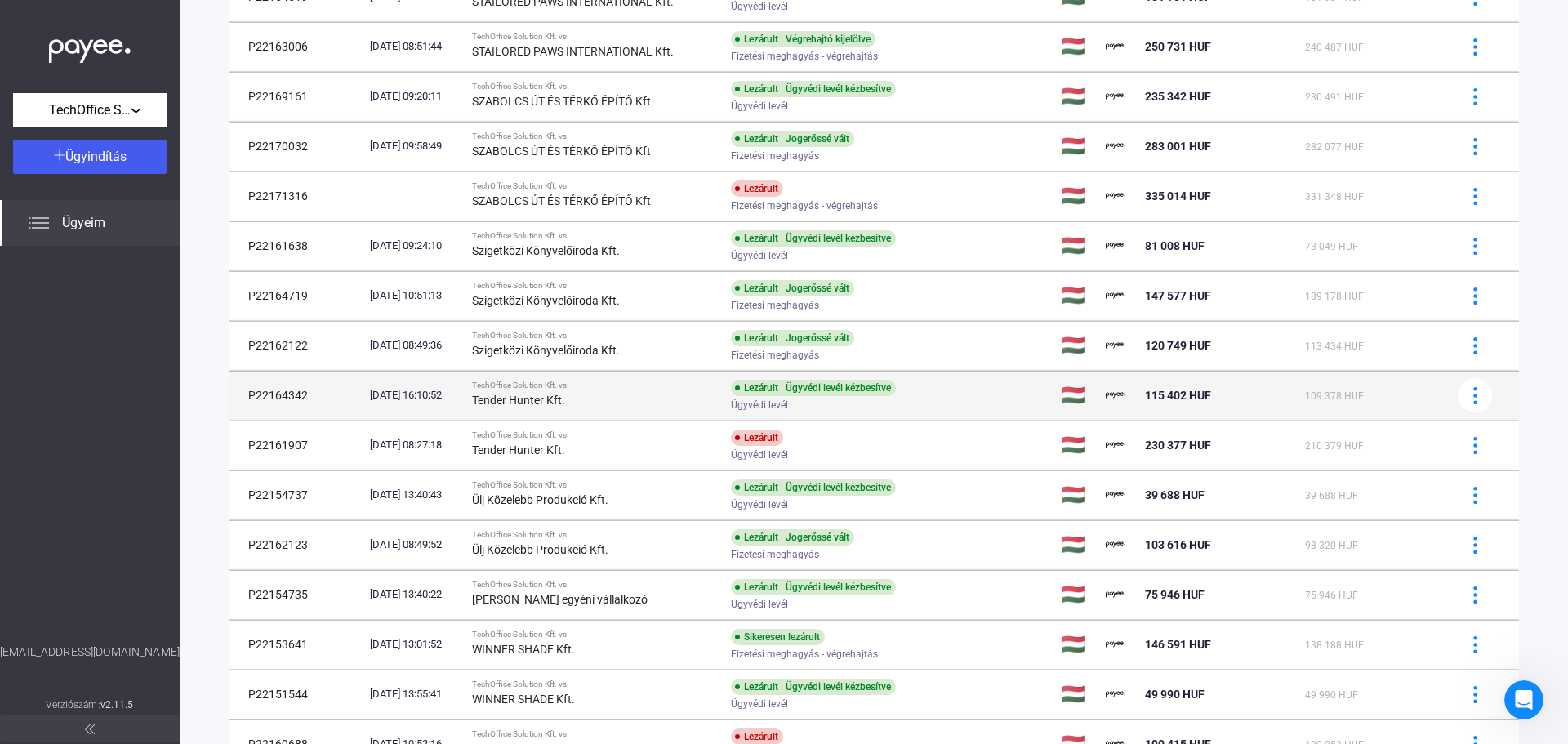
scroll to position [807, 0]
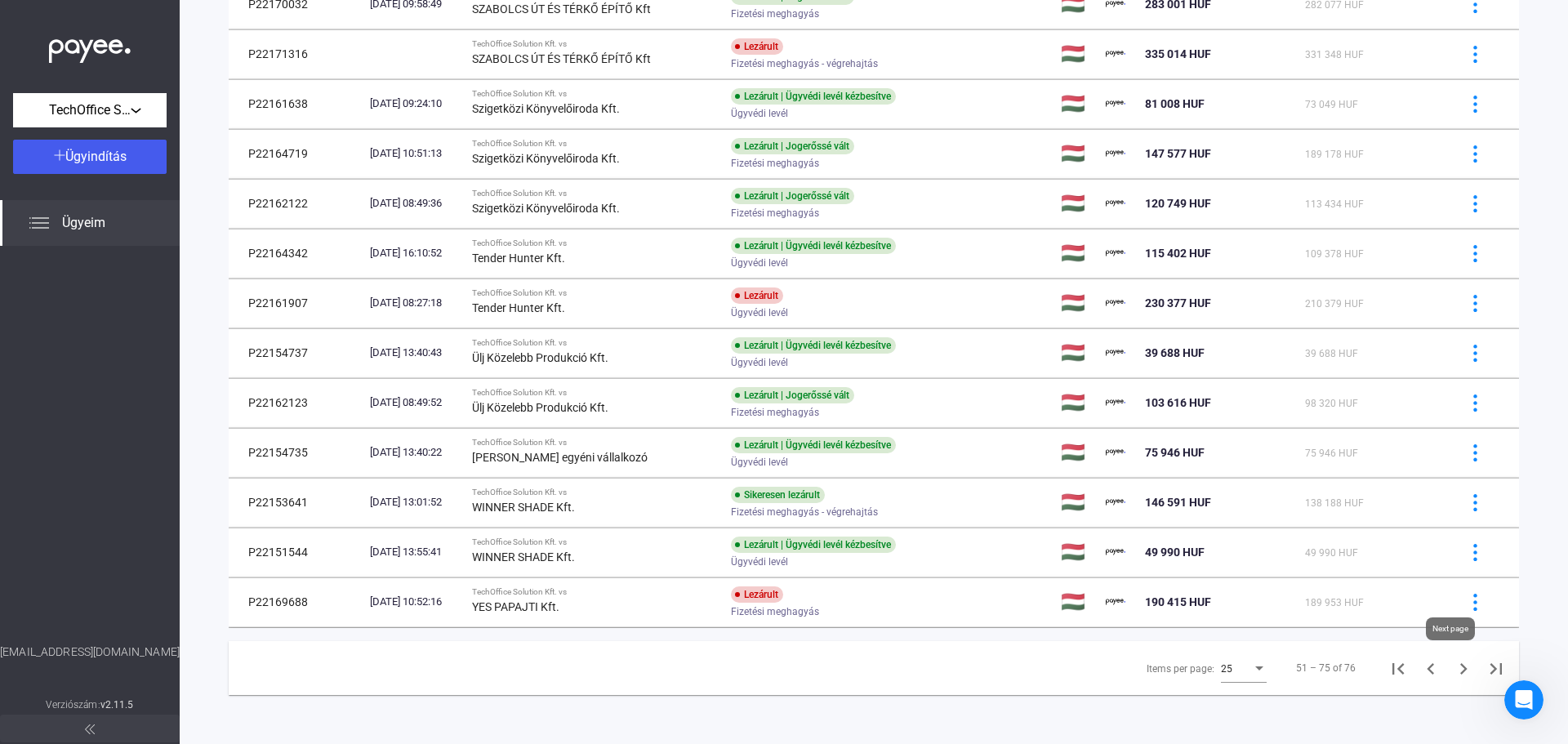
click at [1460, 666] on icon "Next page" at bounding box center [1464, 669] width 7 height 11
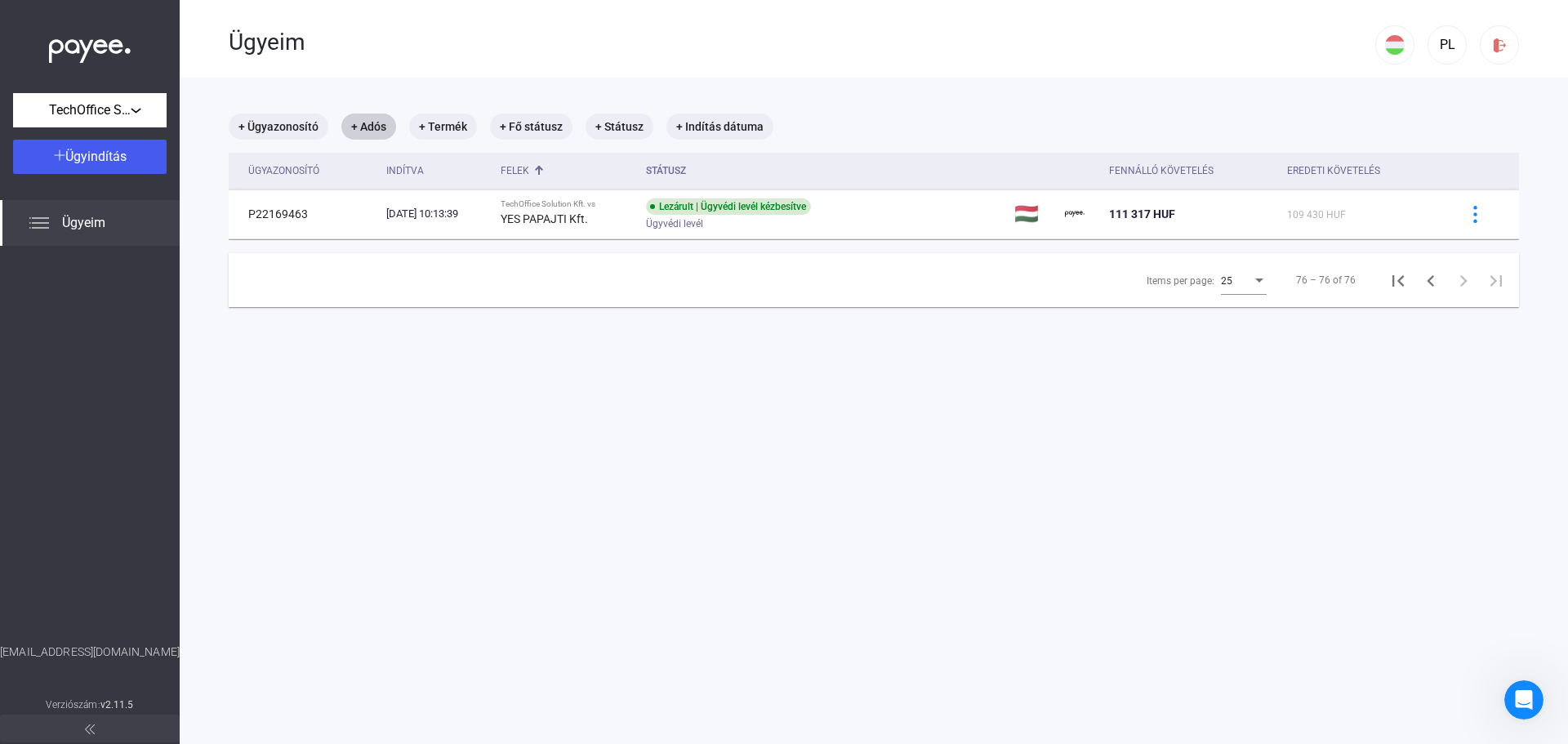
click at [49, 217] on div "Ügyeim" at bounding box center [90, 223] width 180 height 45
click at [37, 211] on div "Ügyeim" at bounding box center [90, 223] width 180 height 45
click at [53, 222] on div "Ügyeim" at bounding box center [90, 223] width 180 height 45
click at [55, 223] on div "Ügyeim" at bounding box center [90, 223] width 180 height 45
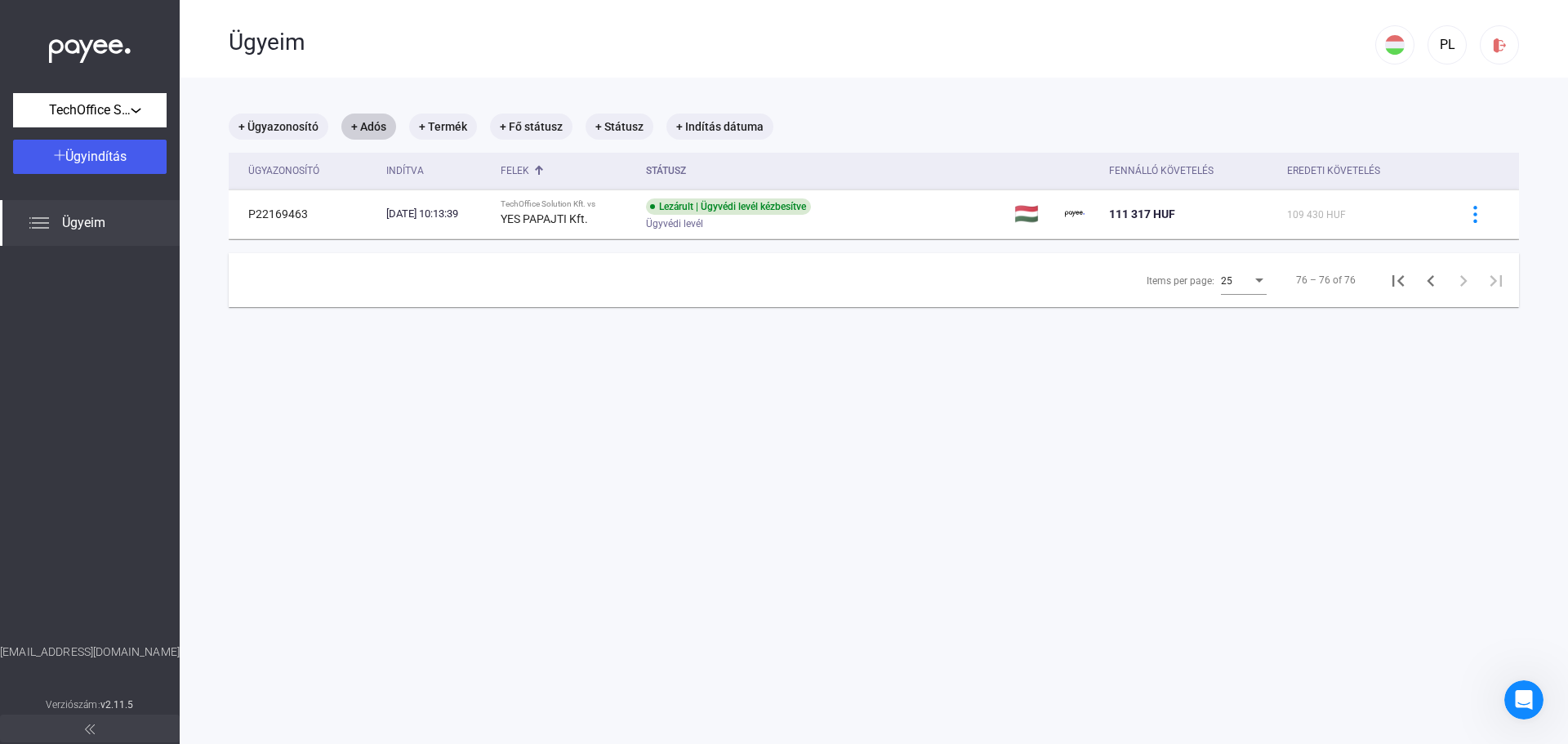
click at [55, 223] on div "Ügyeim" at bounding box center [90, 223] width 180 height 45
click at [53, 223] on div "Ügyeim" at bounding box center [90, 223] width 180 height 45
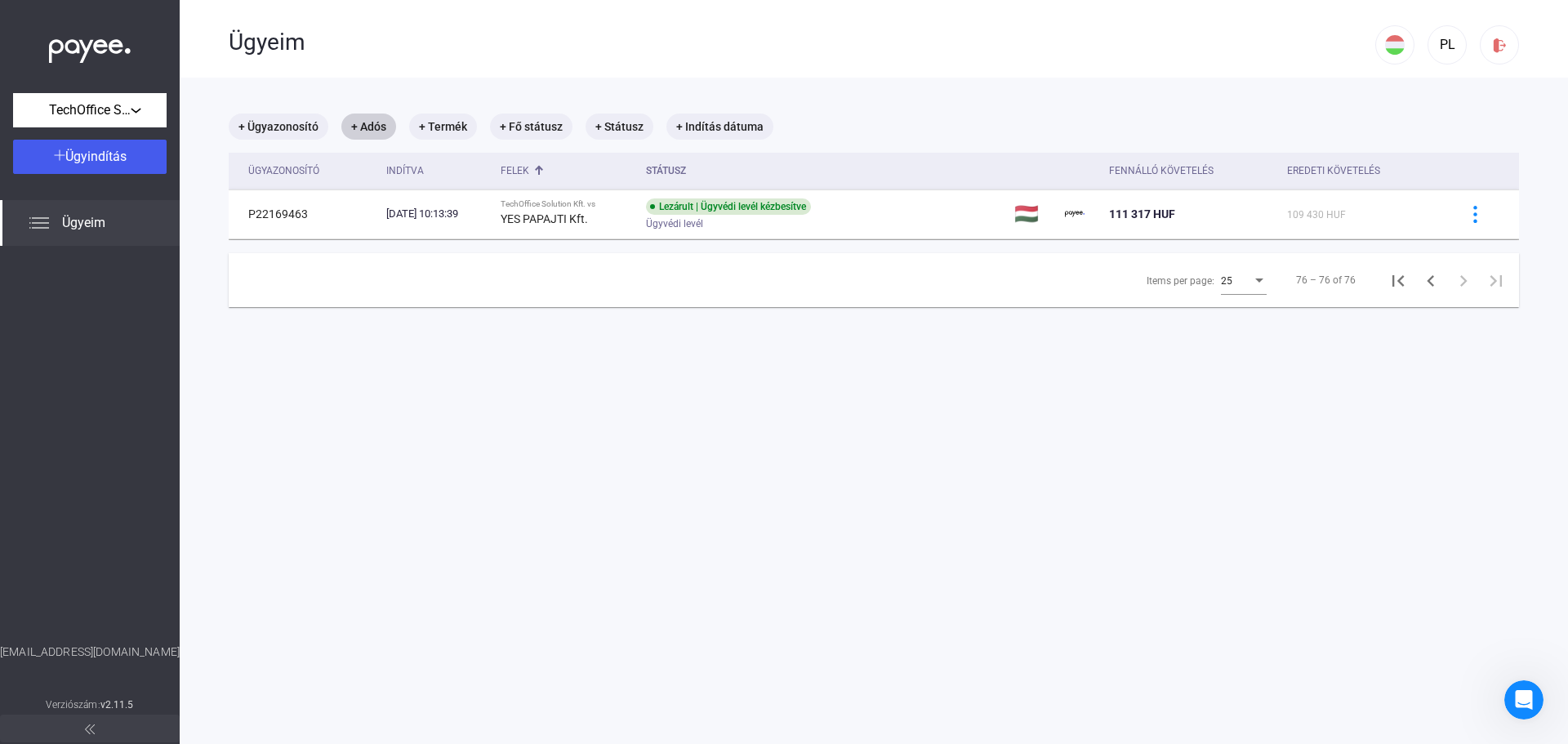
click at [52, 223] on div "Ügyeim" at bounding box center [90, 223] width 180 height 45
click at [98, 47] on img at bounding box center [90, 47] width 82 height 33
click at [81, 41] on img at bounding box center [90, 47] width 82 height 33
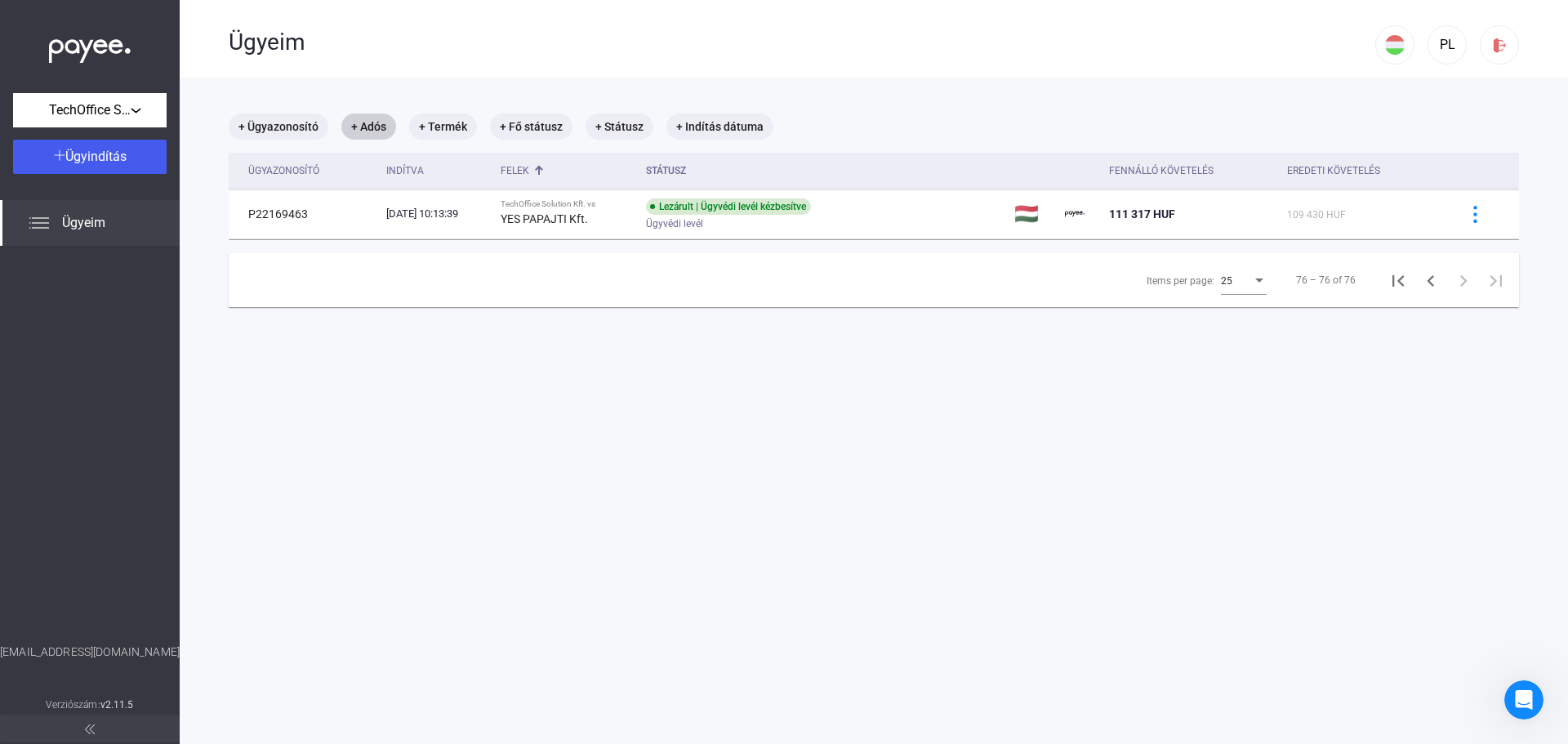
click at [82, 40] on img at bounding box center [90, 47] width 82 height 33
click at [85, 41] on img at bounding box center [90, 47] width 82 height 33
